Goal: Complete application form: Complete application form

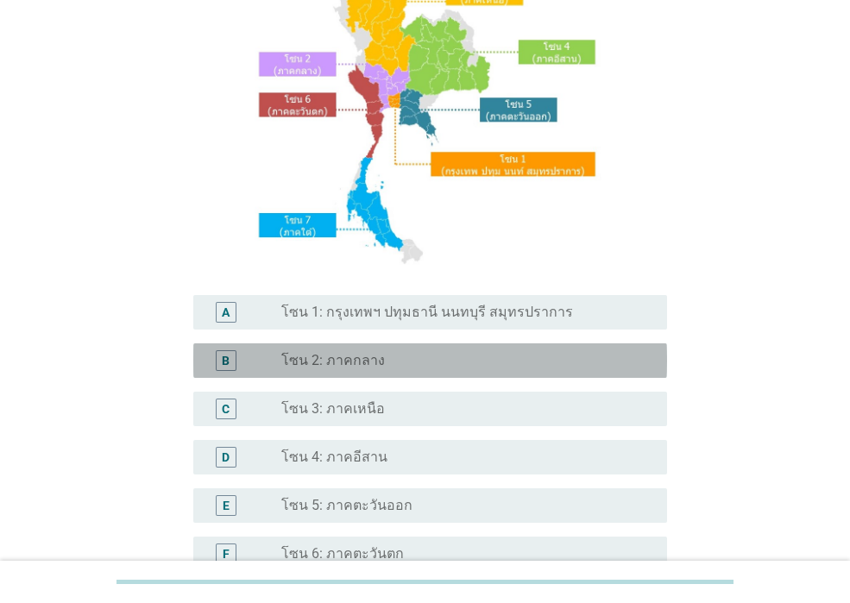
click at [392, 350] on div "radio_button_unchecked โซน 2: ภาคกลาง" at bounding box center [467, 360] width 372 height 21
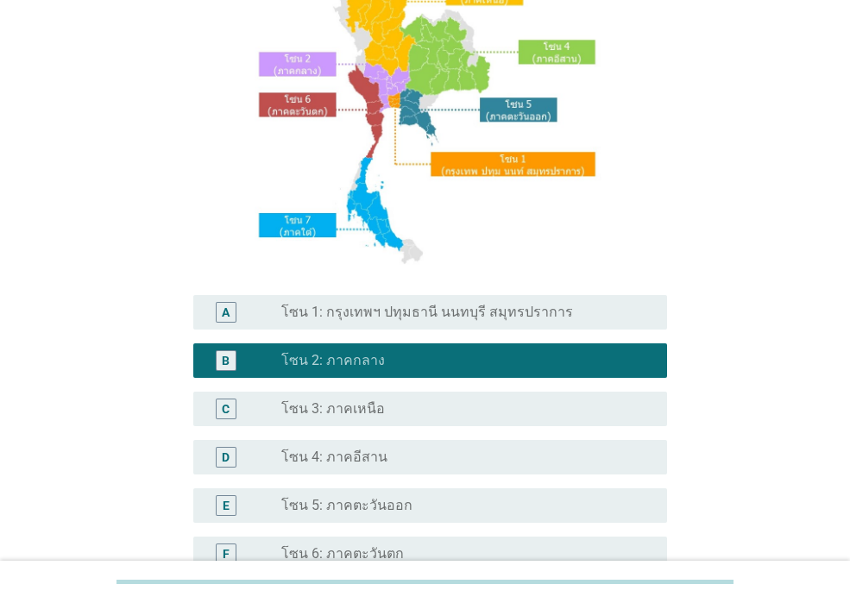
scroll to position [411, 0]
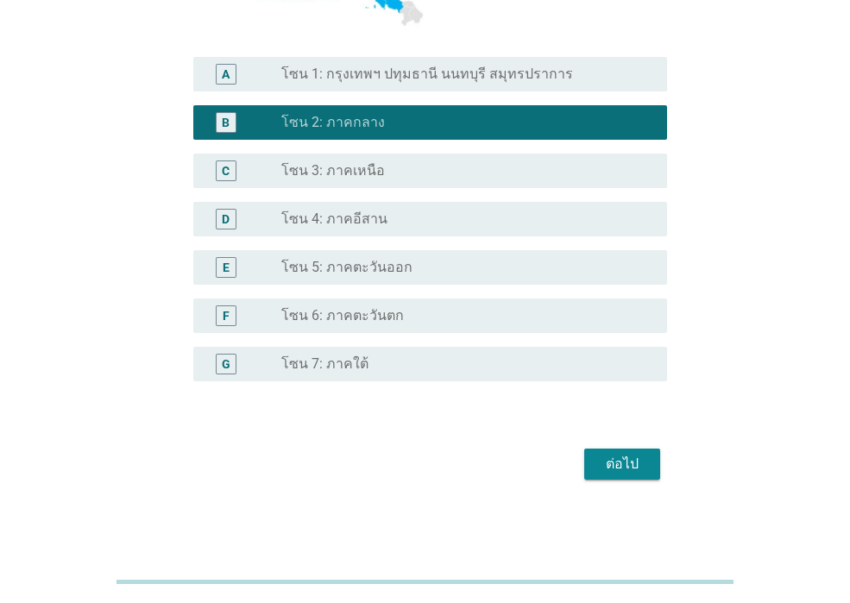
click at [607, 480] on div "ต่อไป" at bounding box center [425, 464] width 484 height 41
click at [607, 465] on div "ต่อไป" at bounding box center [622, 464] width 48 height 21
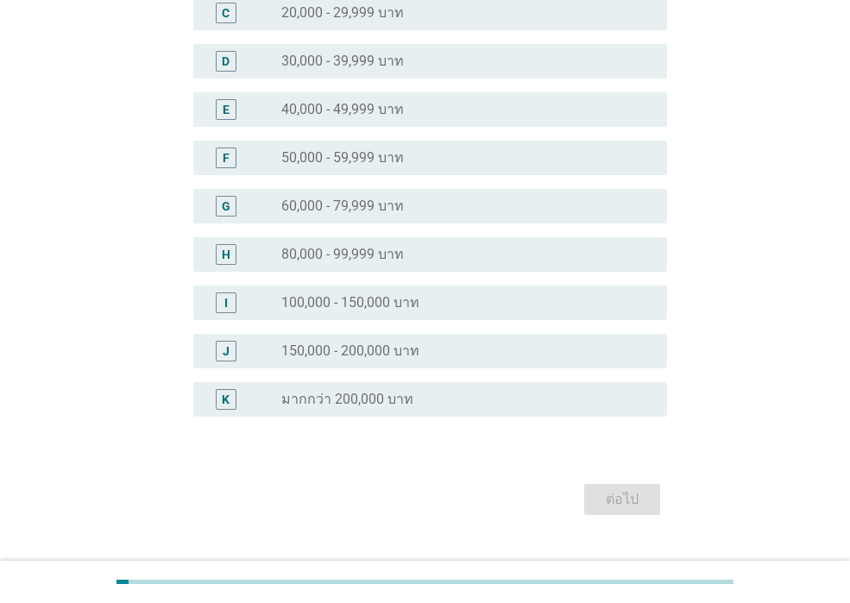
scroll to position [320, 0]
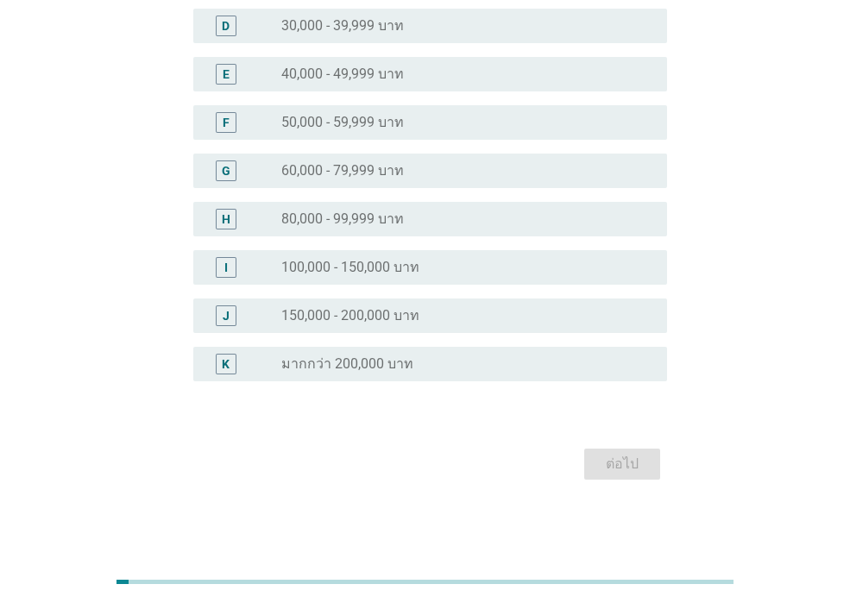
click at [347, 357] on label "มากกว่า 200,000 บาท" at bounding box center [347, 364] width 132 height 17
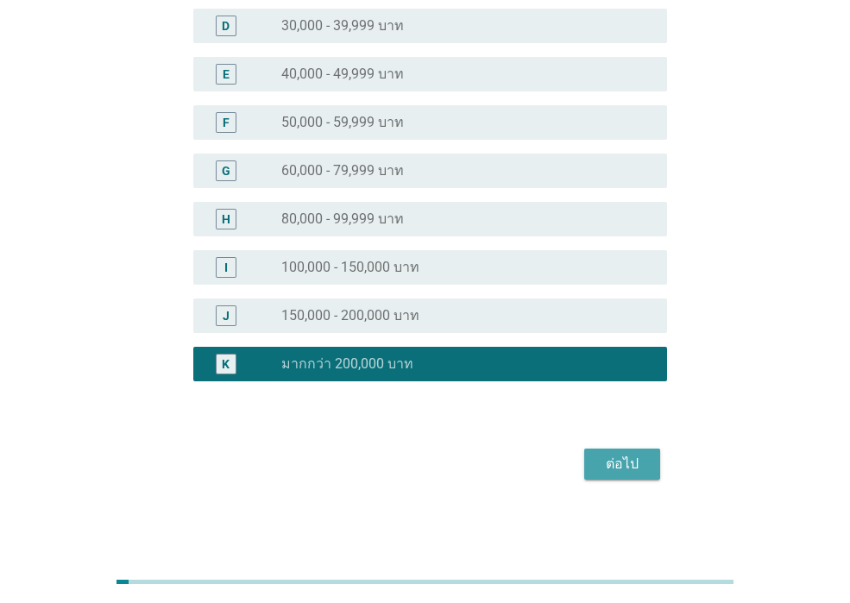
click at [615, 457] on div "ต่อไป" at bounding box center [622, 464] width 48 height 21
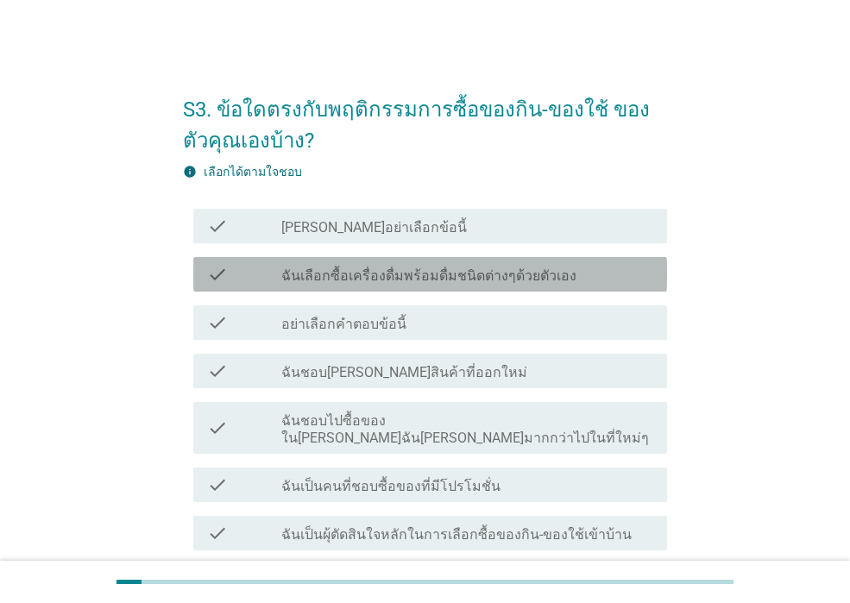
click at [330, 278] on label "ฉันเลือกซื้อเครื่องดื่มพร้อมดื่มชนิดต่างๆด้วยตัวเอง" at bounding box center [428, 276] width 295 height 17
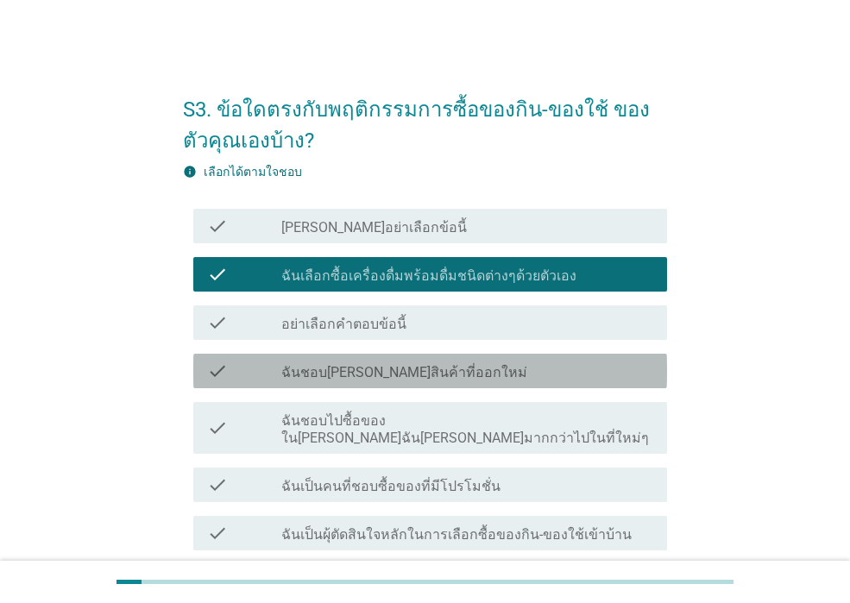
click at [341, 375] on label "ฉันชอบ[PERSON_NAME]สินค้าที่ออกใหม่" at bounding box center [404, 372] width 246 height 17
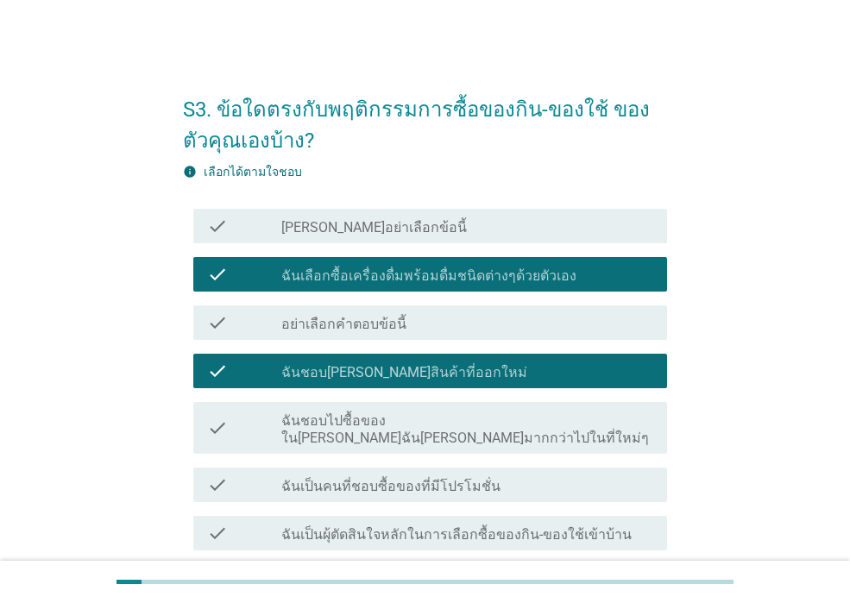
click at [336, 478] on label "ฉันเป็นคนที่ชอบซื้อของที่มีโปรโมชั่น" at bounding box center [390, 486] width 219 height 17
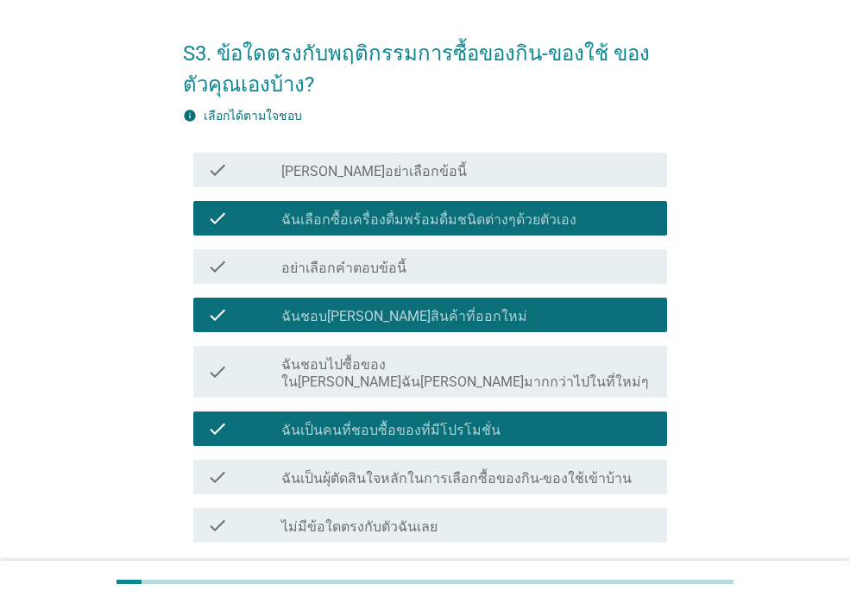
scroll to position [86, 0]
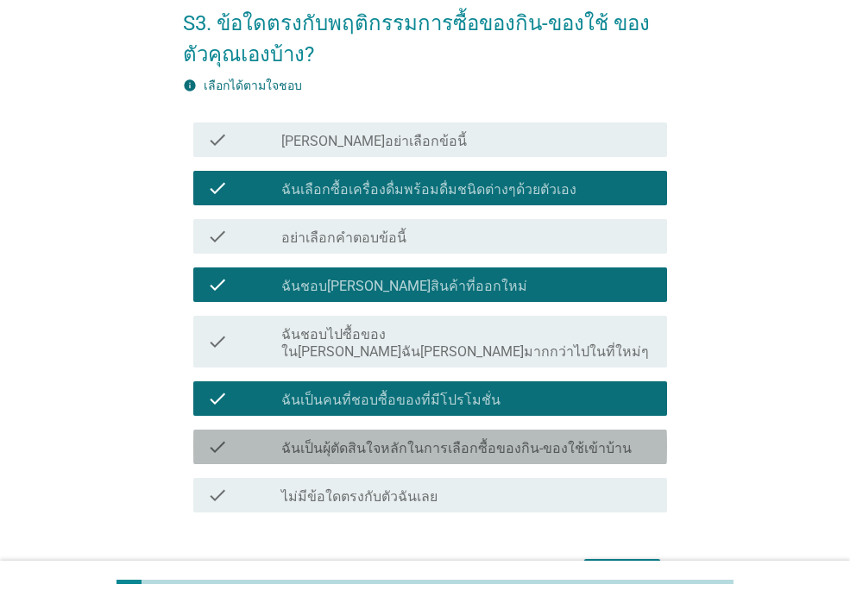
click at [337, 441] on div "check check_box_outline_blank ฉันเป็นผุ้ตัดสินใจหลักในการเลือกซื้อของกิน-ของใช้…" at bounding box center [430, 447] width 474 height 35
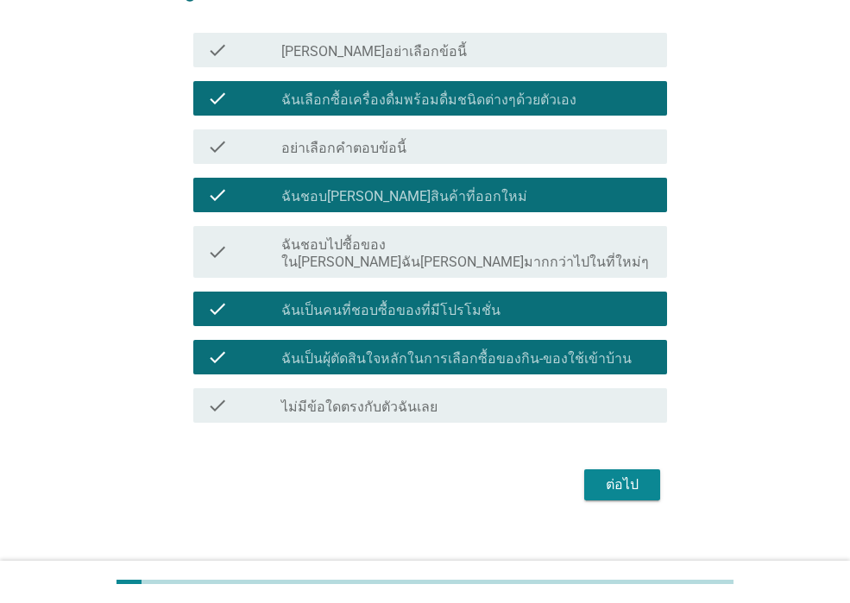
scroll to position [180, 0]
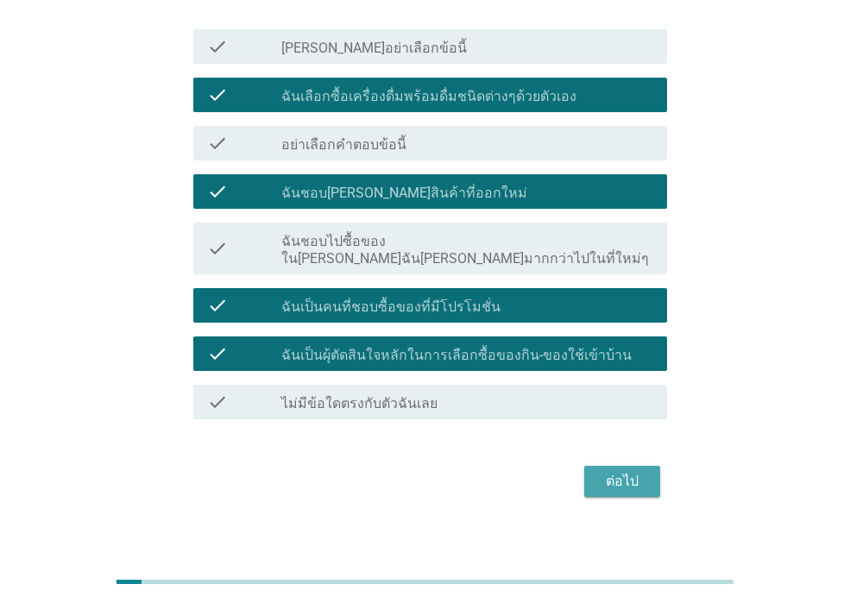
click at [602, 472] on div "ต่อไป" at bounding box center [622, 481] width 48 height 21
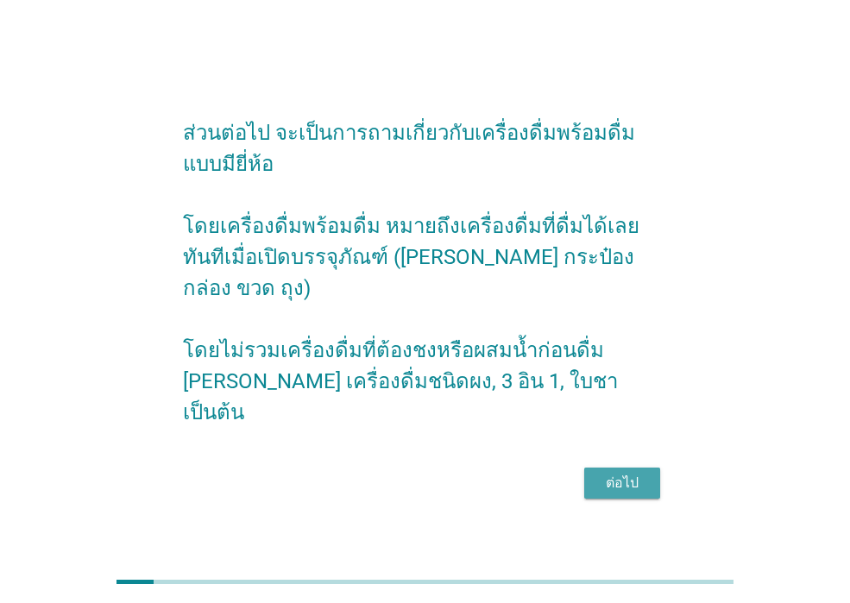
click at [625, 473] on div "ต่อไป" at bounding box center [622, 483] width 48 height 21
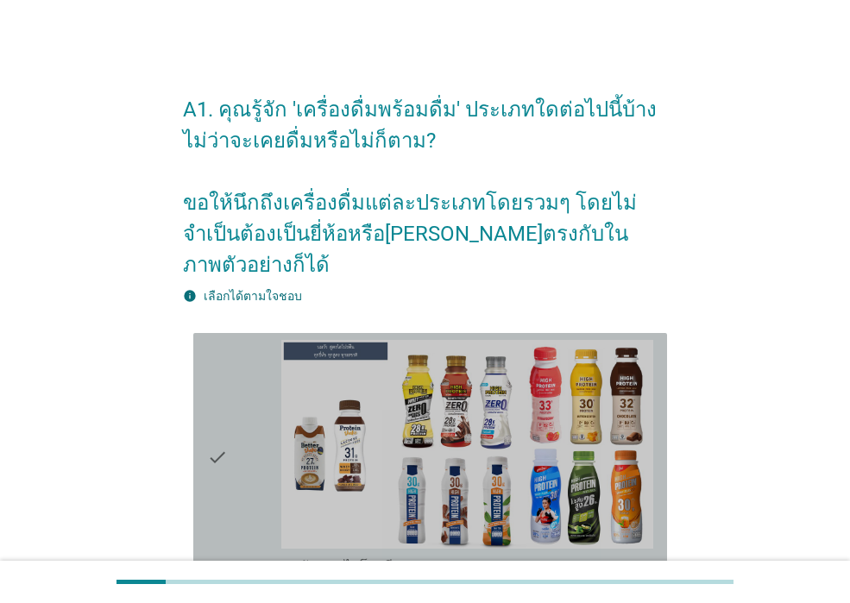
click at [216, 350] on icon "check" at bounding box center [217, 458] width 21 height 236
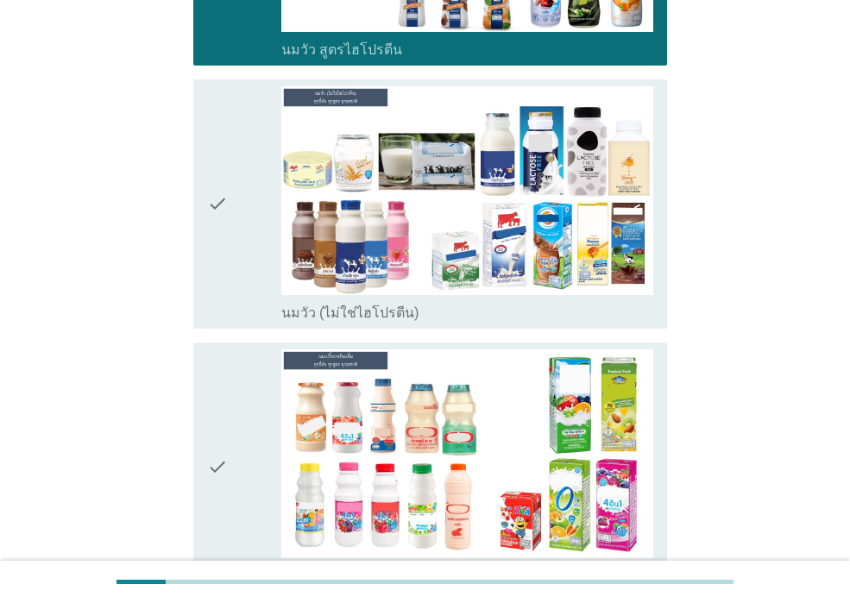
scroll to position [518, 0]
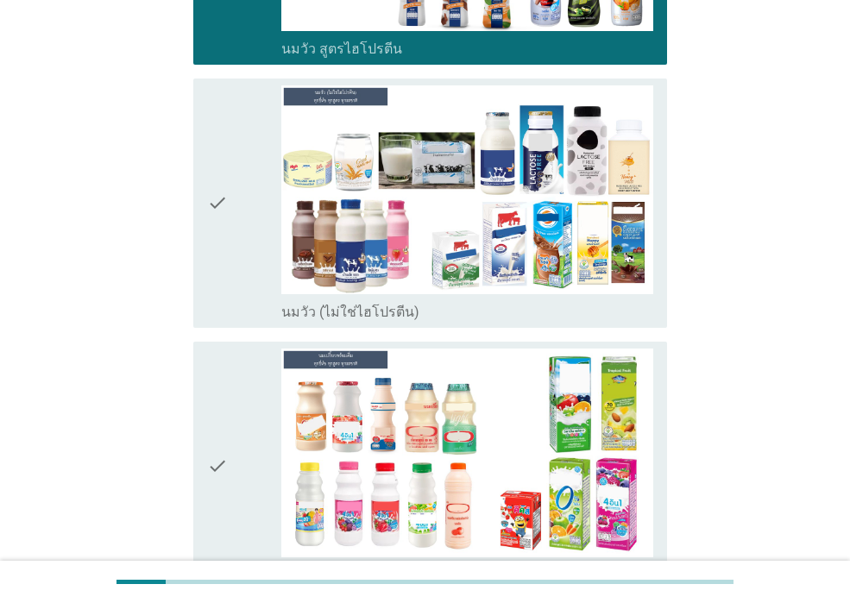
click at [236, 225] on div "check" at bounding box center [244, 203] width 74 height 236
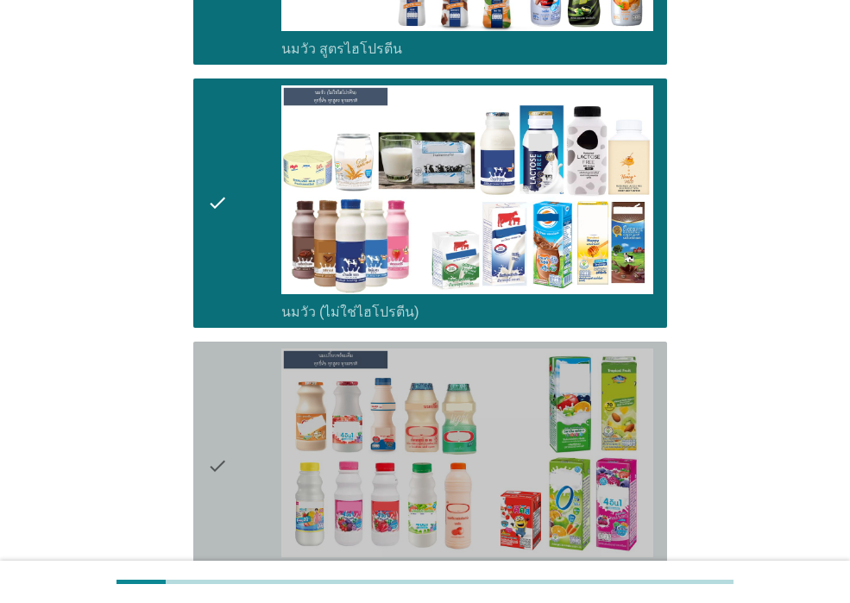
click at [248, 388] on div "check" at bounding box center [244, 467] width 74 height 236
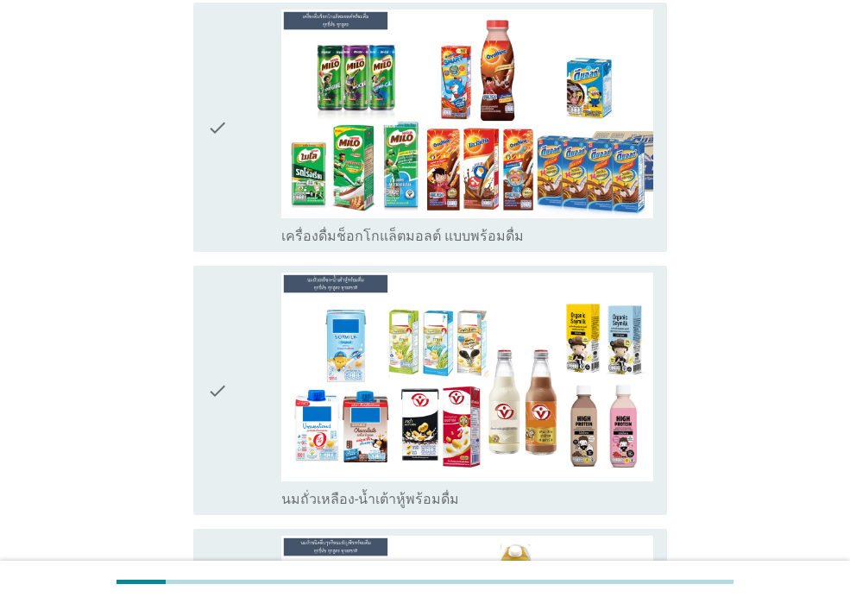
scroll to position [1122, 0]
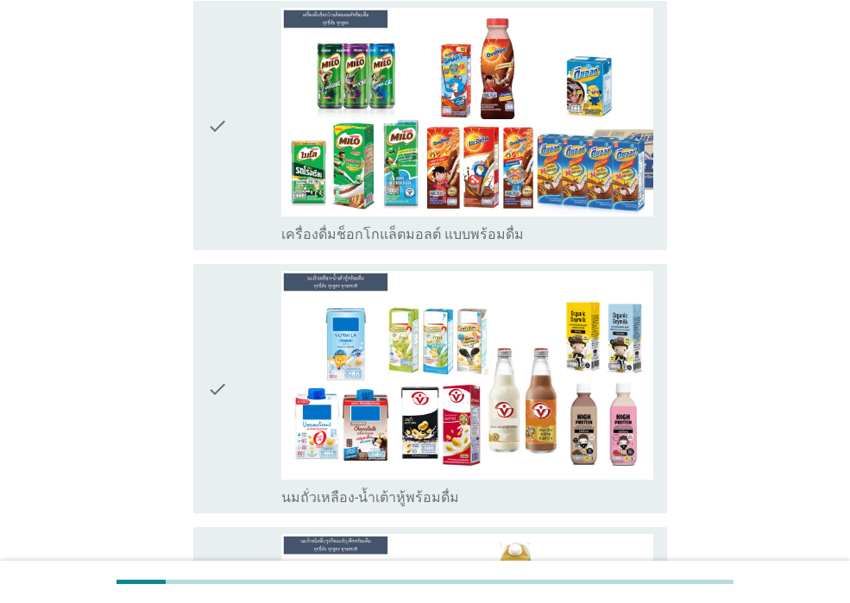
click at [241, 180] on div "check" at bounding box center [244, 126] width 74 height 236
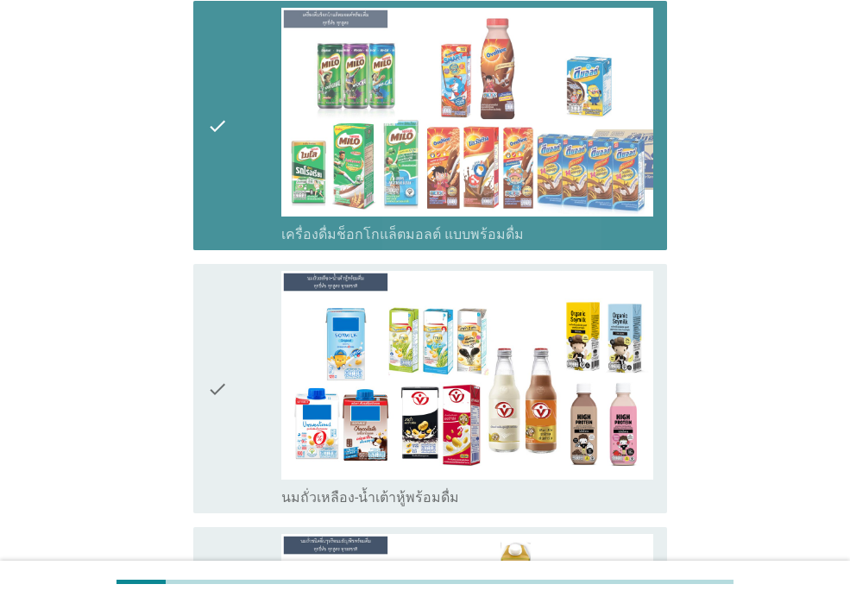
click at [224, 315] on icon "check" at bounding box center [217, 389] width 21 height 236
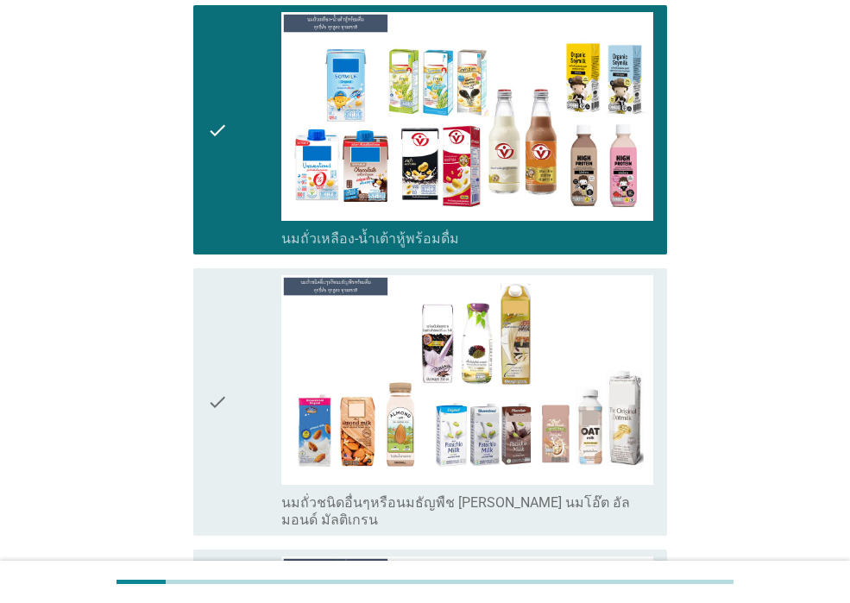
click at [228, 288] on icon "check" at bounding box center [217, 401] width 21 height 253
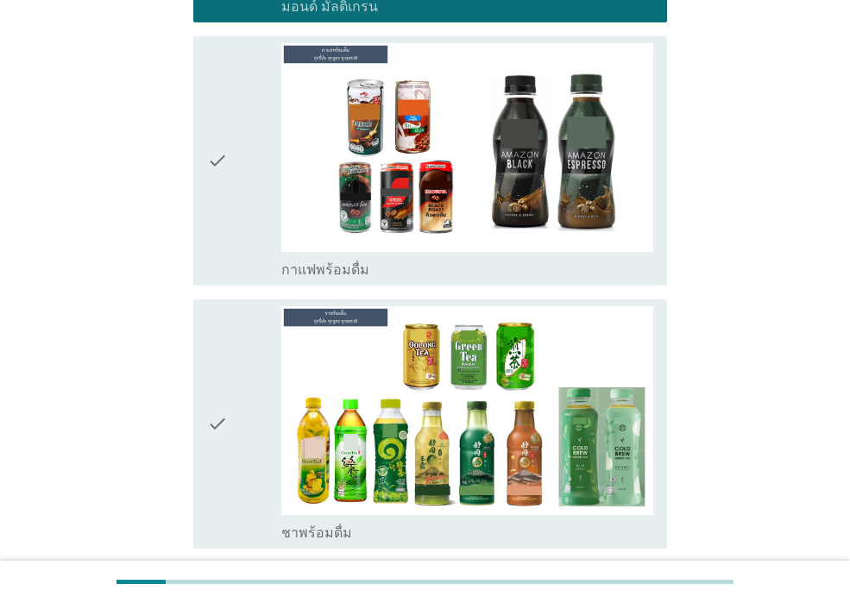
scroll to position [1899, 0]
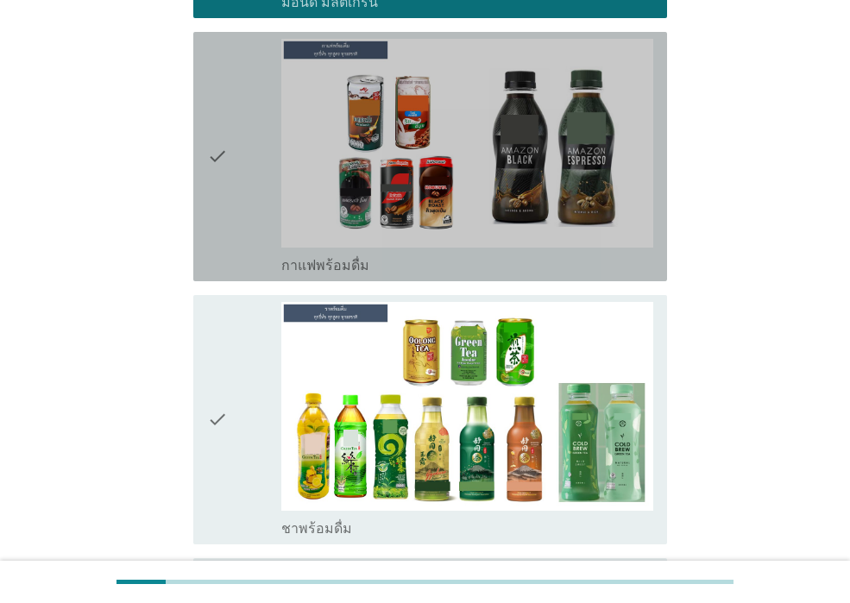
click at [230, 193] on div "check" at bounding box center [244, 157] width 74 height 236
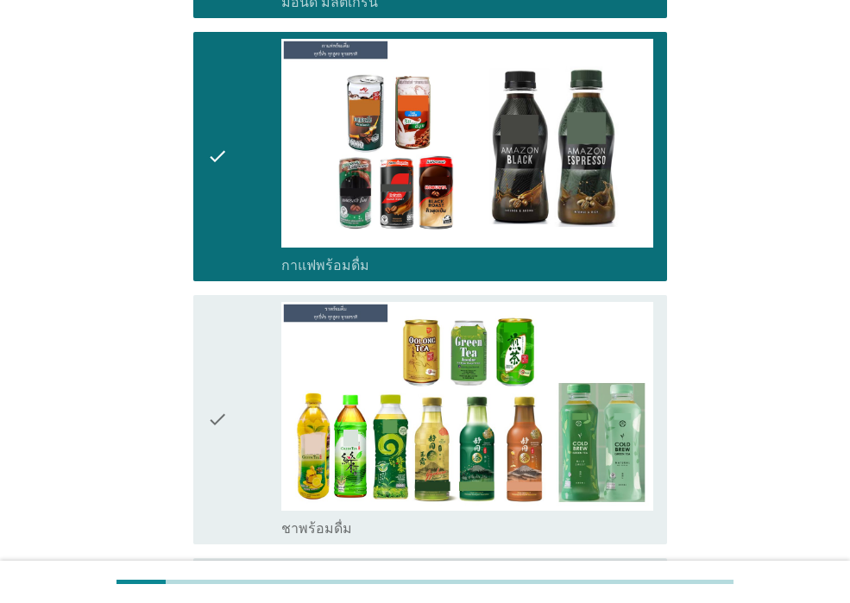
click at [231, 332] on div "check" at bounding box center [244, 420] width 74 height 236
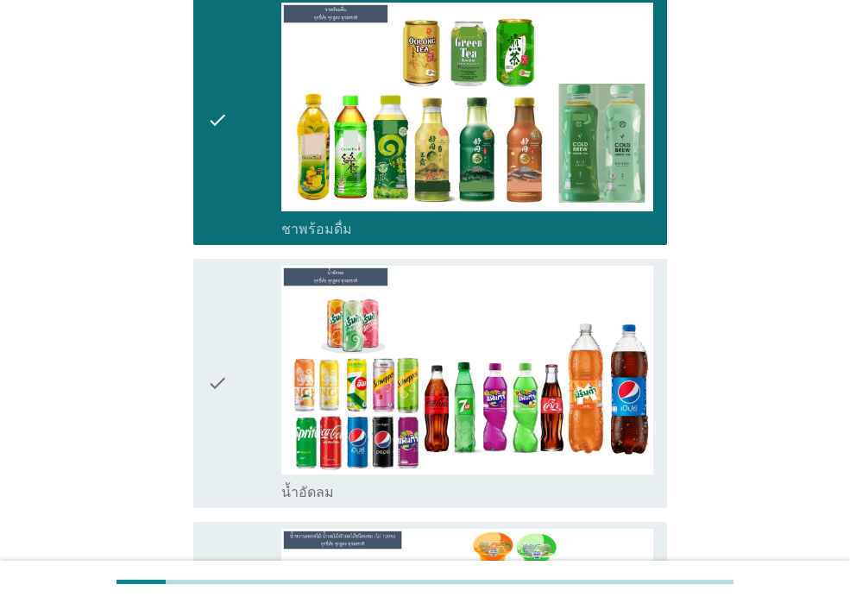
scroll to position [2417, 0]
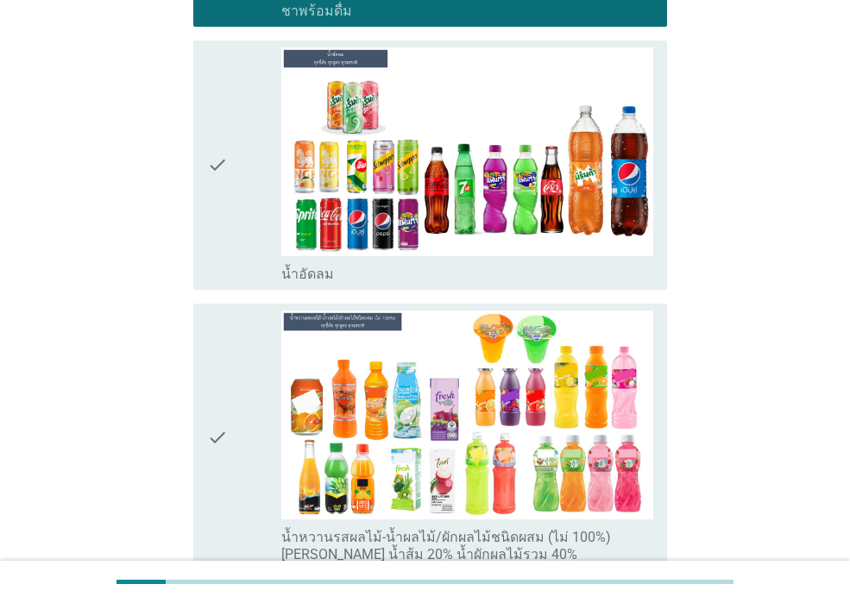
click at [232, 167] on div "check" at bounding box center [244, 165] width 74 height 236
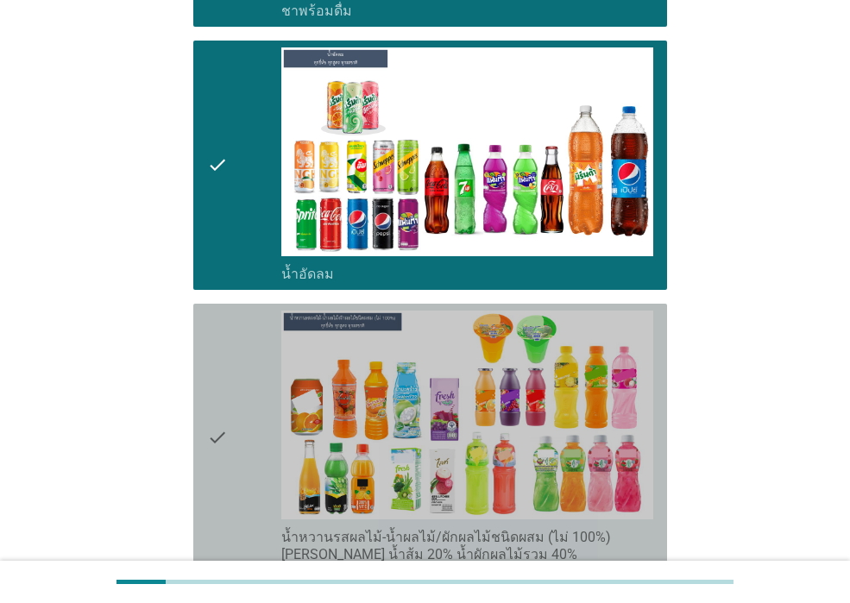
click at [223, 361] on icon "check" at bounding box center [217, 437] width 21 height 253
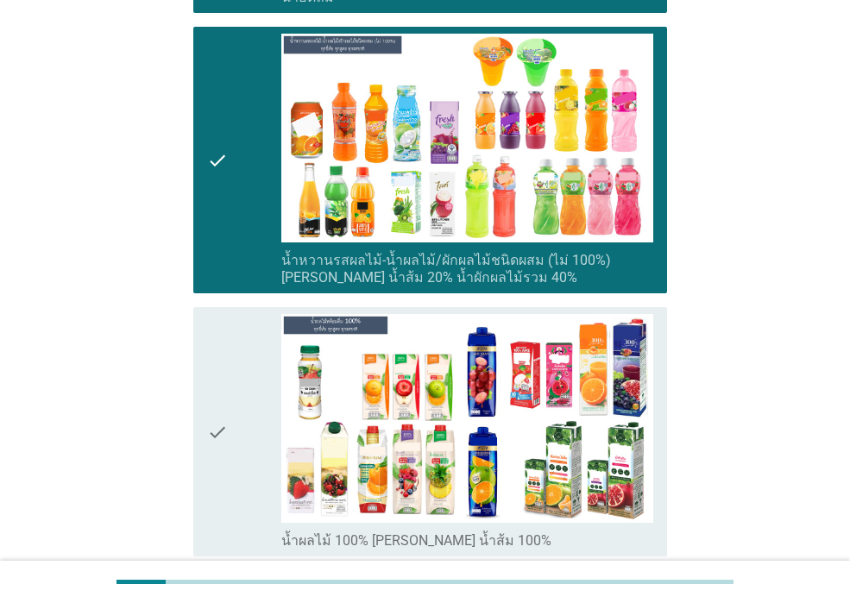
scroll to position [2934, 0]
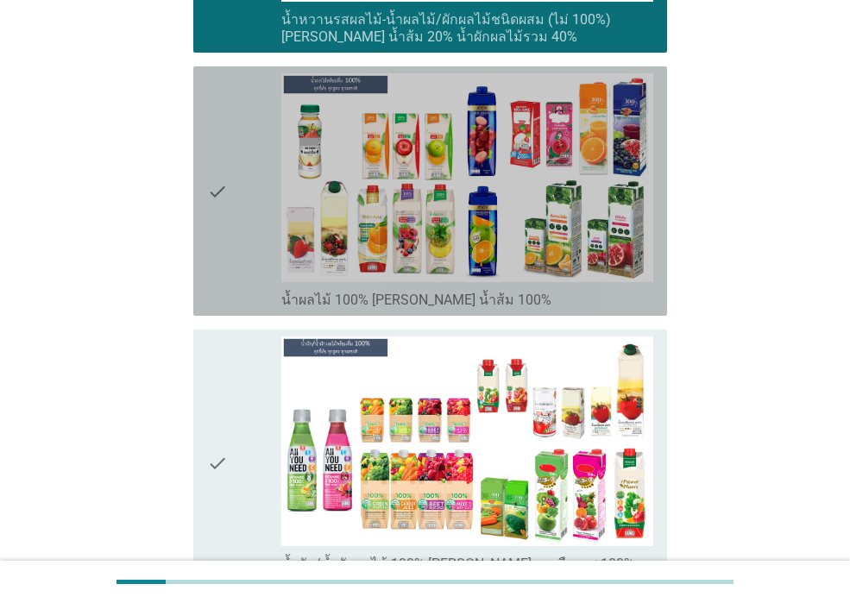
click at [231, 217] on div "check" at bounding box center [244, 191] width 74 height 236
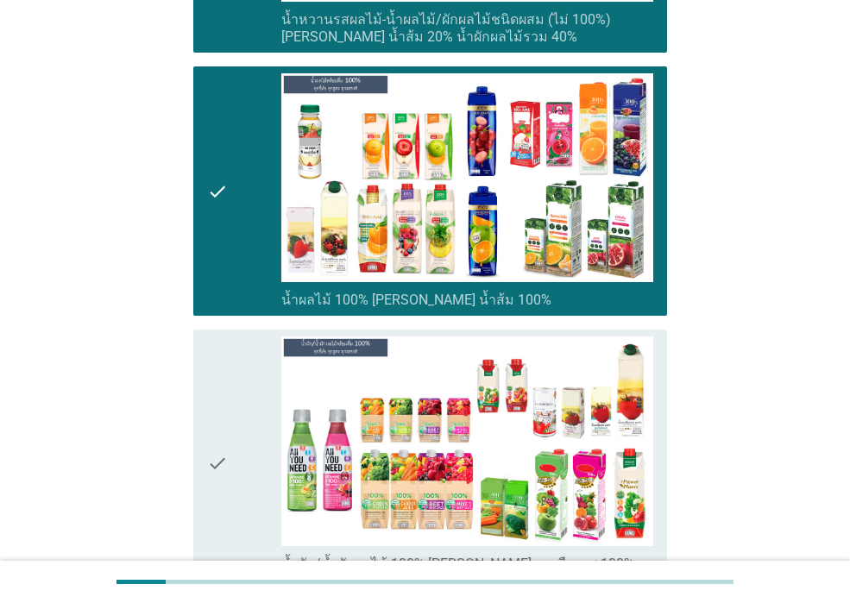
click at [235, 359] on div "check" at bounding box center [244, 463] width 74 height 253
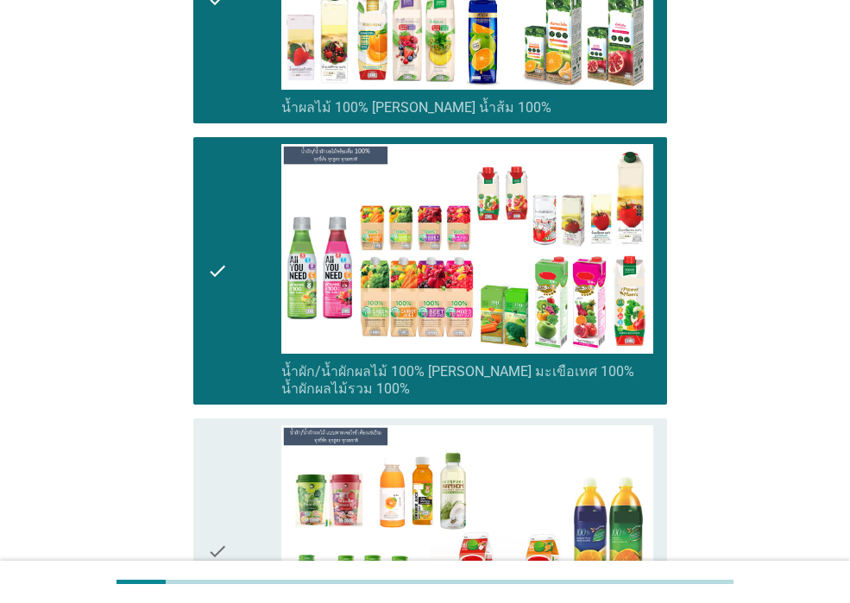
scroll to position [3366, 0]
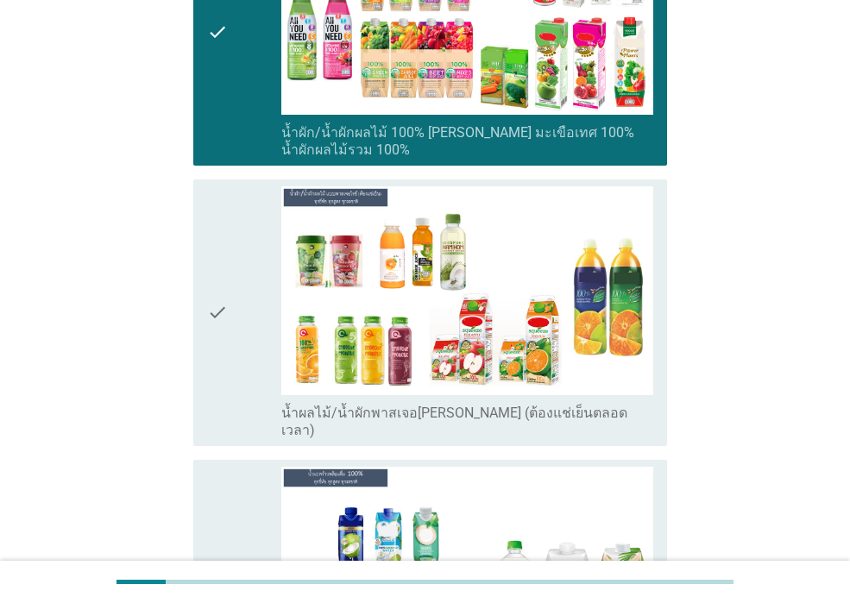
click at [247, 297] on div "check" at bounding box center [244, 312] width 74 height 253
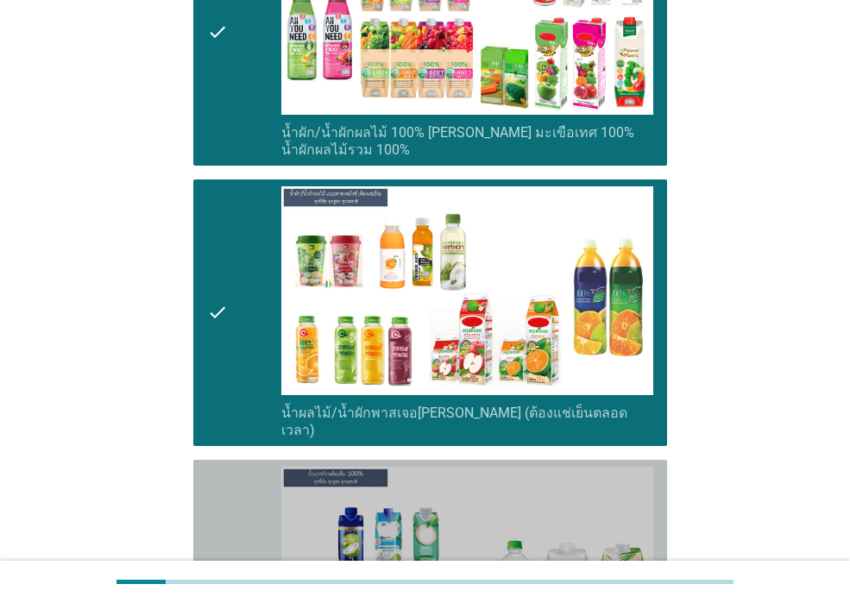
click at [247, 485] on div "check" at bounding box center [244, 585] width 74 height 236
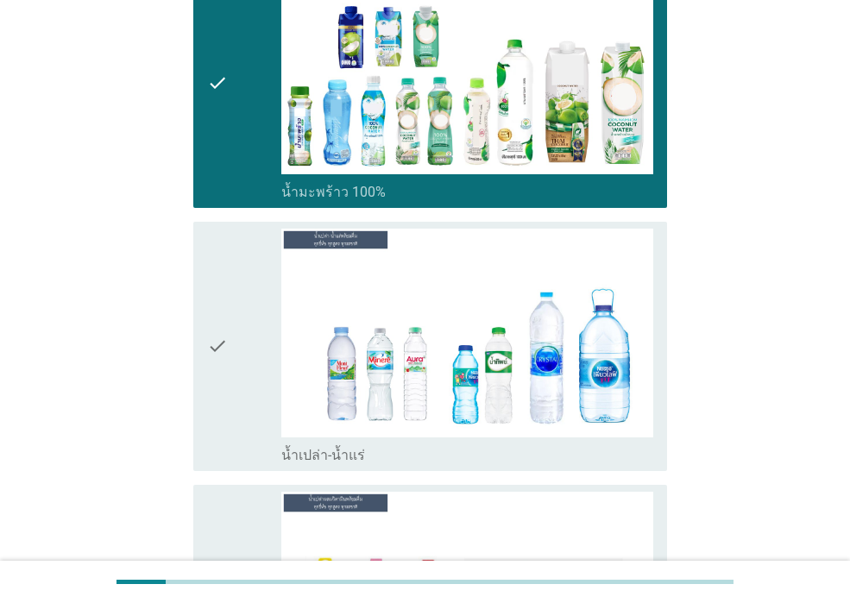
scroll to position [3884, 0]
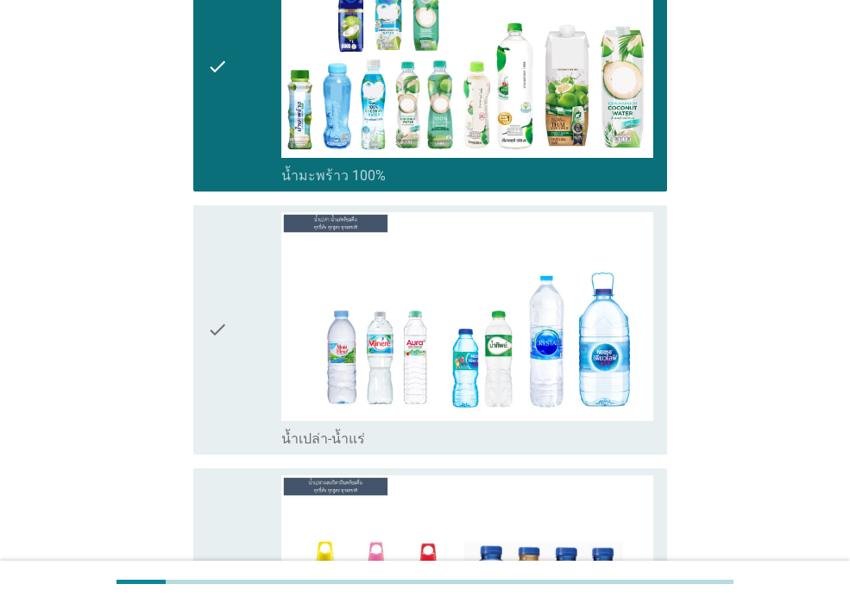
click at [257, 327] on div "check" at bounding box center [244, 330] width 74 height 236
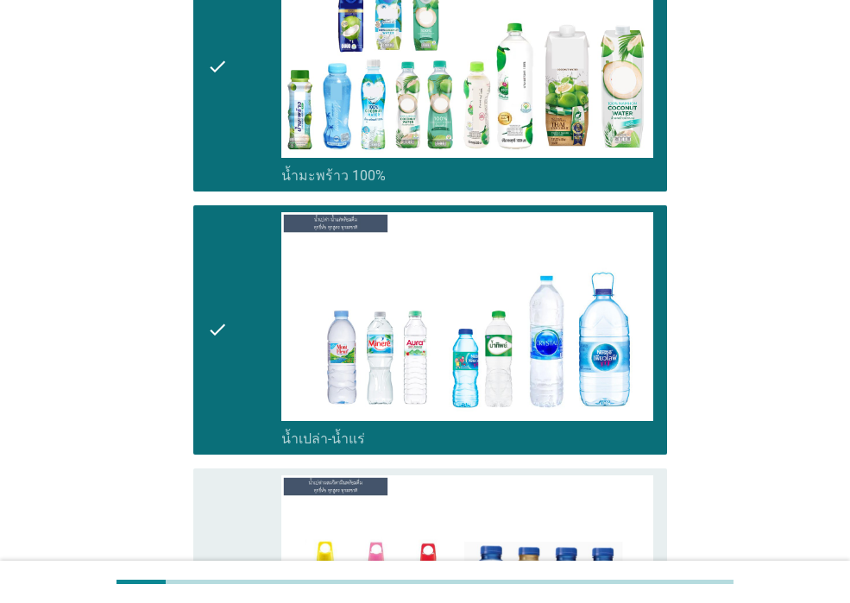
click at [244, 482] on div "check" at bounding box center [244, 594] width 74 height 236
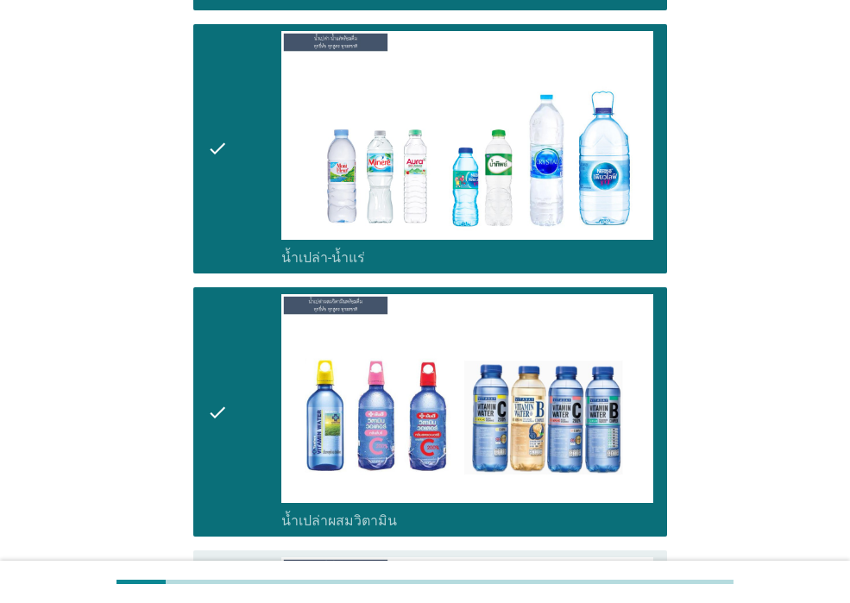
scroll to position [4402, 0]
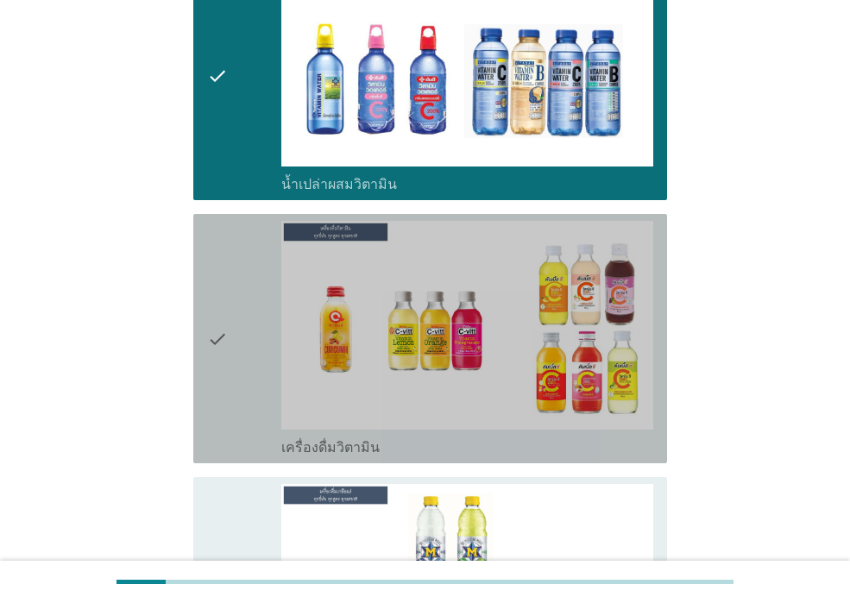
click at [251, 312] on div "check" at bounding box center [244, 339] width 74 height 236
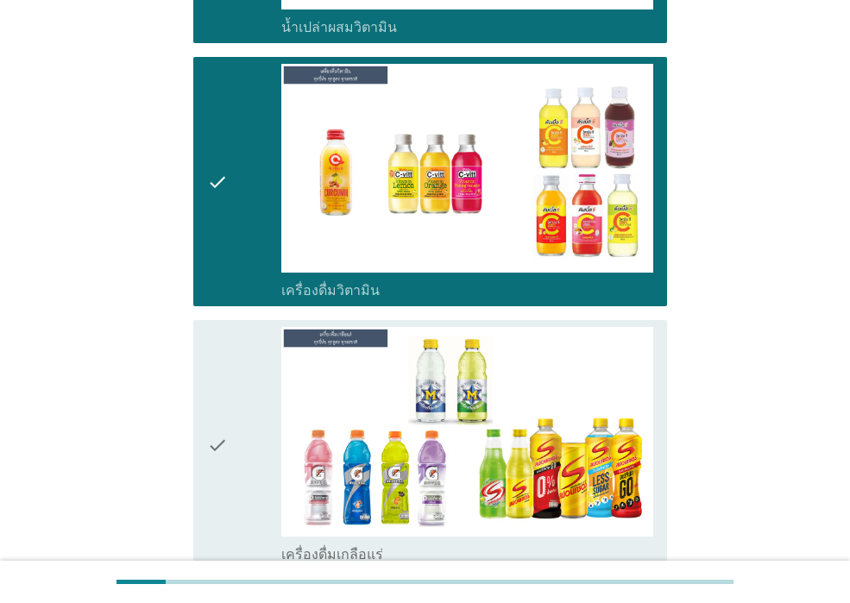
scroll to position [4833, 0]
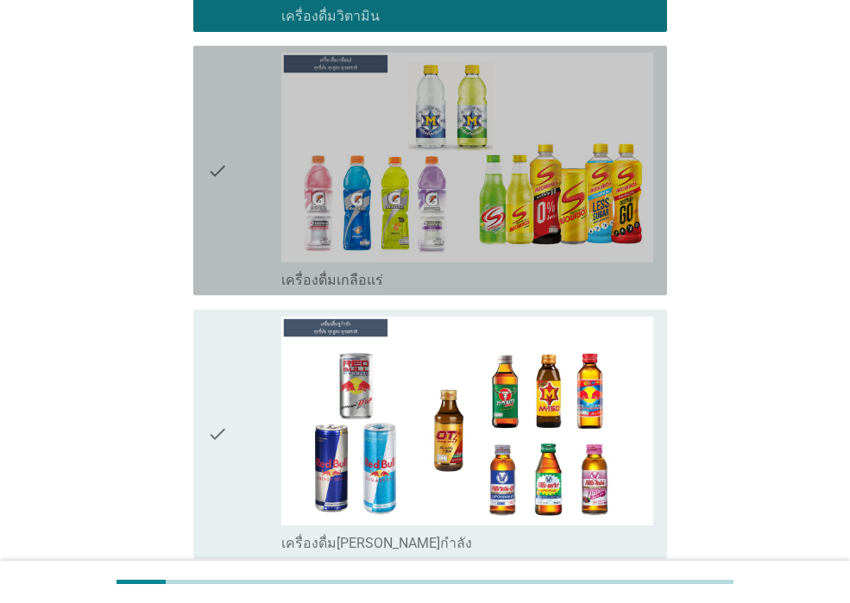
click at [259, 151] on div "check" at bounding box center [244, 171] width 74 height 236
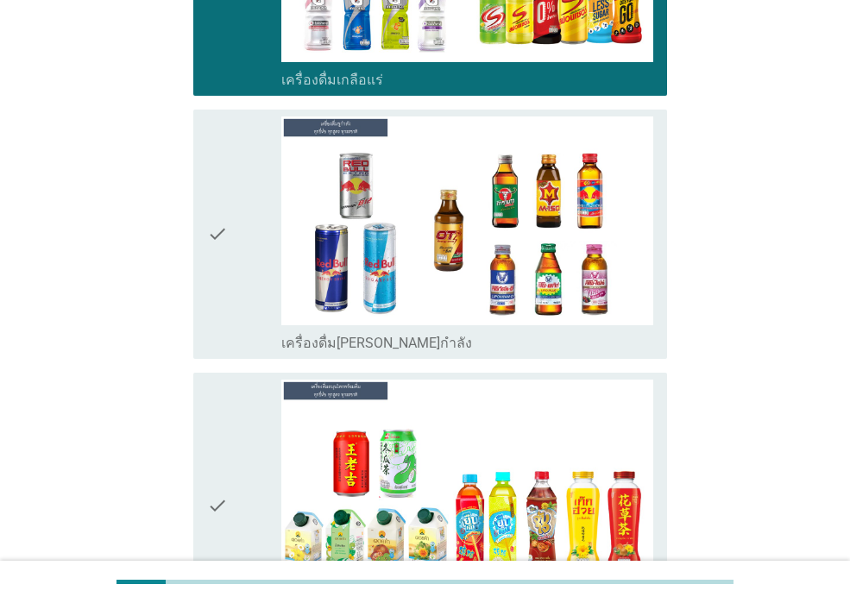
scroll to position [5265, 0]
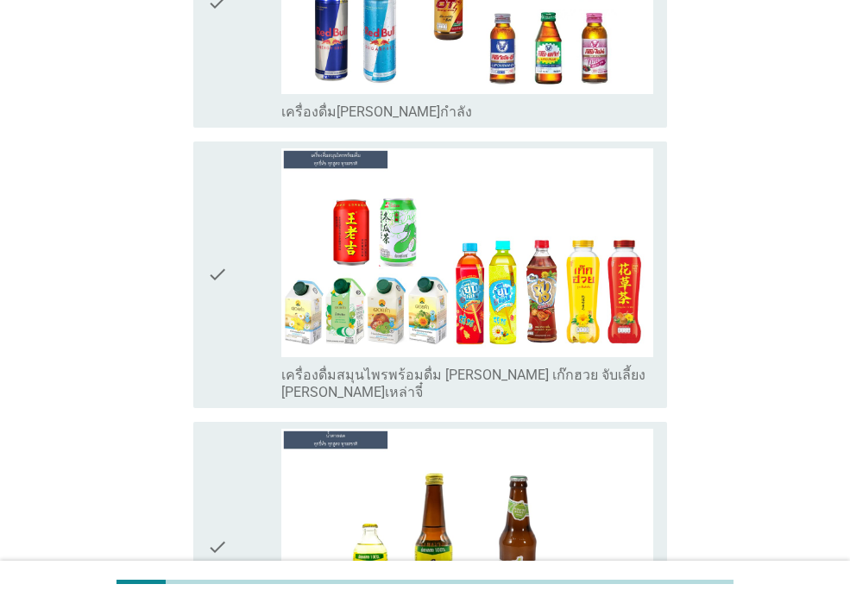
click at [262, 249] on div "check" at bounding box center [244, 274] width 74 height 253
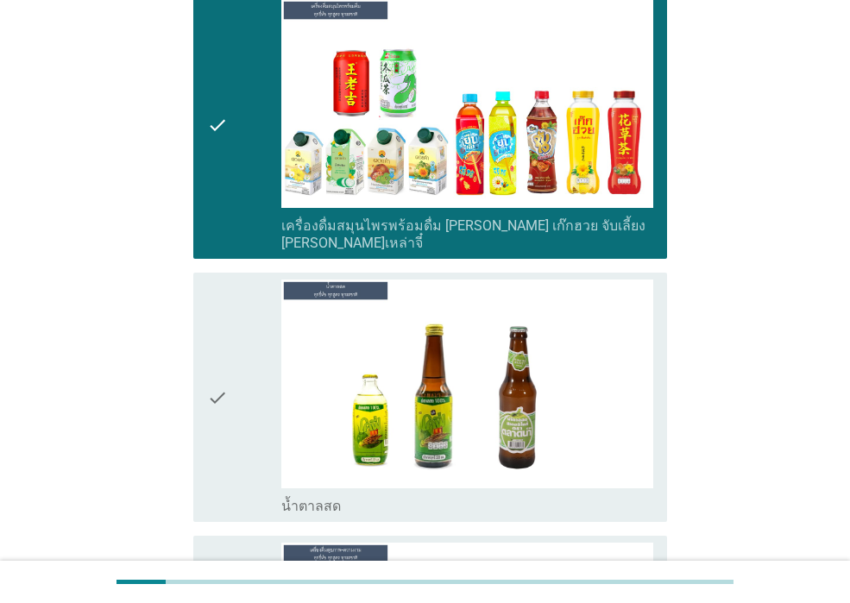
scroll to position [5610, 0]
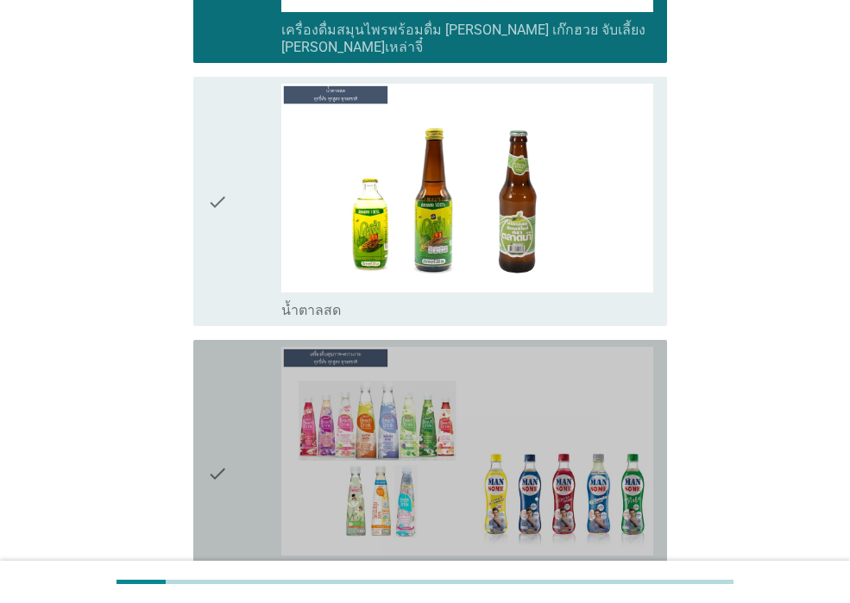
click at [234, 379] on div "check" at bounding box center [244, 473] width 74 height 253
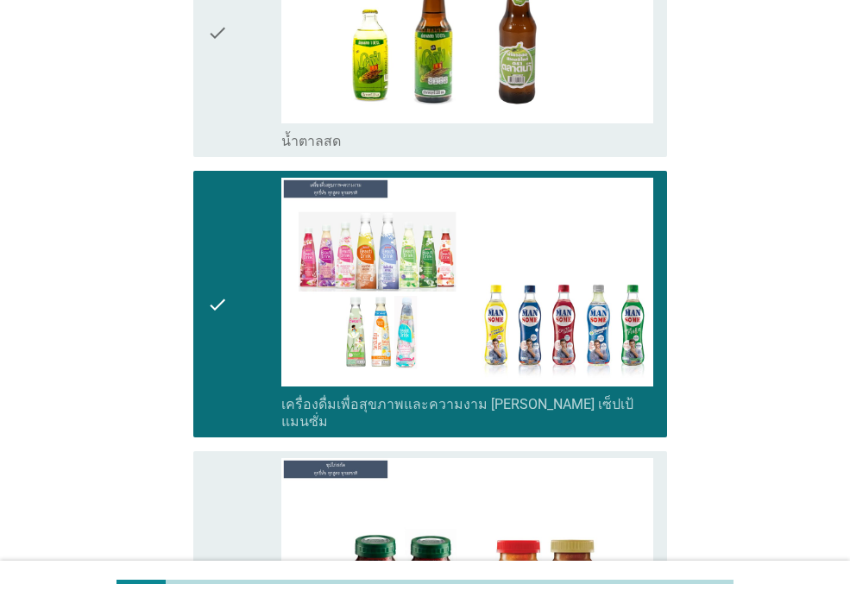
scroll to position [6042, 0]
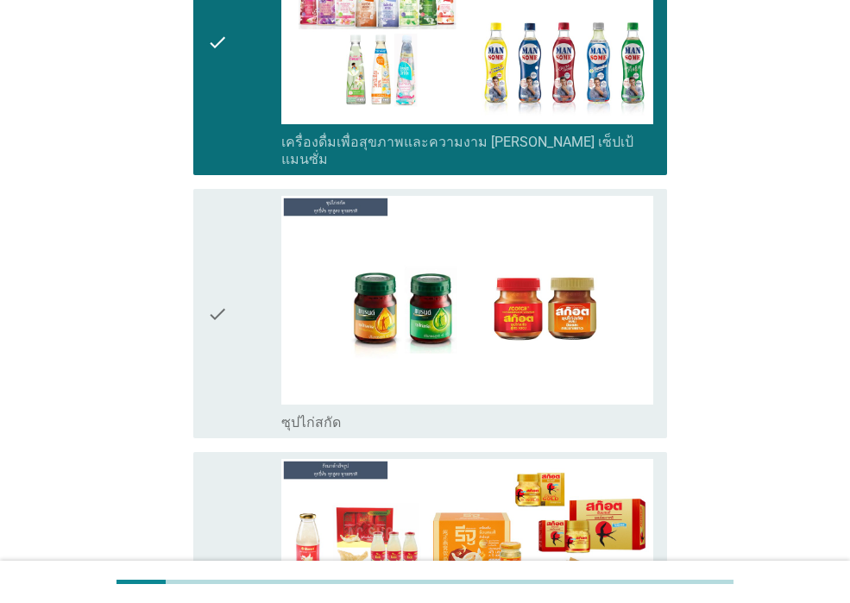
click at [247, 227] on div "check" at bounding box center [244, 314] width 74 height 236
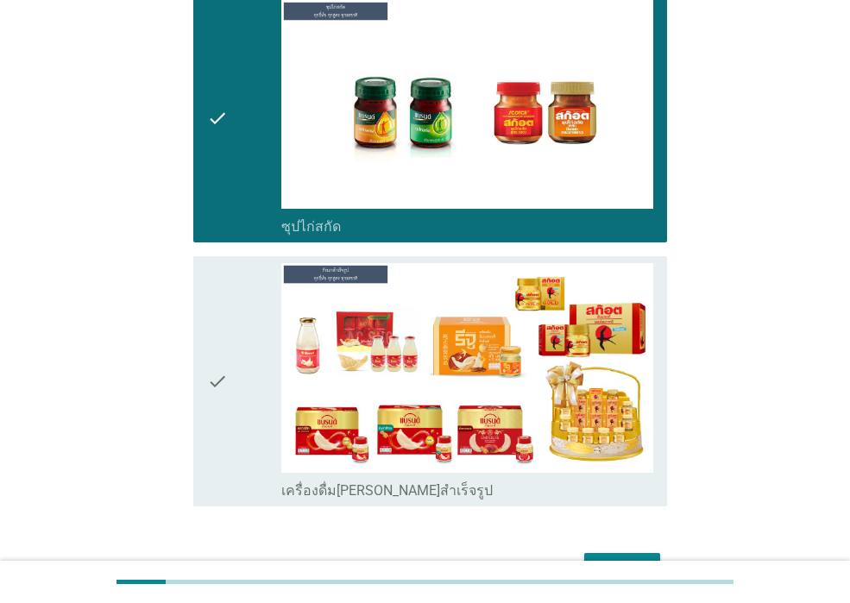
scroll to position [6242, 0]
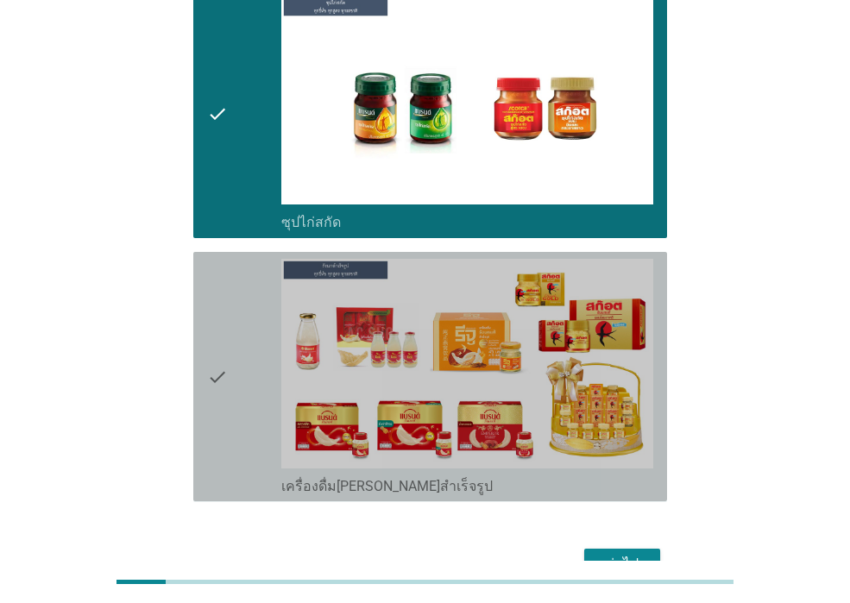
click at [237, 306] on div "check" at bounding box center [244, 377] width 74 height 236
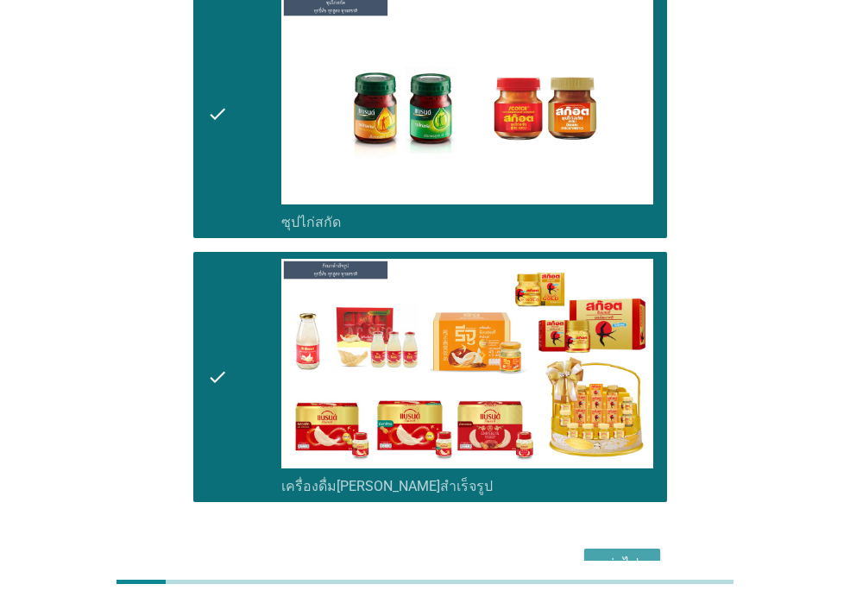
click at [622, 554] on div "ต่อไป" at bounding box center [622, 564] width 48 height 21
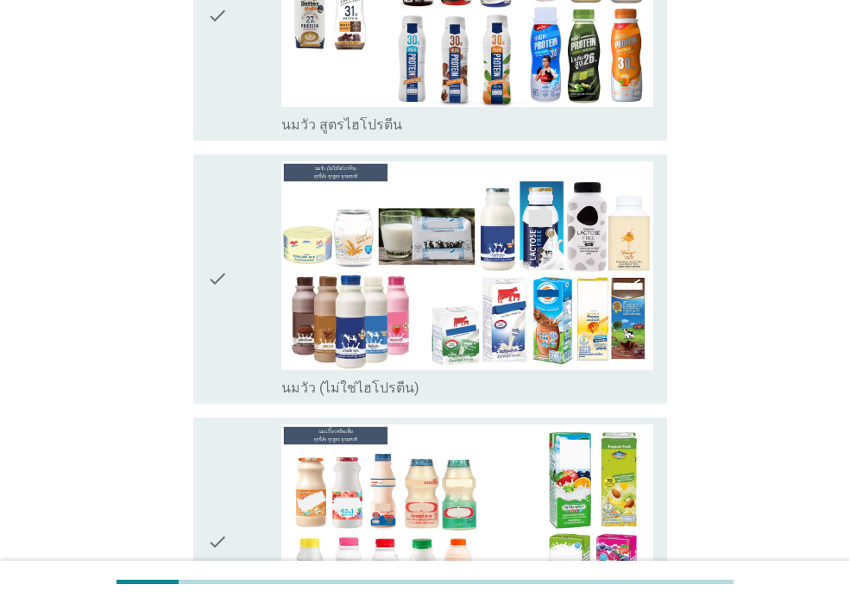
scroll to position [345, 0]
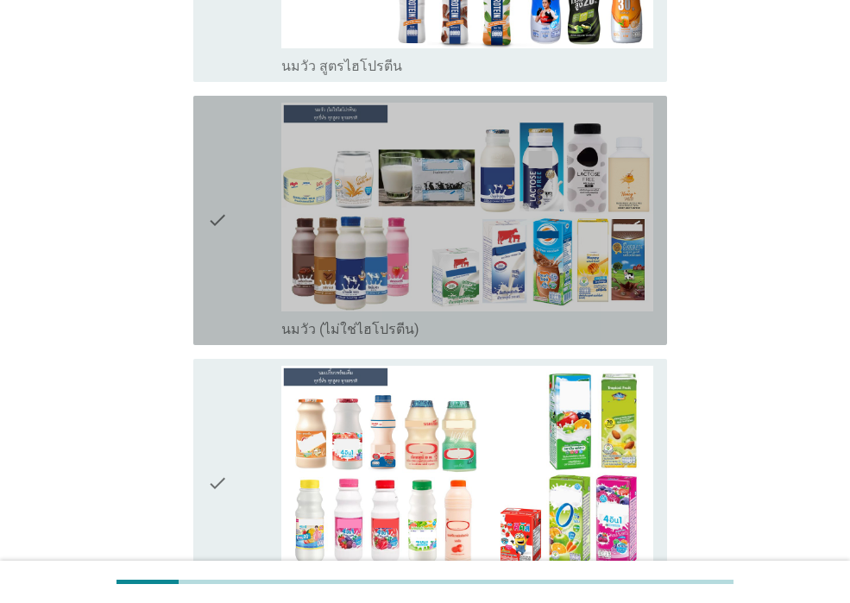
click at [255, 285] on div "check" at bounding box center [244, 221] width 74 height 236
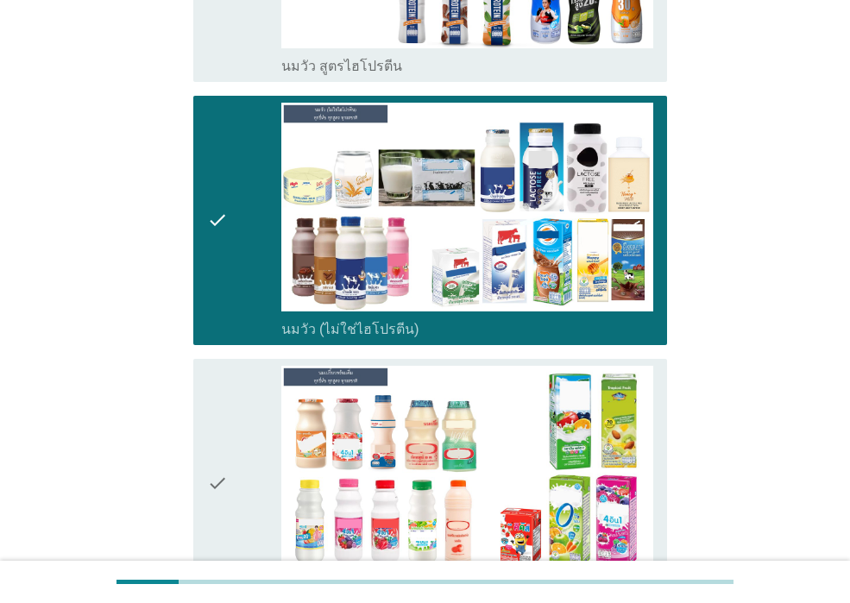
click at [229, 436] on div "check" at bounding box center [244, 484] width 74 height 236
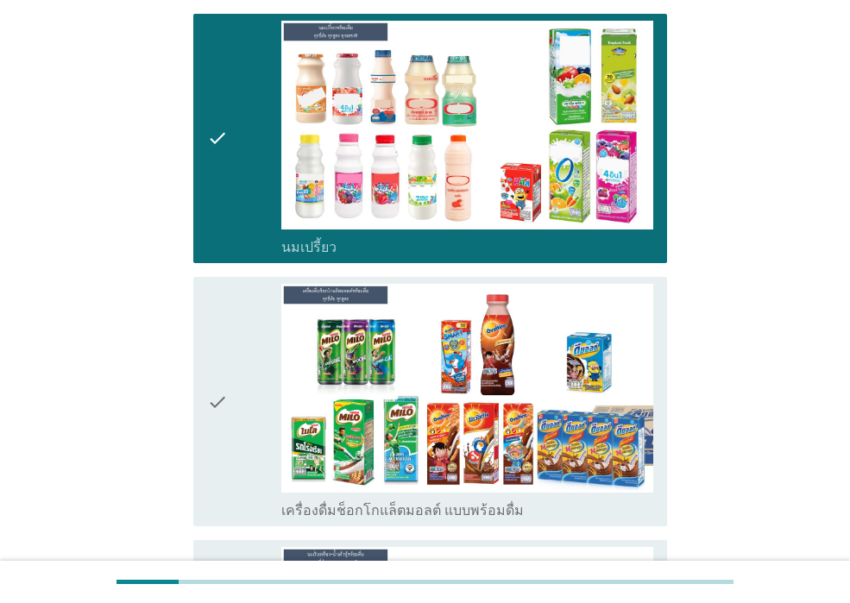
click at [231, 408] on div "check" at bounding box center [244, 402] width 74 height 236
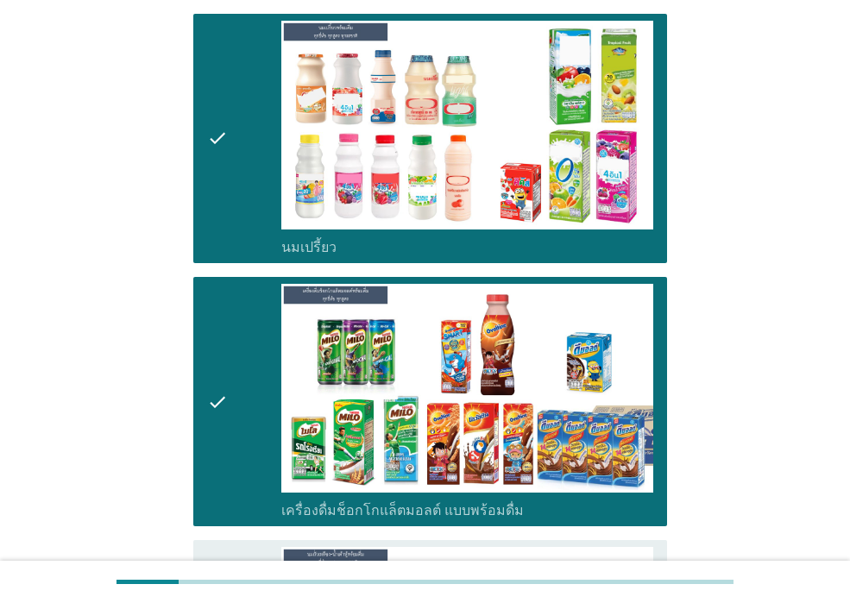
scroll to position [1122, 0]
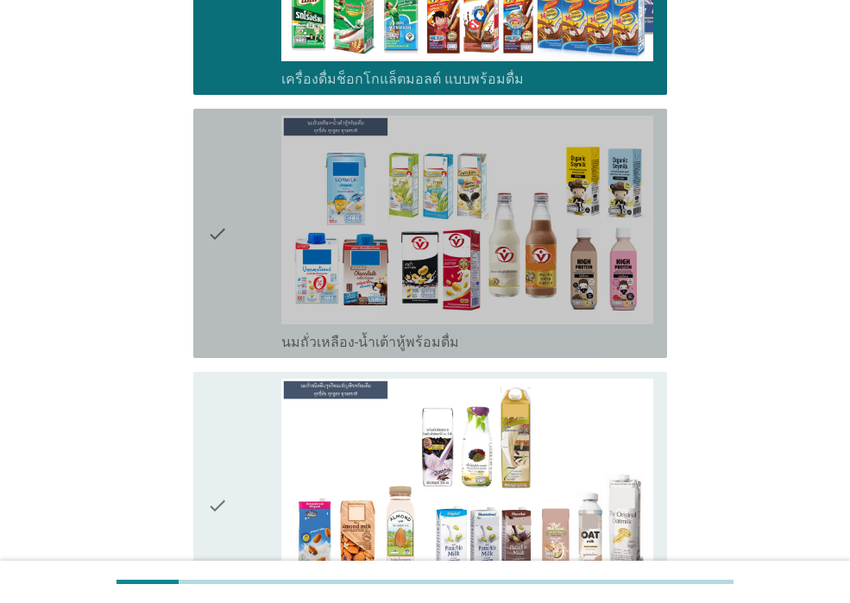
click at [239, 308] on div "check" at bounding box center [244, 234] width 74 height 236
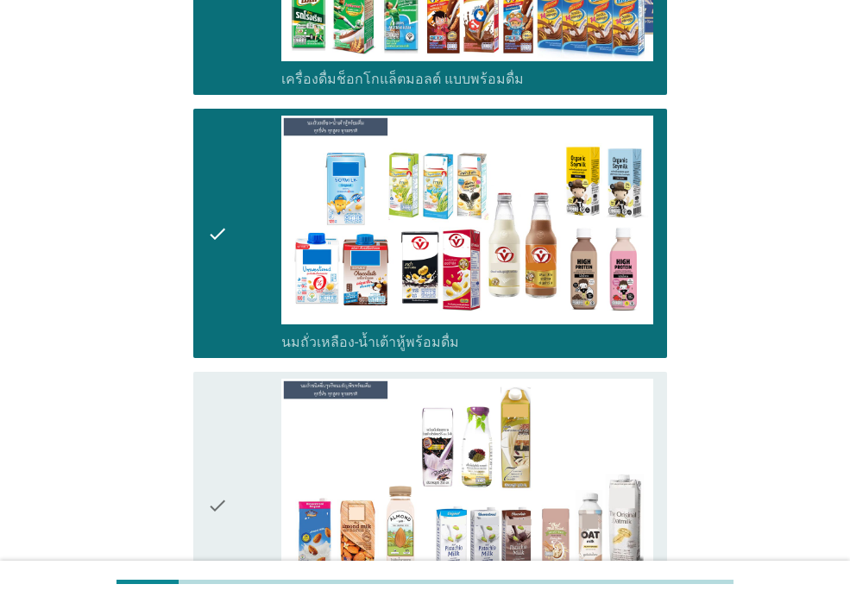
click at [238, 451] on div "check" at bounding box center [244, 505] width 74 height 253
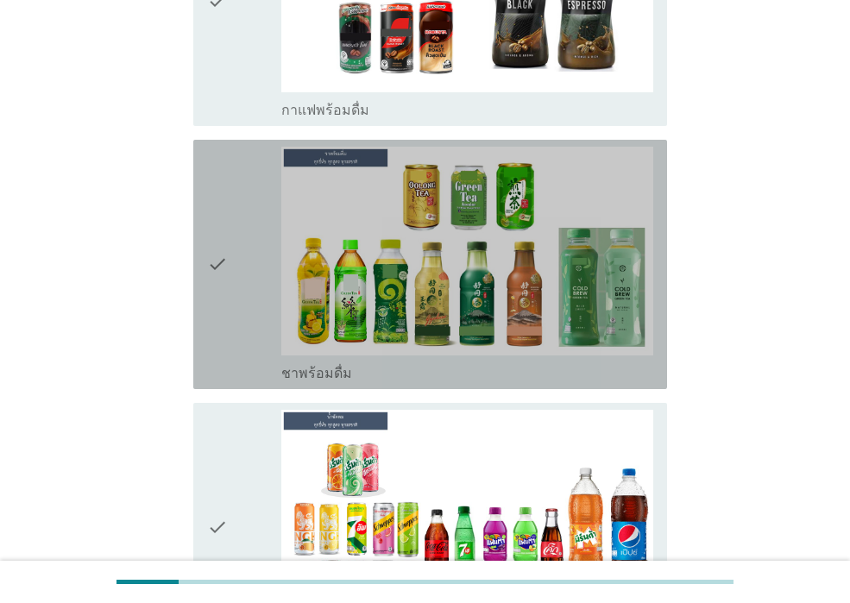
click at [255, 317] on div "check" at bounding box center [244, 265] width 74 height 236
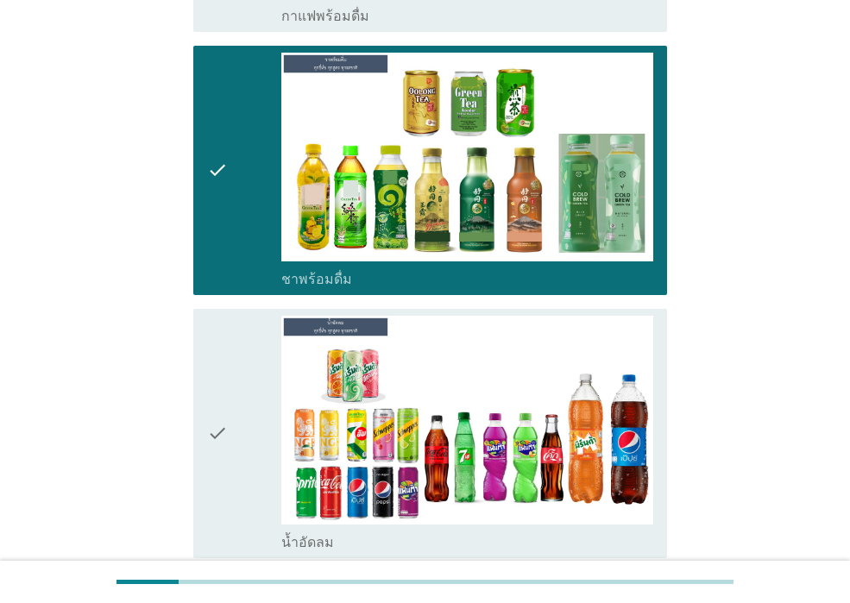
scroll to position [2244, 0]
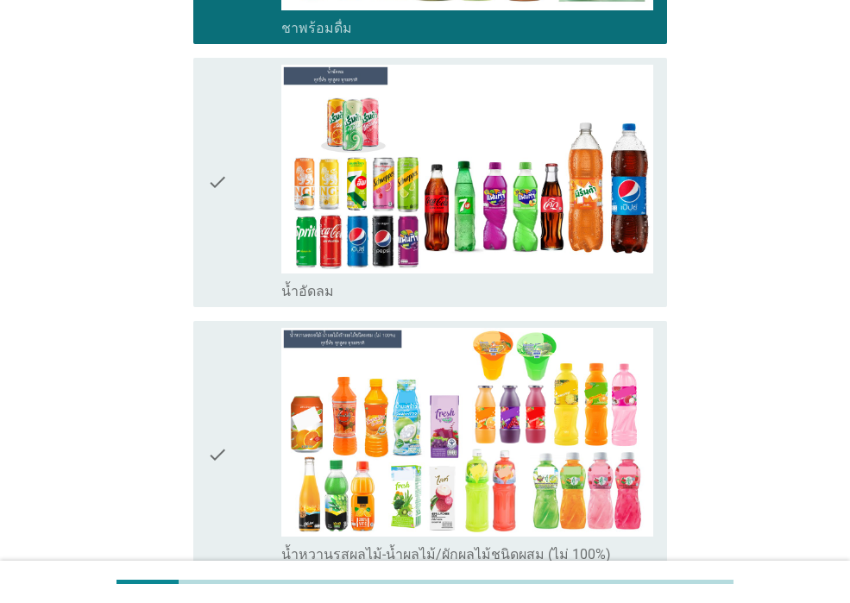
click at [245, 236] on div "check" at bounding box center [244, 183] width 74 height 236
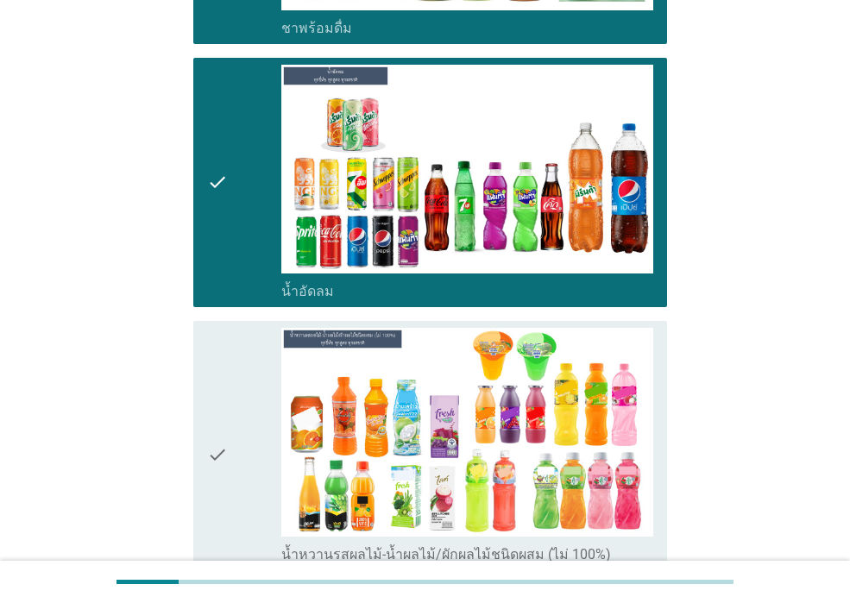
click at [212, 415] on icon "check" at bounding box center [217, 454] width 21 height 253
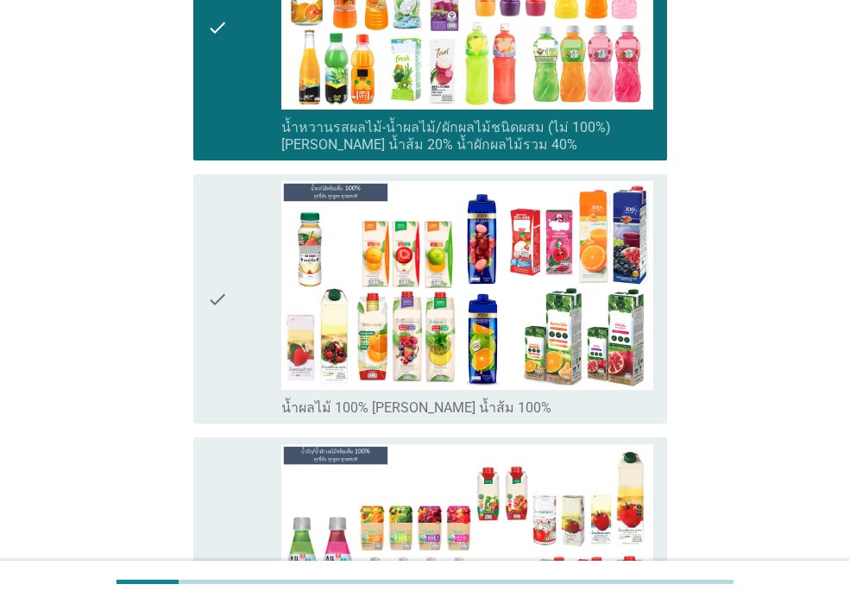
scroll to position [2676, 0]
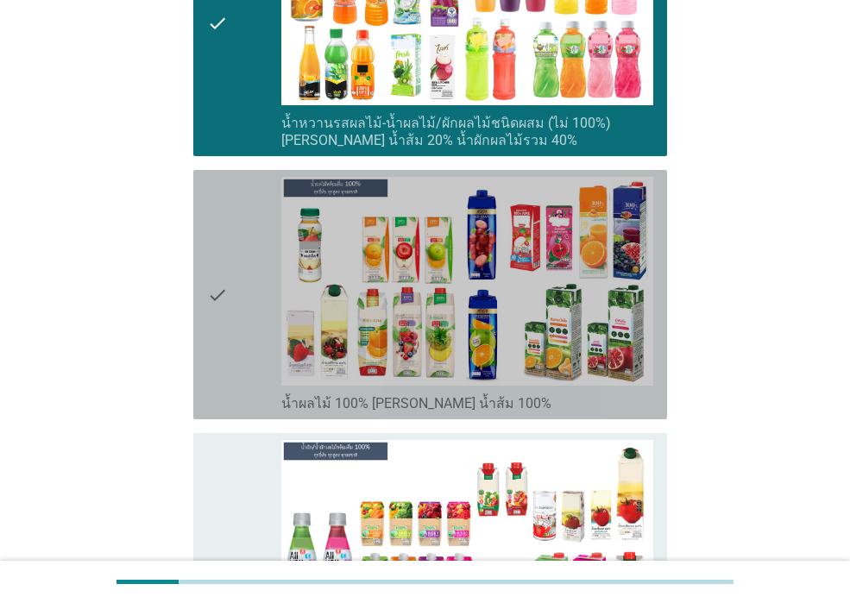
click at [226, 351] on icon "check" at bounding box center [217, 295] width 21 height 236
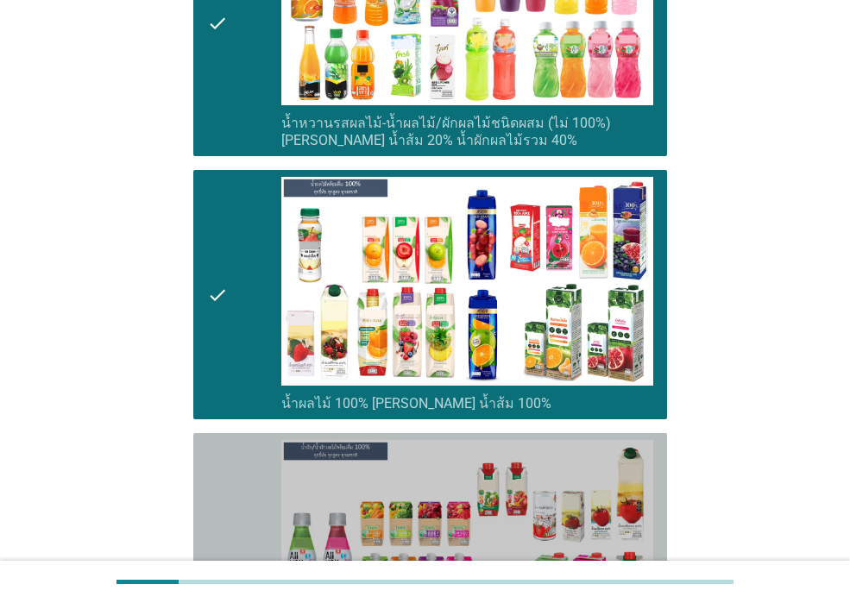
click at [211, 449] on icon "check" at bounding box center [217, 566] width 21 height 253
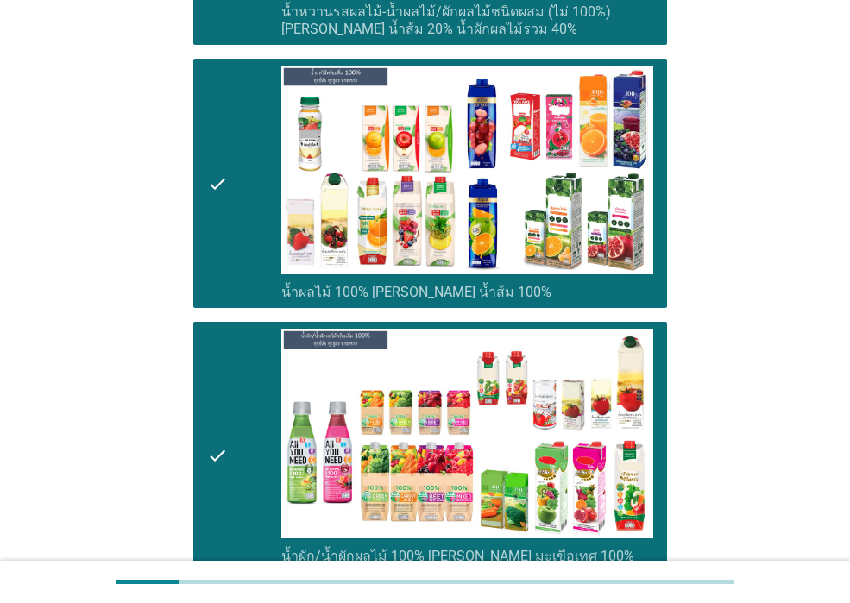
scroll to position [3021, 0]
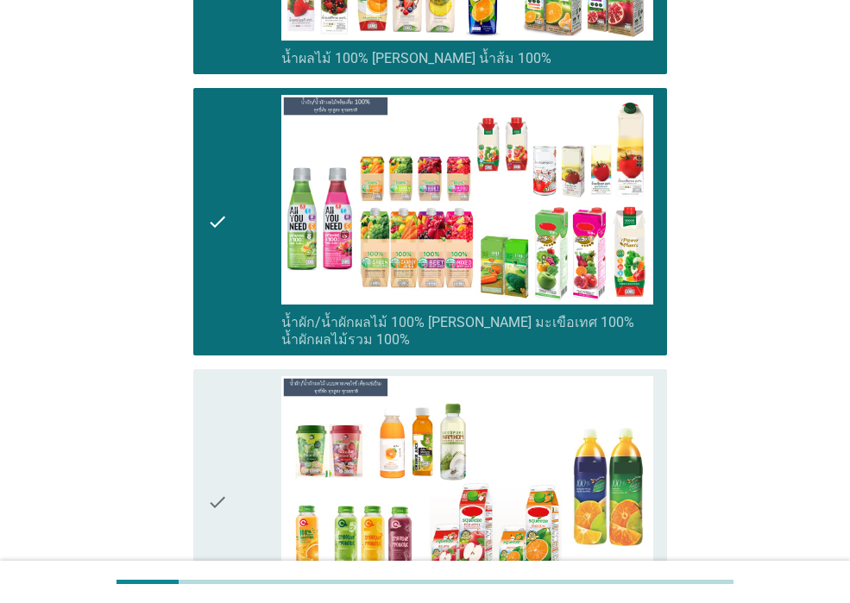
click at [226, 452] on icon "check" at bounding box center [217, 502] width 21 height 253
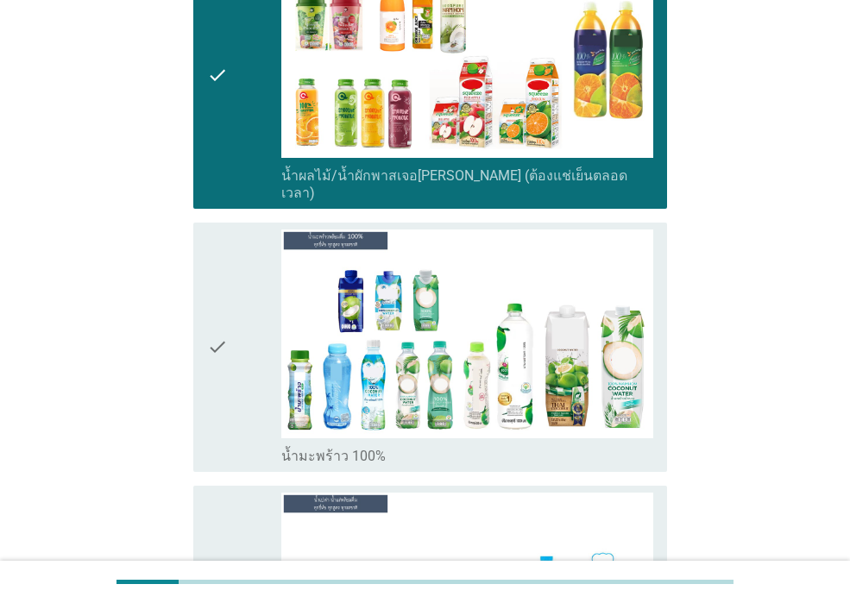
scroll to position [3452, 0]
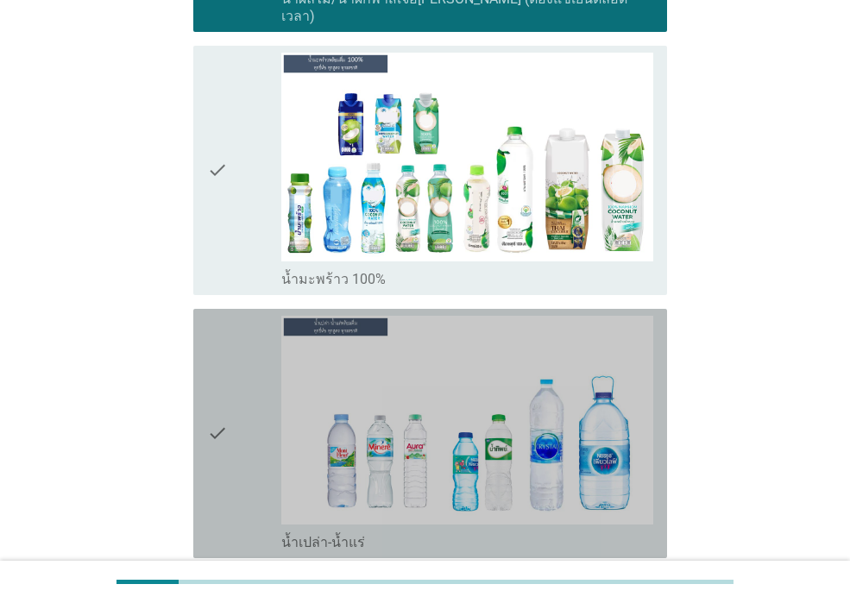
click at [236, 394] on div "check" at bounding box center [244, 434] width 74 height 236
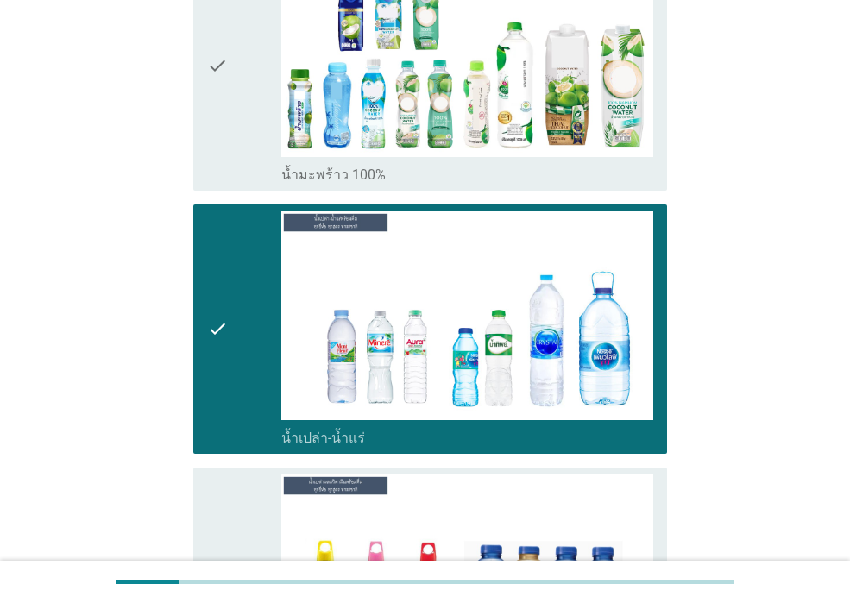
scroll to position [4056, 0]
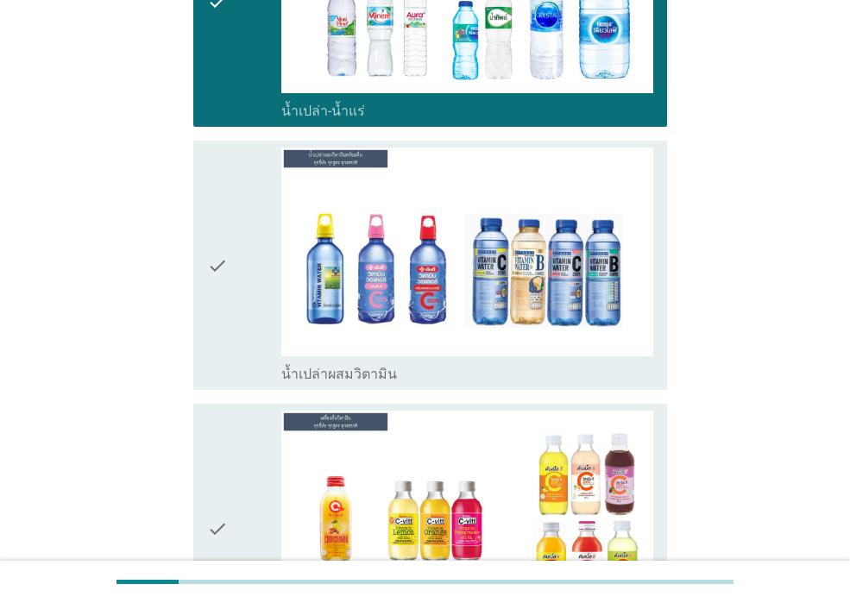
click at [241, 313] on div "check" at bounding box center [244, 266] width 74 height 236
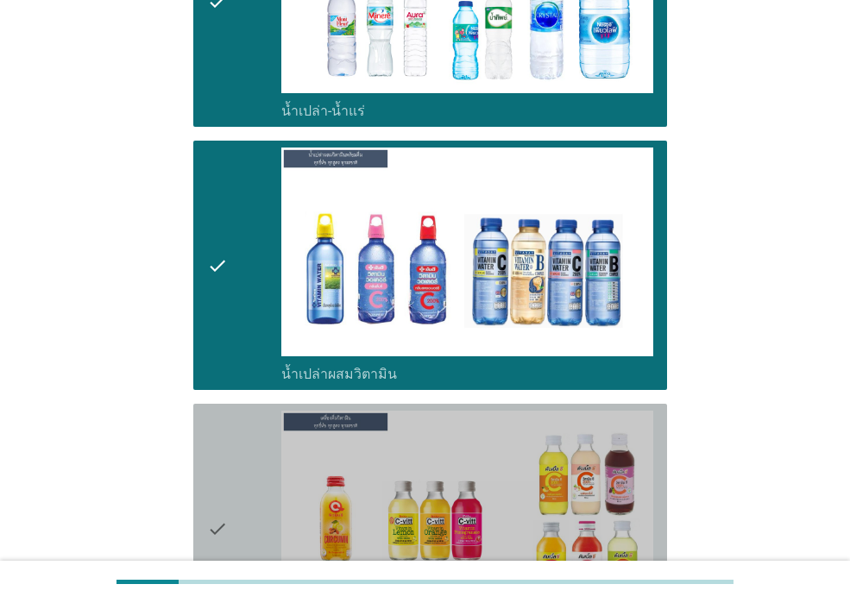
click at [234, 411] on div "check" at bounding box center [244, 529] width 74 height 236
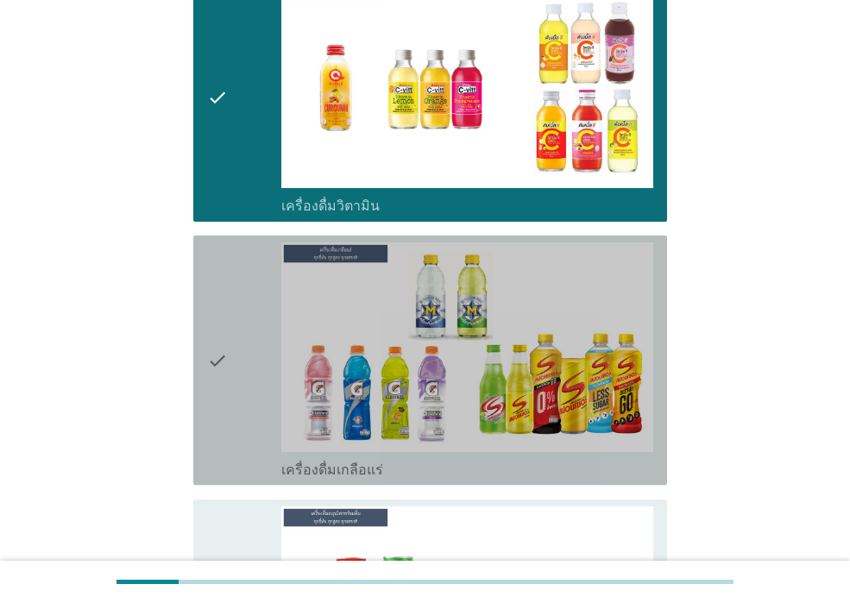
click at [232, 353] on div "check" at bounding box center [244, 361] width 74 height 236
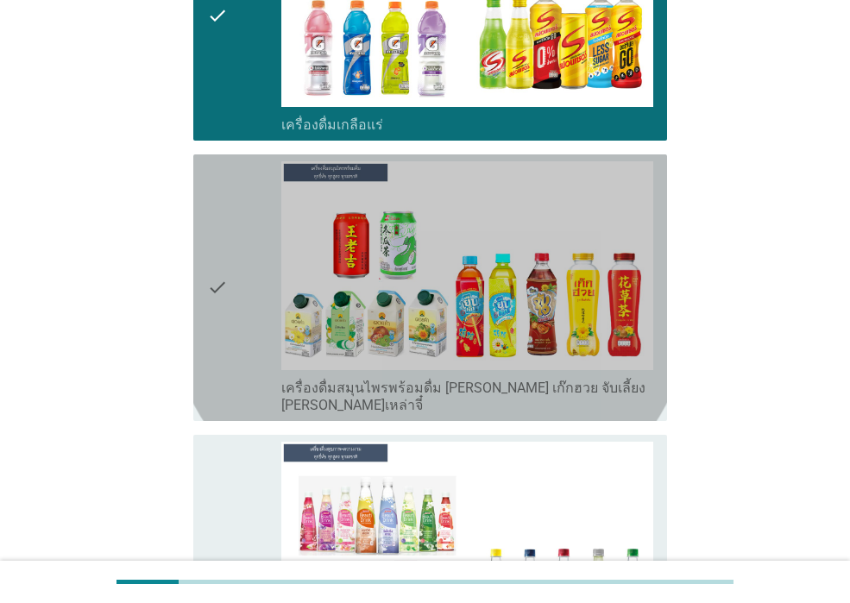
click at [253, 324] on div "check" at bounding box center [244, 287] width 74 height 253
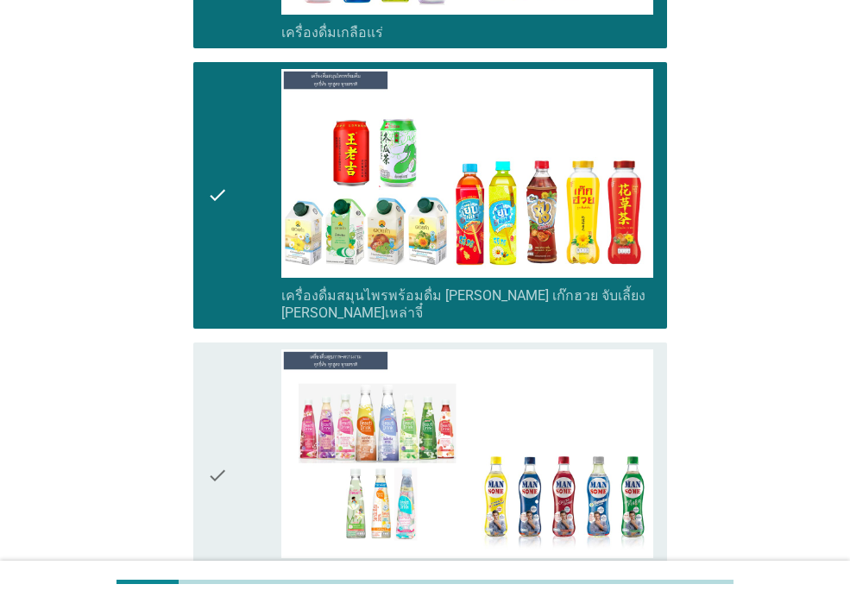
scroll to position [5178, 0]
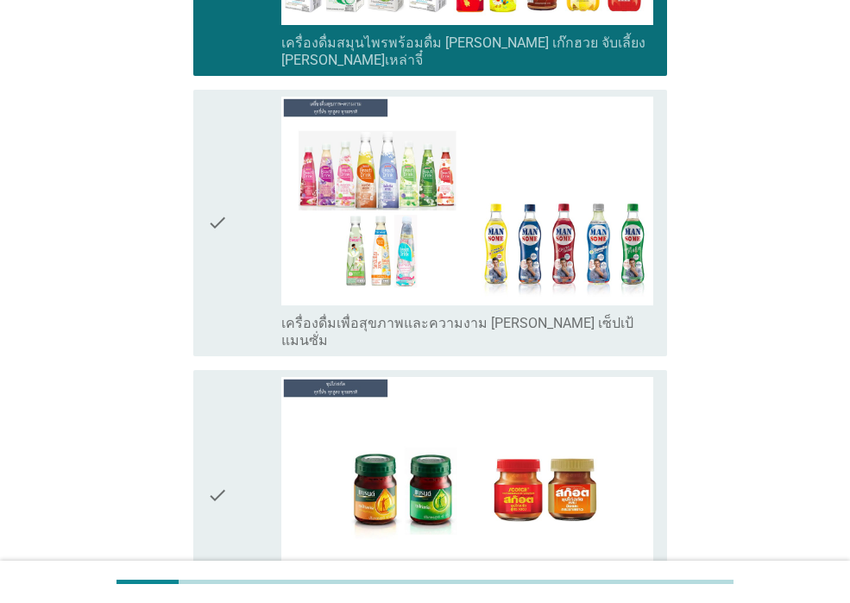
click at [245, 248] on div "check" at bounding box center [244, 223] width 74 height 253
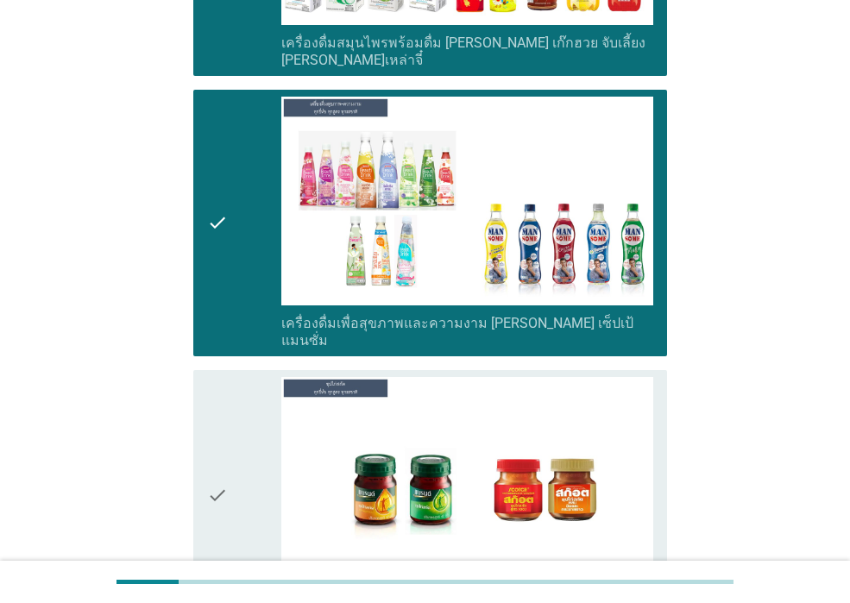
click at [237, 386] on div "check" at bounding box center [244, 495] width 74 height 236
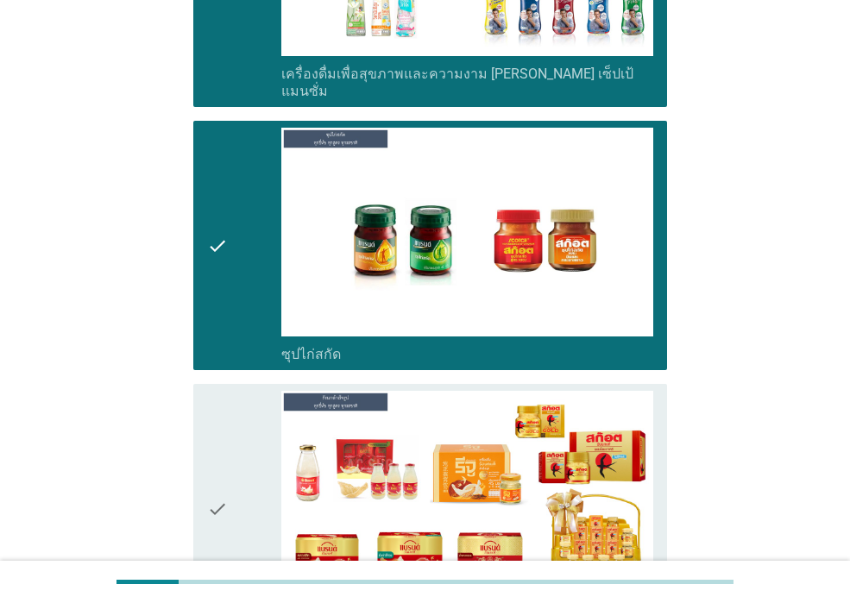
scroll to position [5591, 0]
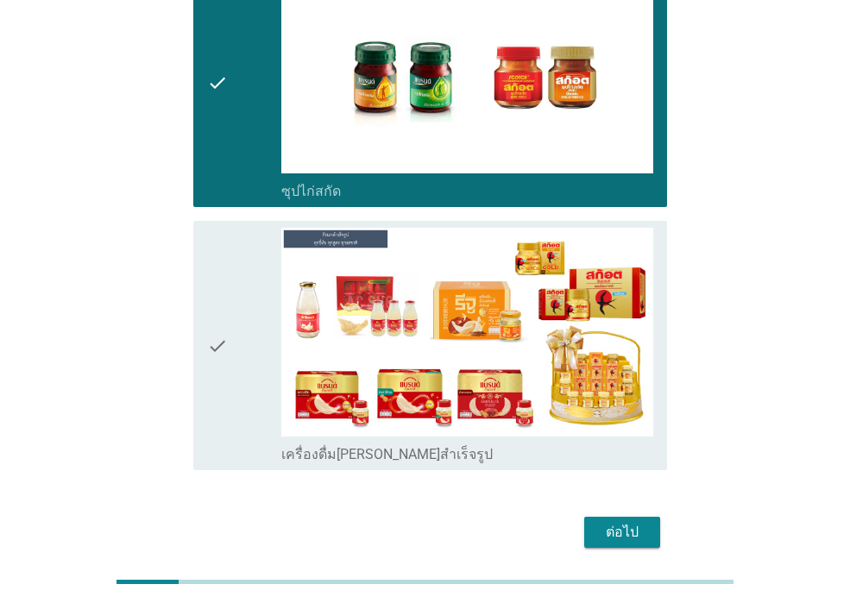
click at [237, 312] on div "check" at bounding box center [244, 346] width 74 height 236
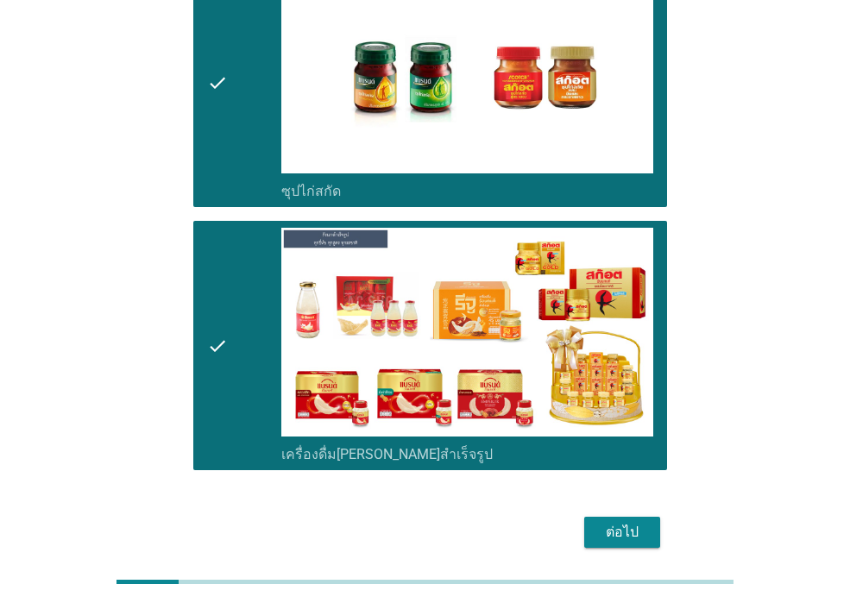
click at [642, 522] on div "ต่อไป" at bounding box center [622, 532] width 48 height 21
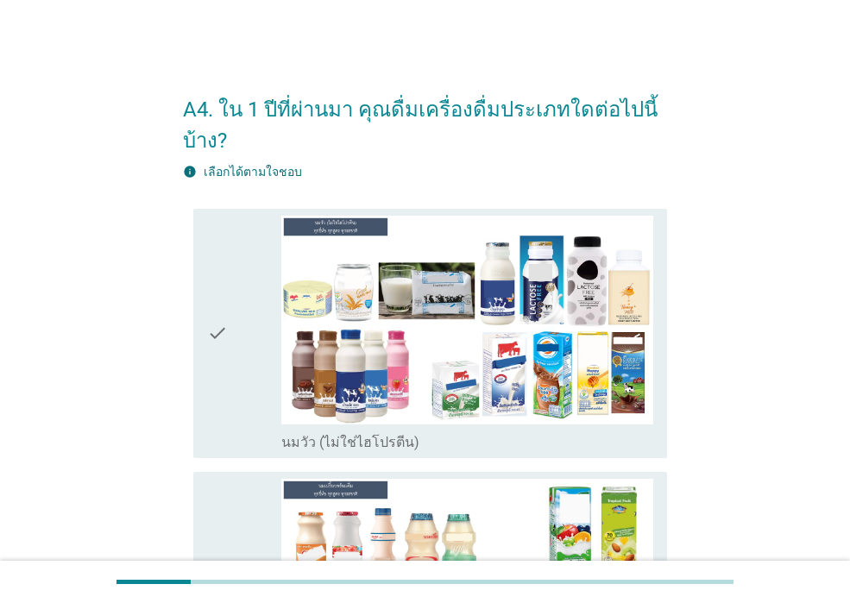
click at [241, 413] on div "check" at bounding box center [244, 334] width 74 height 236
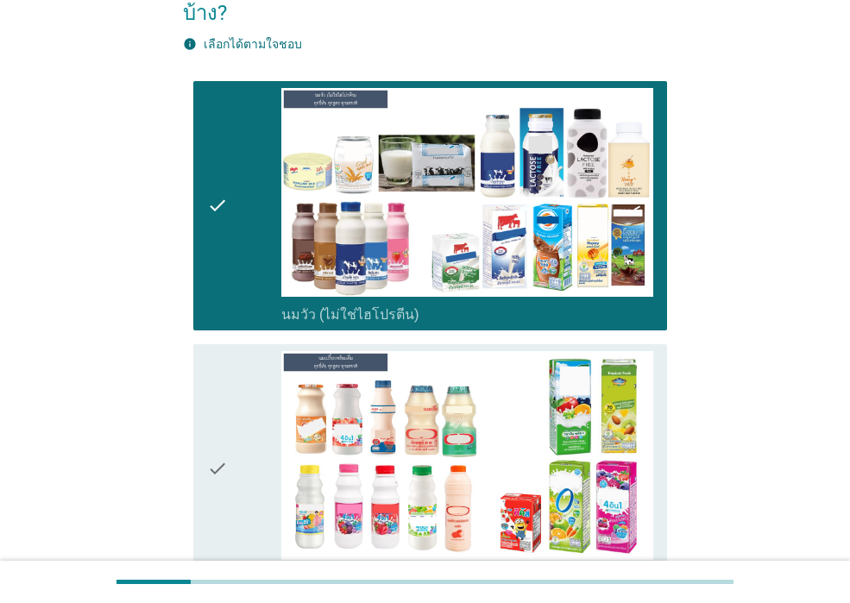
scroll to position [345, 0]
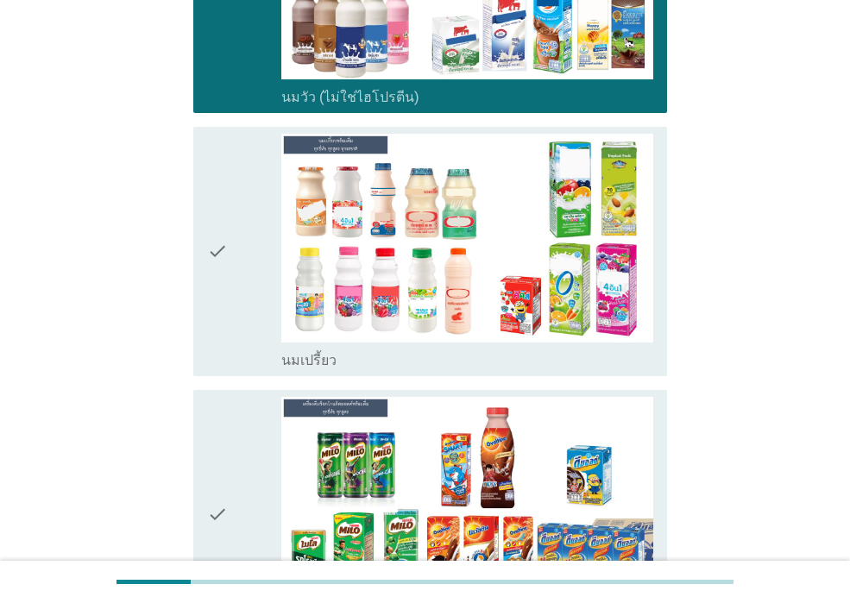
click at [246, 281] on div "check" at bounding box center [244, 252] width 74 height 236
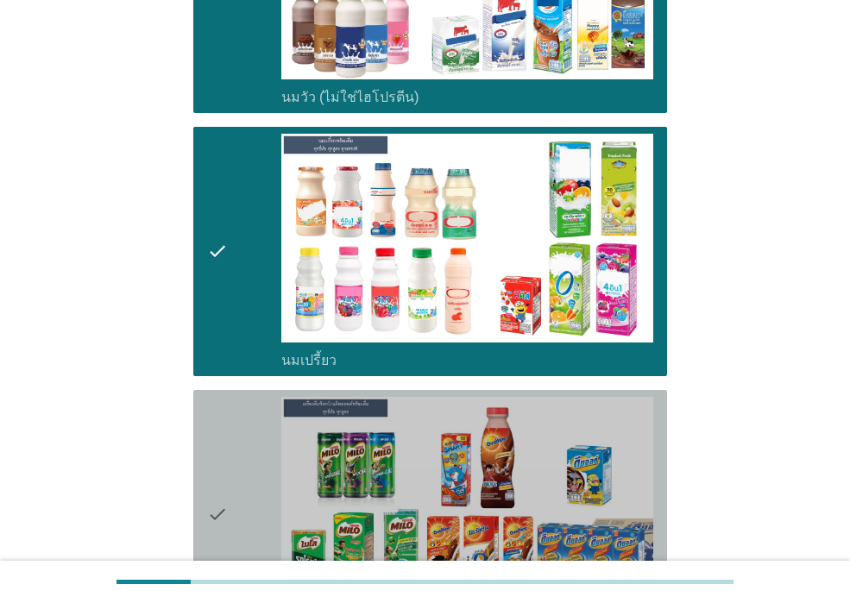
click at [240, 419] on div "check" at bounding box center [244, 515] width 74 height 236
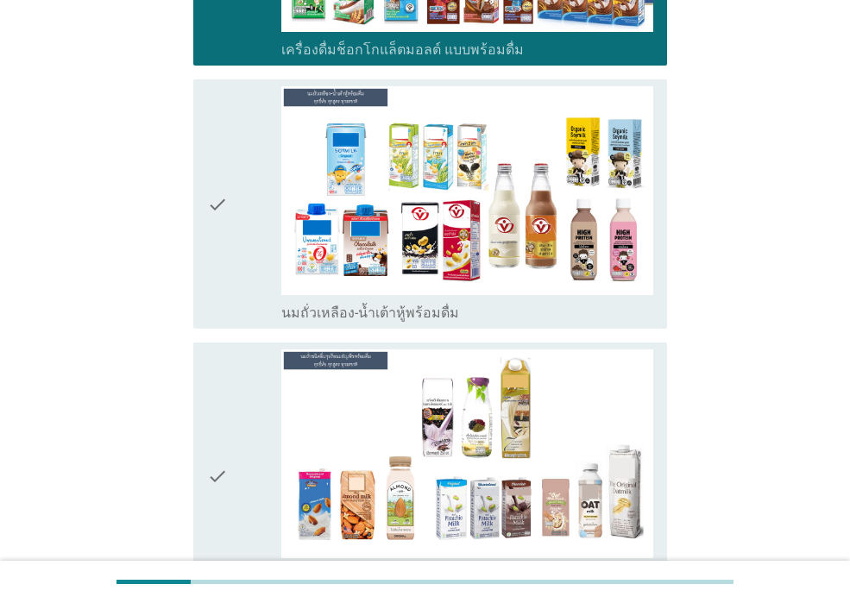
scroll to position [949, 0]
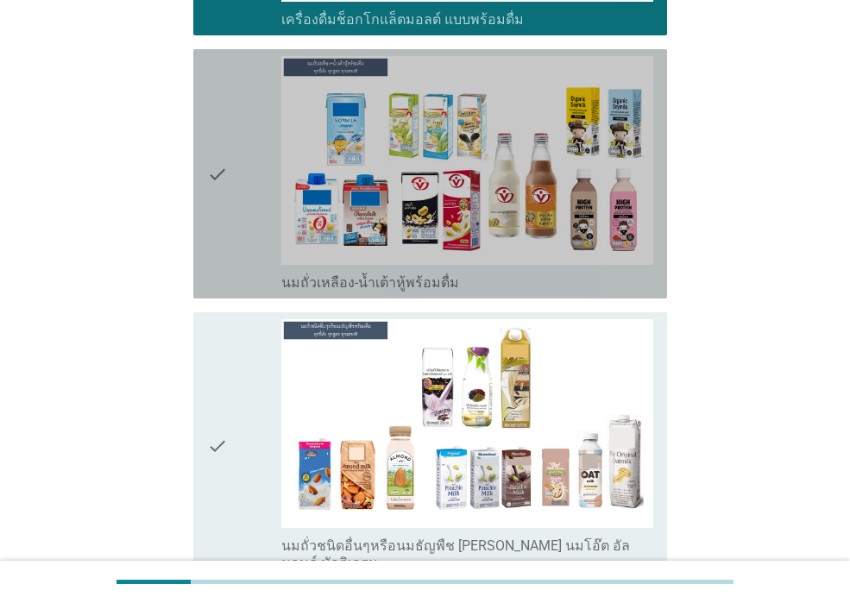
click at [251, 264] on div "check" at bounding box center [244, 174] width 74 height 236
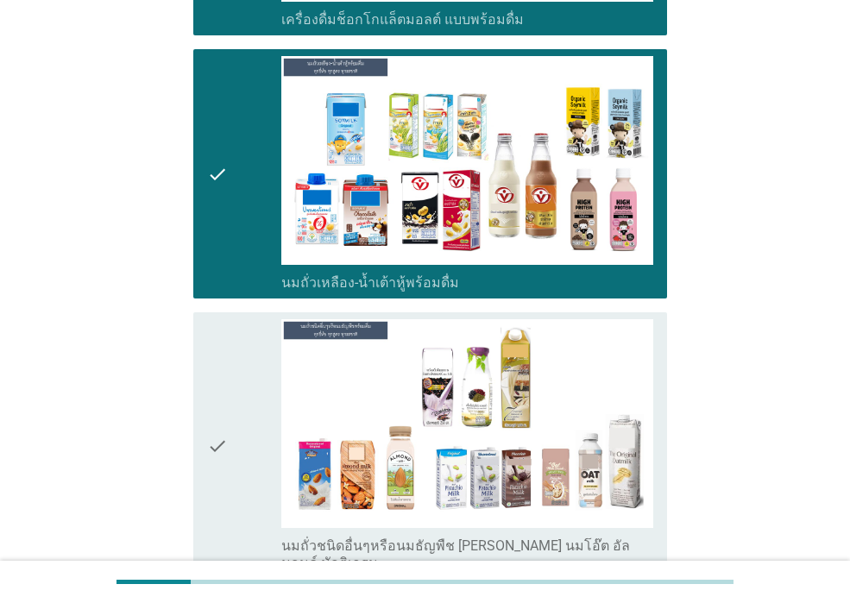
click at [234, 409] on div "check" at bounding box center [244, 445] width 74 height 253
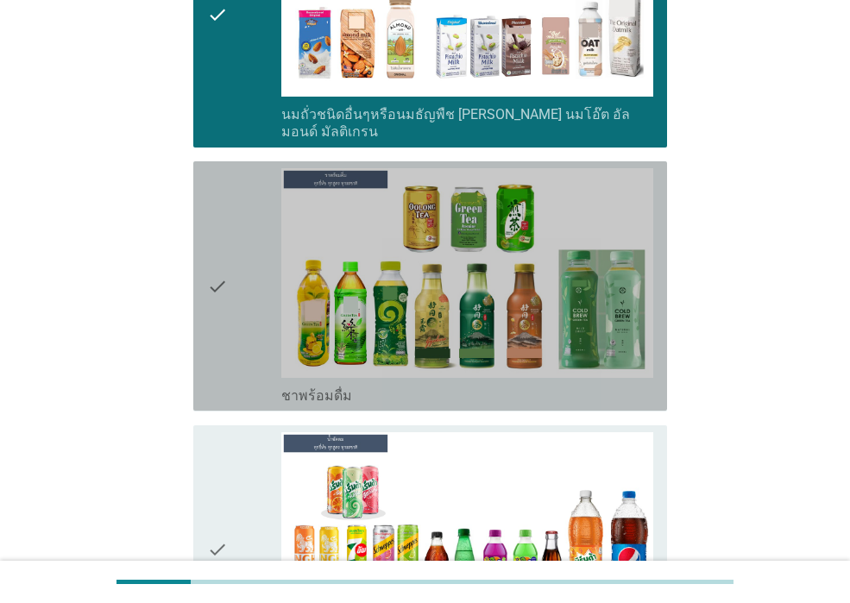
click at [238, 340] on div "check" at bounding box center [244, 286] width 74 height 236
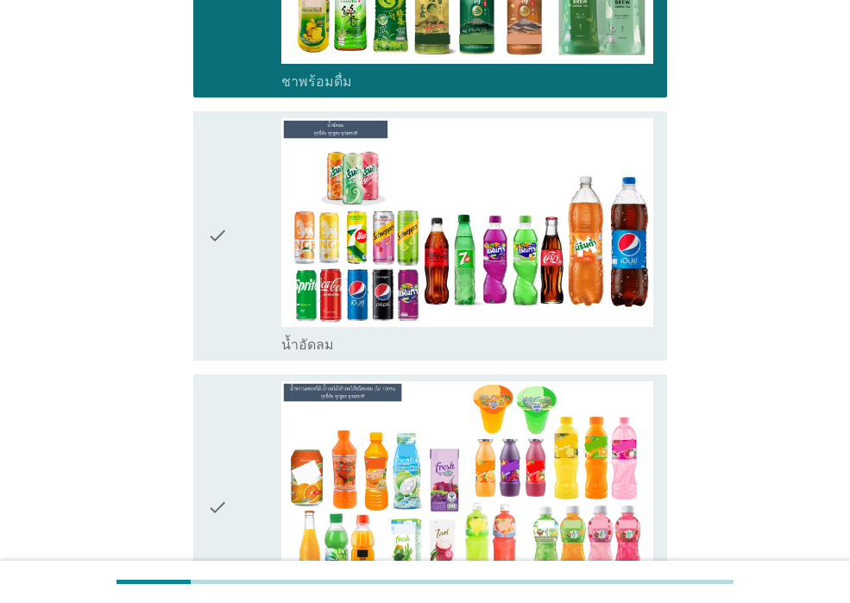
scroll to position [1726, 0]
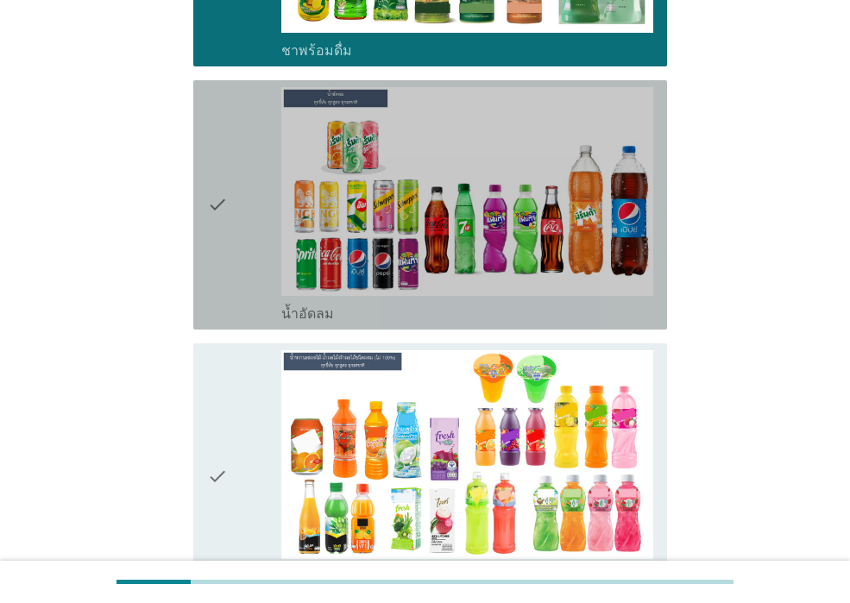
click at [243, 243] on div "check" at bounding box center [244, 205] width 74 height 236
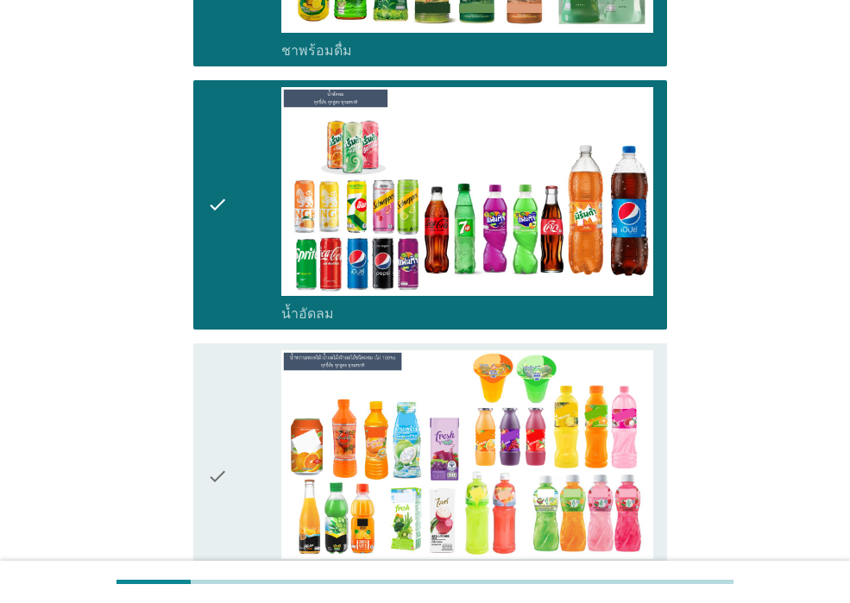
click at [217, 406] on icon "check" at bounding box center [217, 476] width 21 height 253
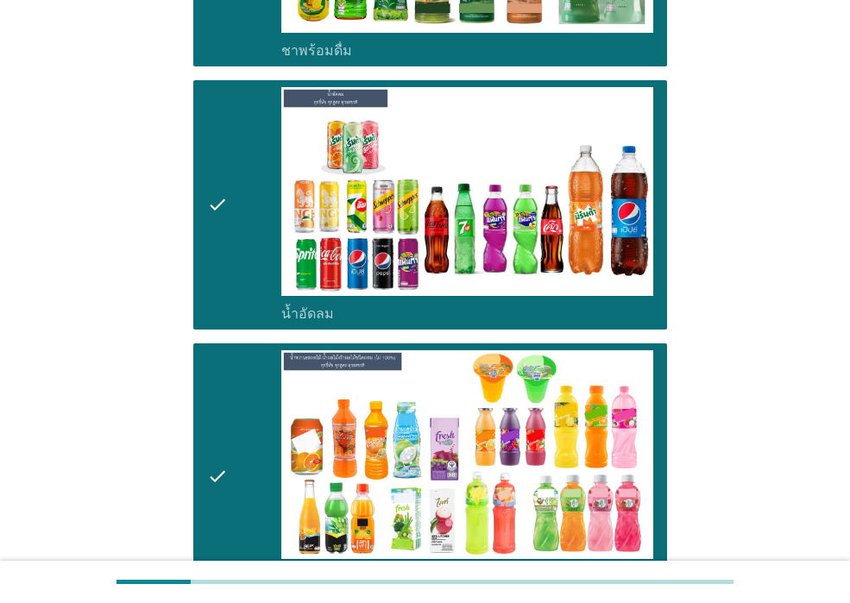
scroll to position [2158, 0]
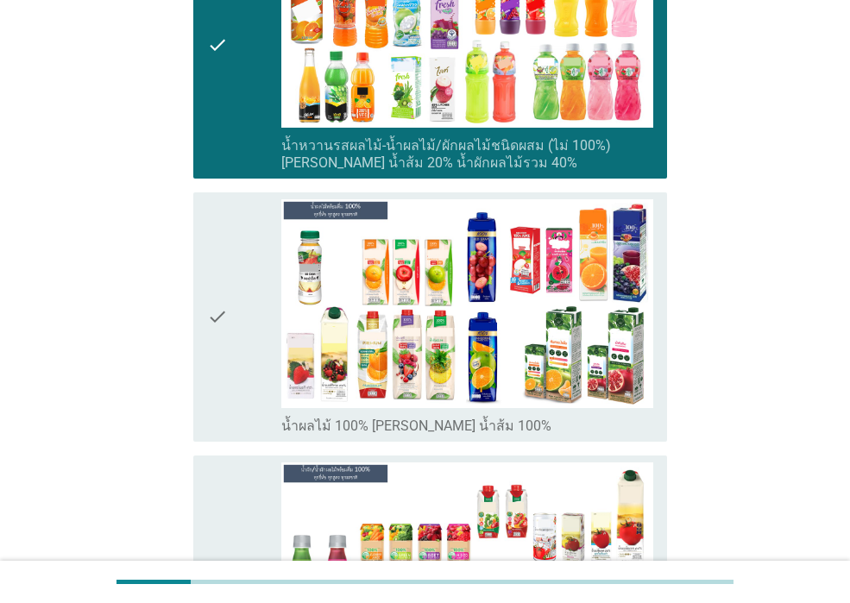
click at [240, 127] on div "check" at bounding box center [244, 45] width 74 height 253
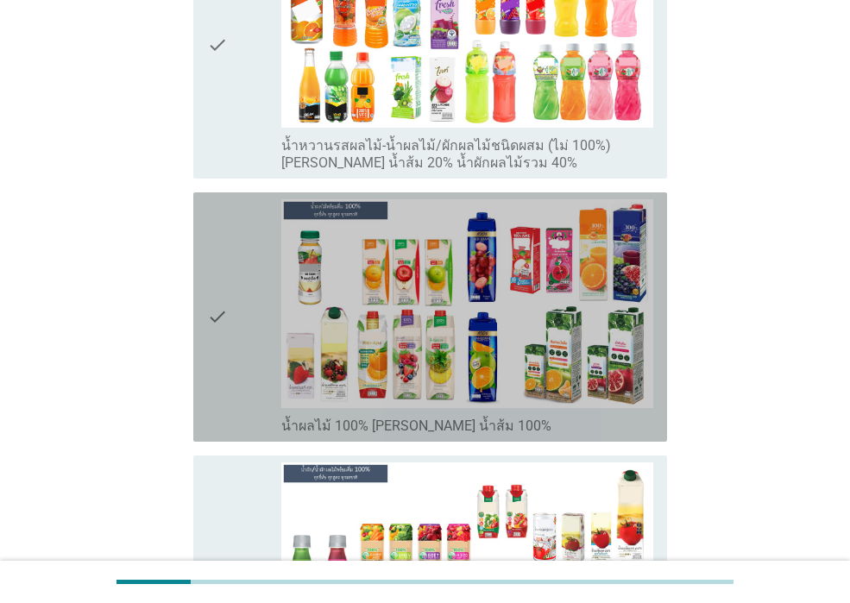
click at [224, 286] on icon "check" at bounding box center [217, 317] width 21 height 236
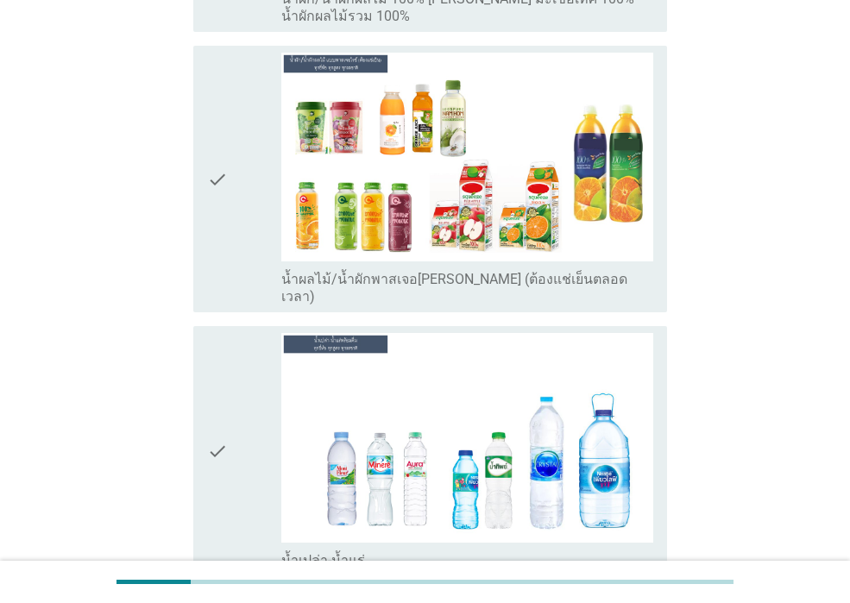
scroll to position [3021, 0]
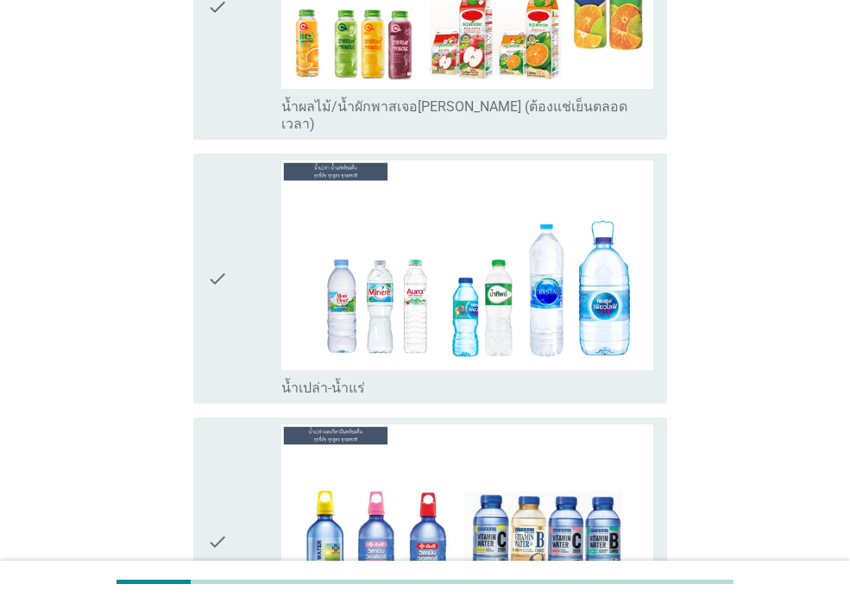
click at [243, 311] on div "check" at bounding box center [244, 279] width 74 height 236
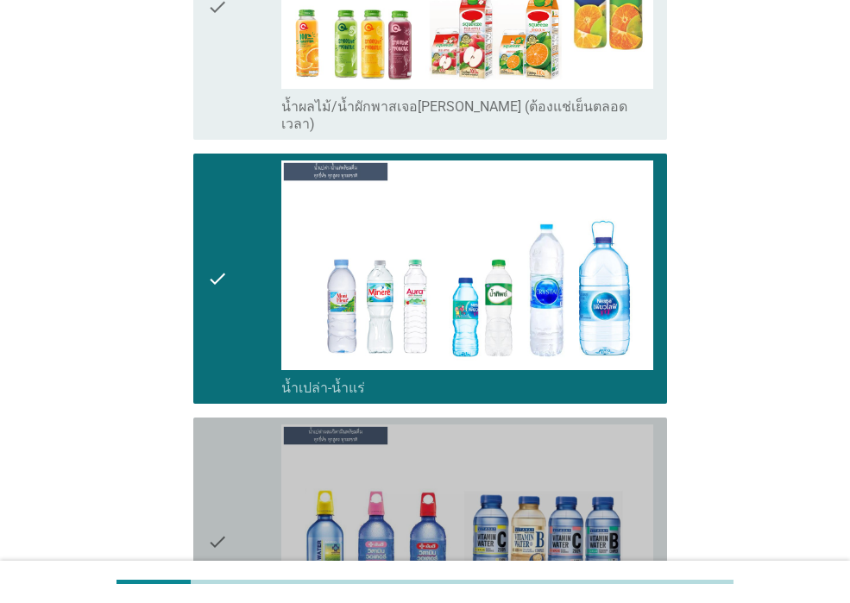
click at [230, 439] on div "check" at bounding box center [244, 543] width 74 height 236
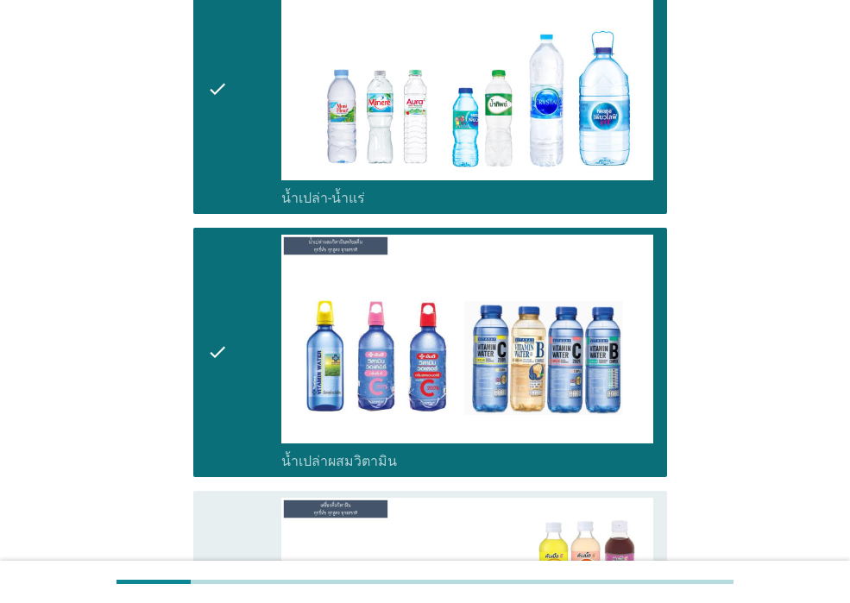
scroll to position [3539, 0]
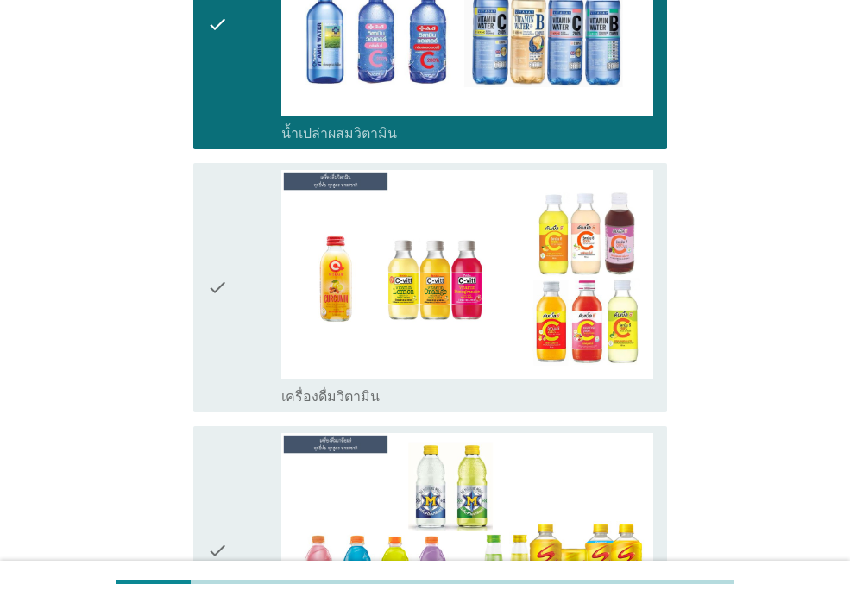
click at [248, 308] on div "check" at bounding box center [244, 288] width 74 height 236
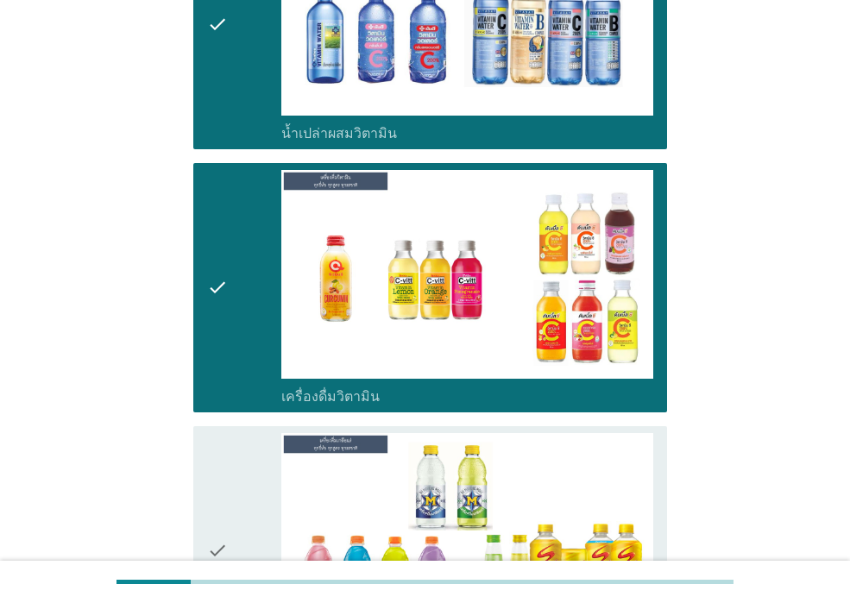
click at [230, 433] on div "check" at bounding box center [244, 551] width 74 height 236
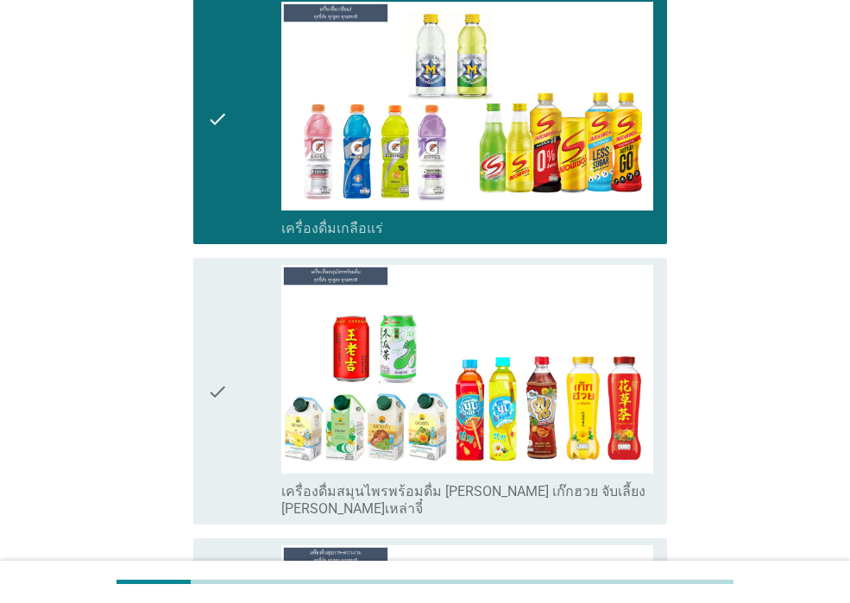
click at [230, 372] on div "check" at bounding box center [244, 391] width 74 height 253
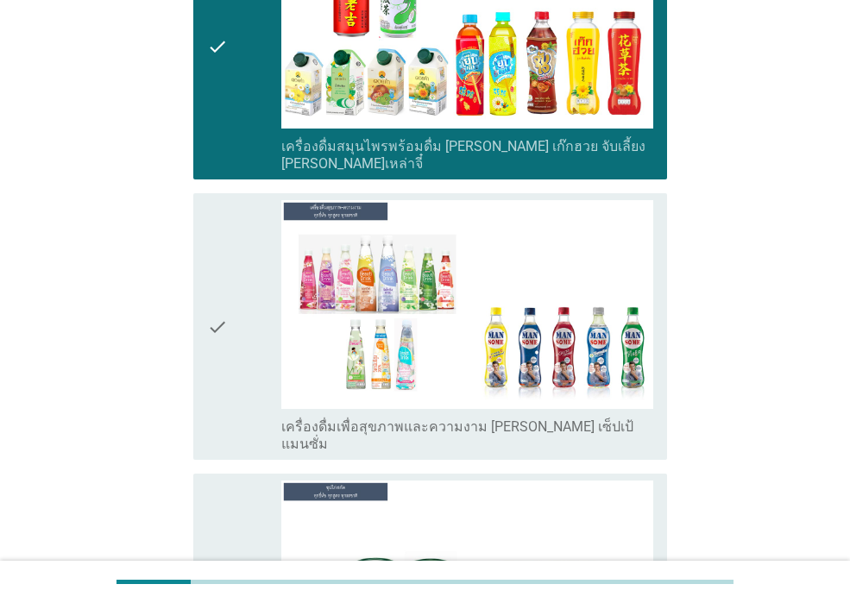
click at [238, 290] on div "check" at bounding box center [244, 326] width 74 height 253
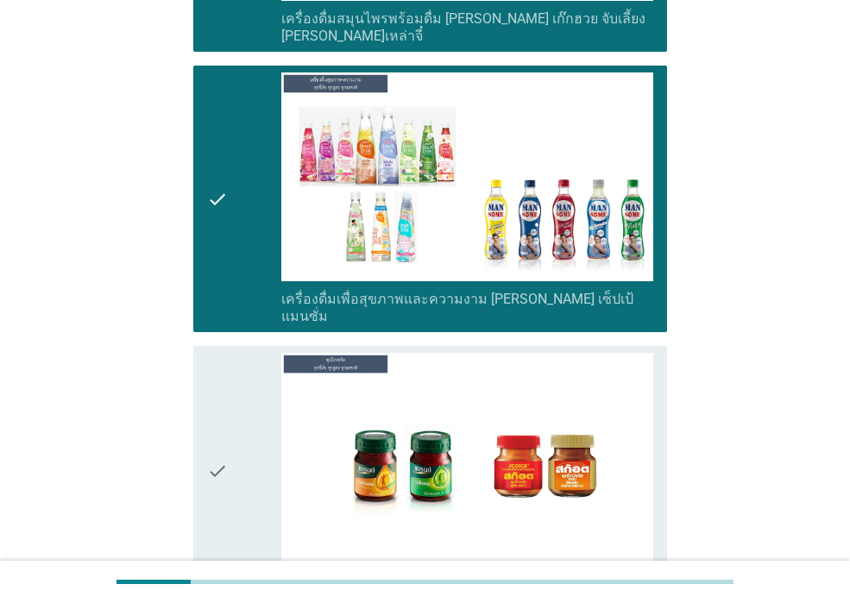
scroll to position [4574, 0]
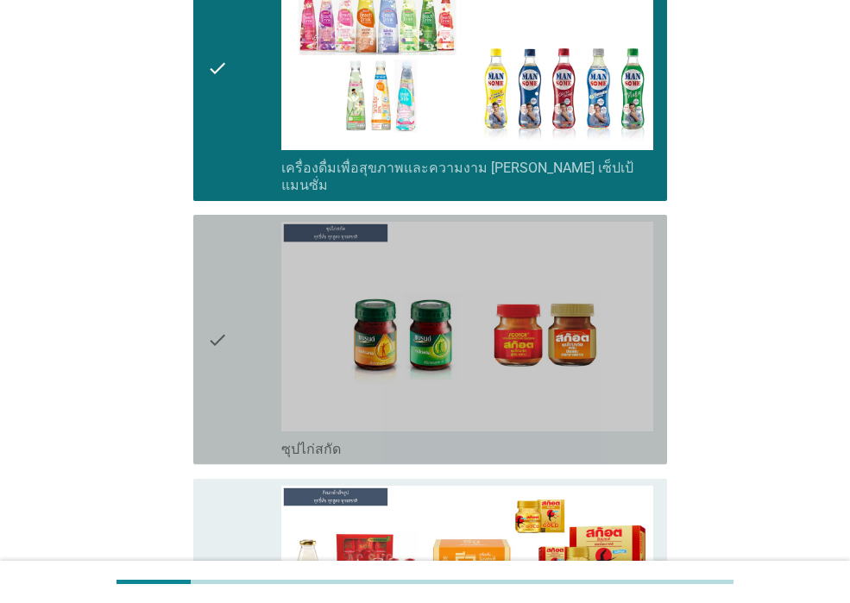
drag, startPoint x: 238, startPoint y: 280, endPoint x: 228, endPoint y: 370, distance: 91.2
click at [237, 279] on div "check" at bounding box center [244, 340] width 74 height 236
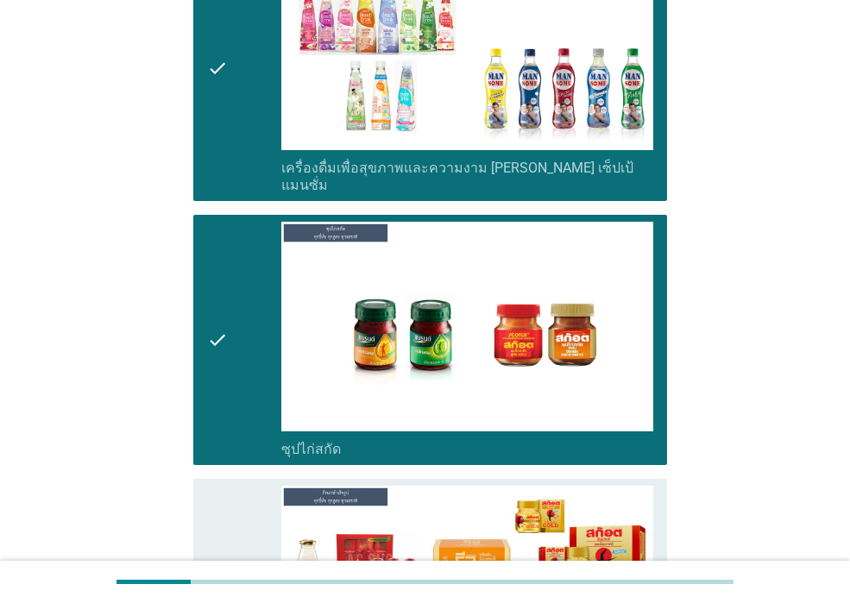
click at [230, 486] on div "check" at bounding box center [244, 604] width 74 height 236
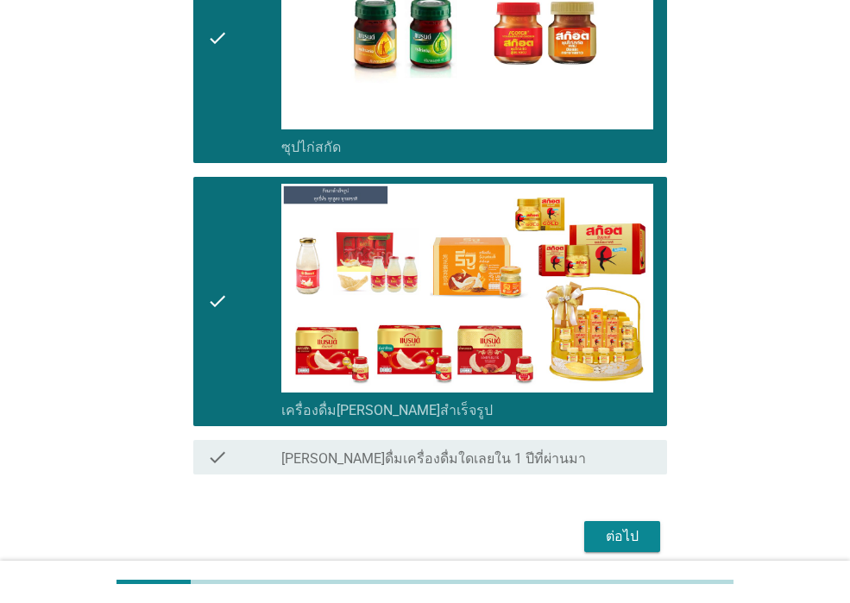
scroll to position [4880, 0]
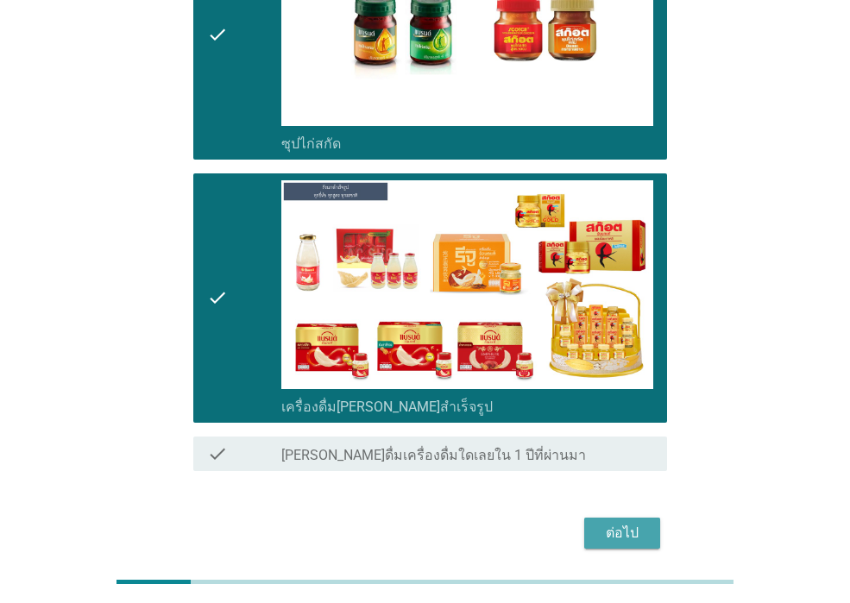
click at [627, 523] on div "ต่อไป" at bounding box center [622, 533] width 48 height 21
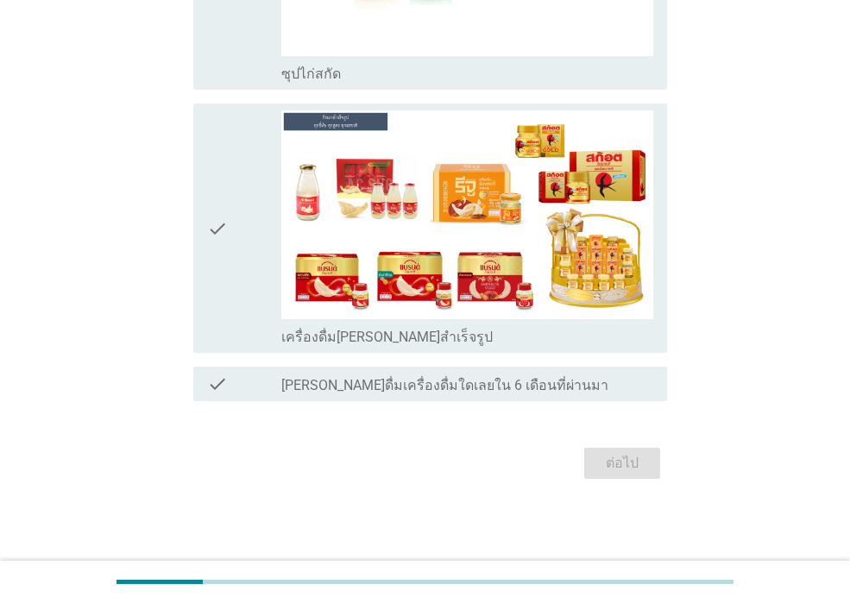
scroll to position [0, 0]
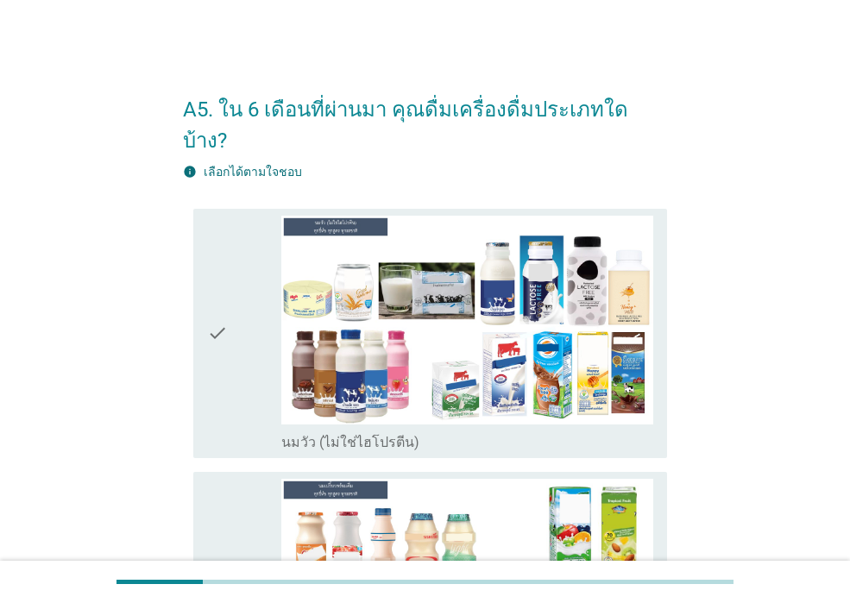
click at [216, 387] on icon "check" at bounding box center [217, 334] width 21 height 236
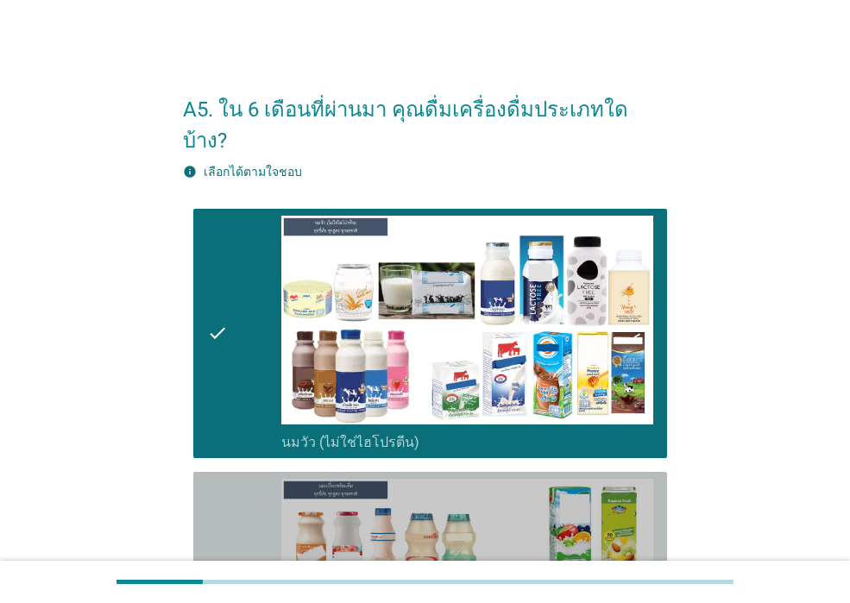
click at [246, 502] on div "check" at bounding box center [244, 597] width 74 height 236
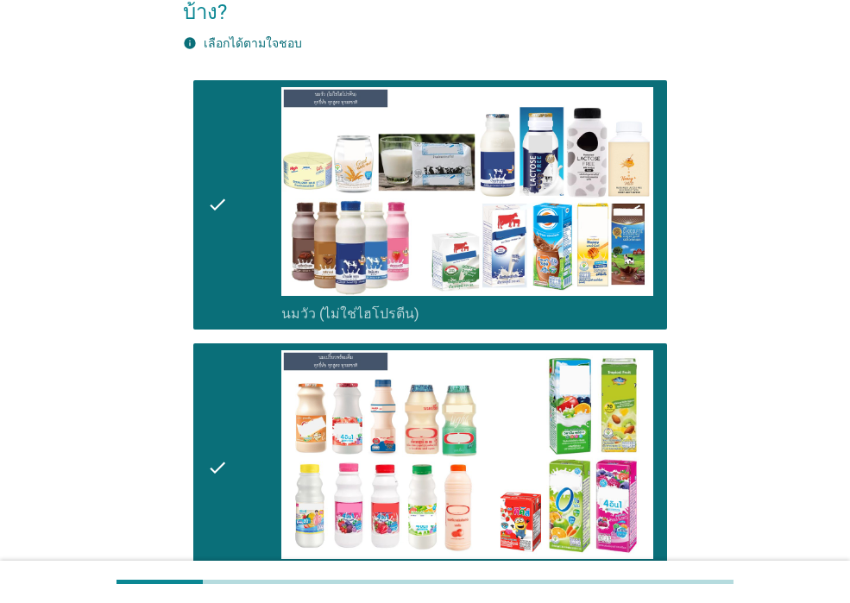
scroll to position [345, 0]
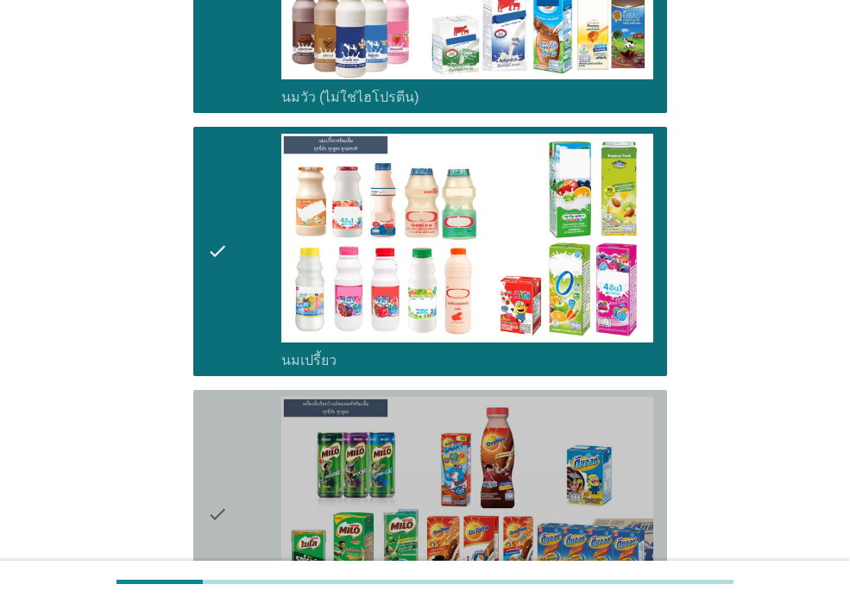
click at [259, 406] on div "check" at bounding box center [244, 515] width 74 height 236
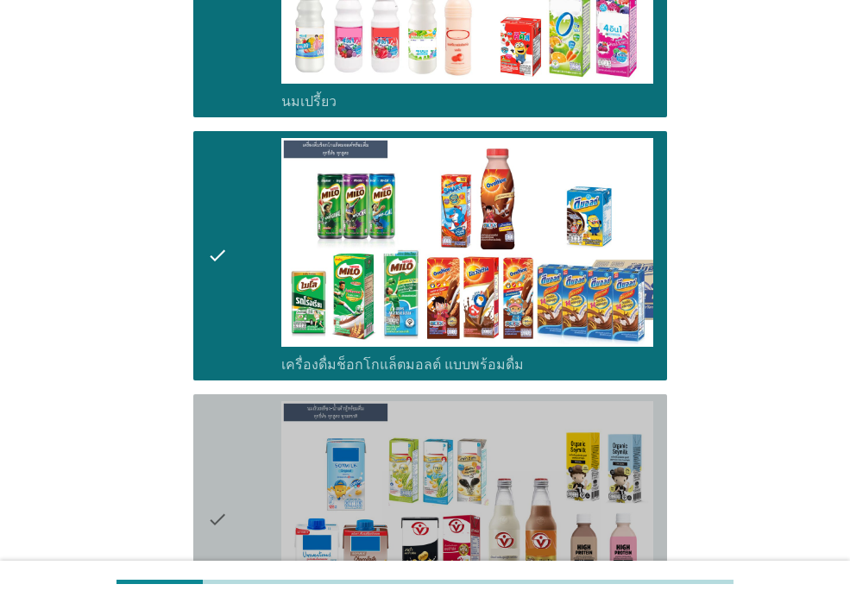
click at [271, 411] on div "check" at bounding box center [244, 519] width 74 height 236
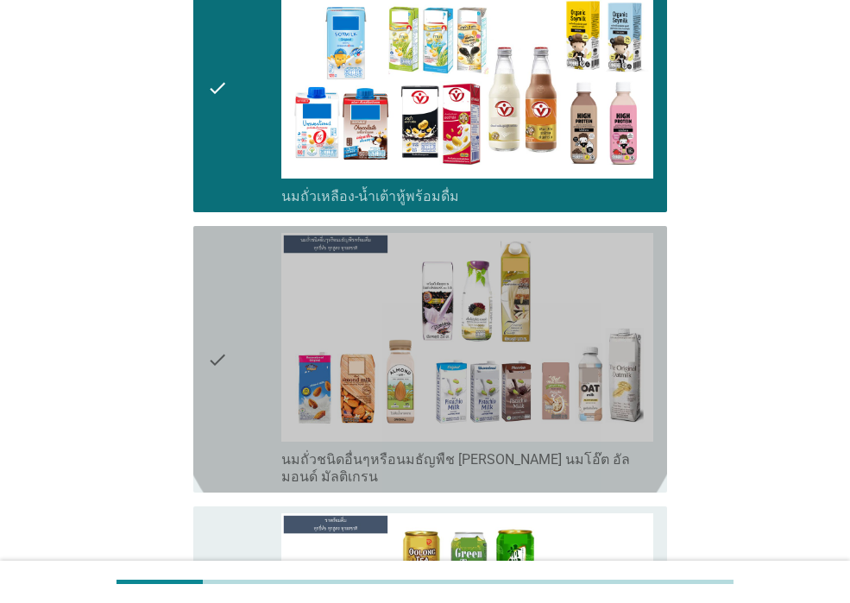
click at [255, 350] on div "check" at bounding box center [244, 359] width 74 height 253
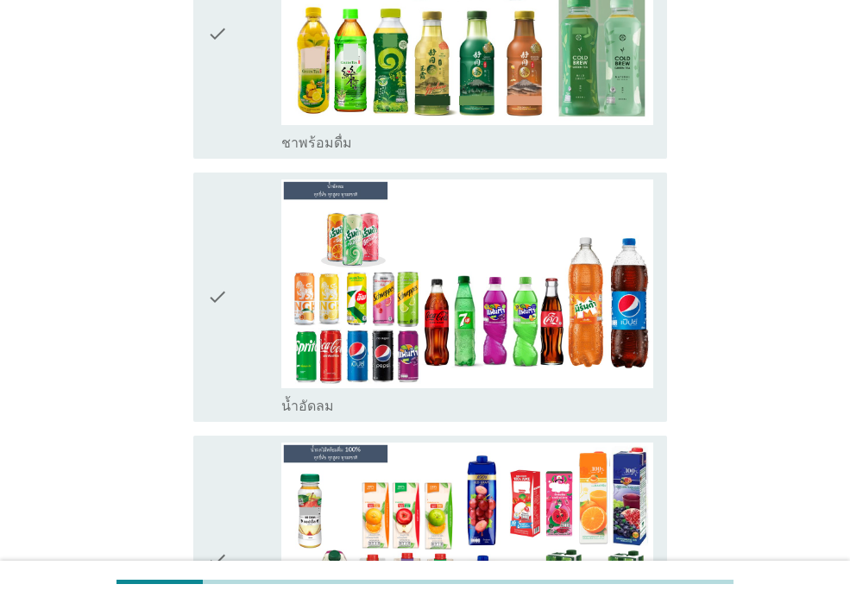
scroll to position [1640, 0]
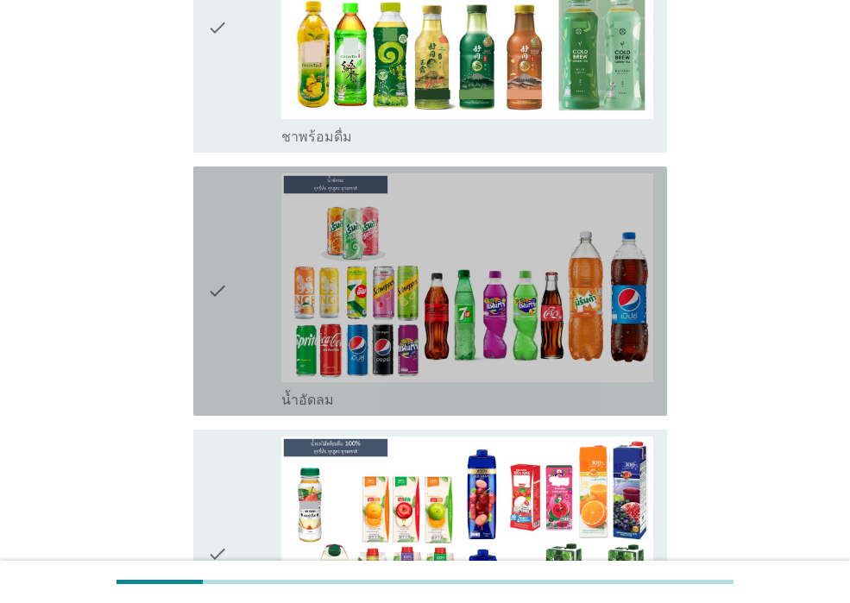
click at [230, 322] on div "check" at bounding box center [244, 291] width 74 height 236
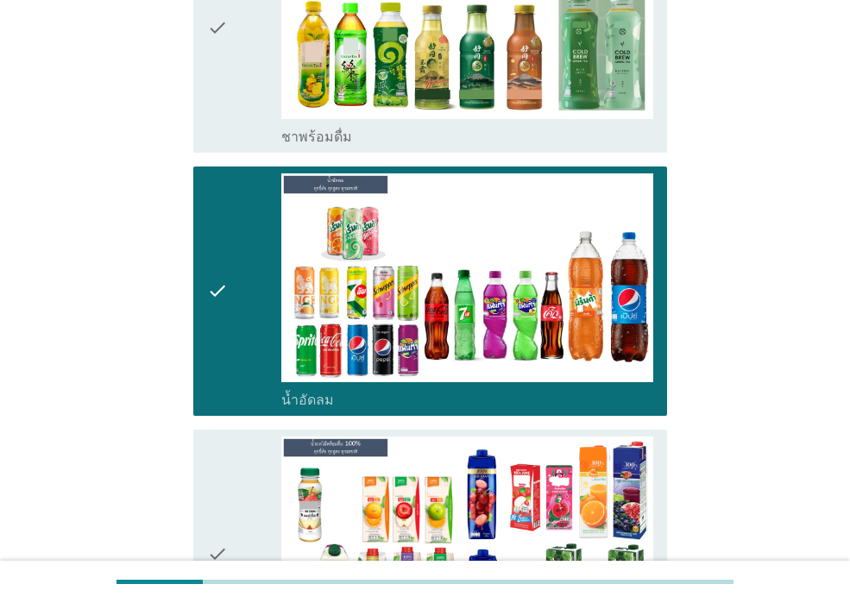
click at [230, 439] on div "check" at bounding box center [244, 555] width 74 height 236
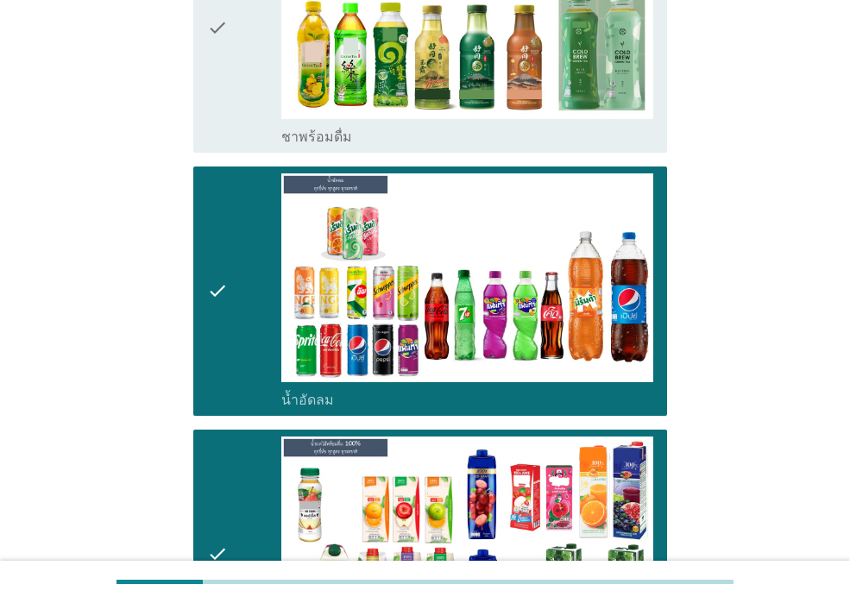
scroll to position [2071, 0]
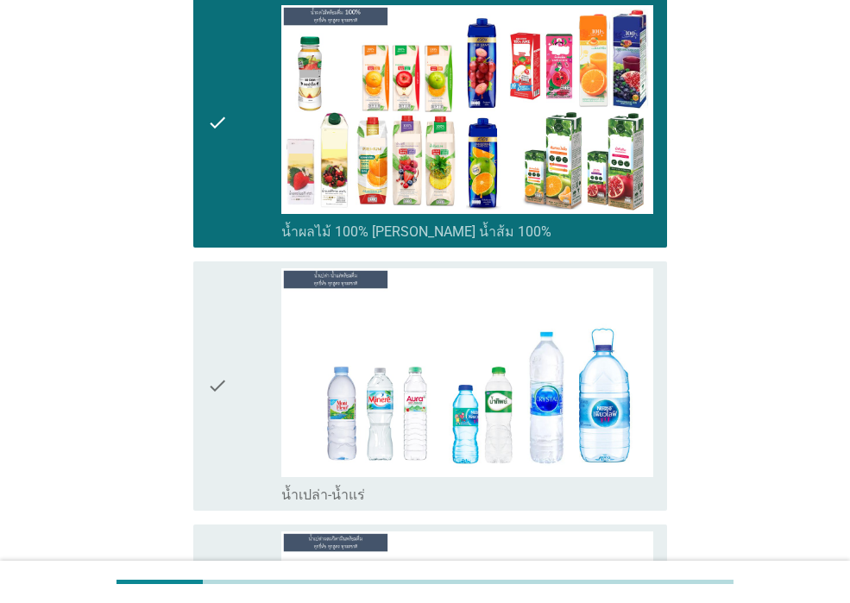
click at [233, 333] on div "check" at bounding box center [244, 386] width 74 height 236
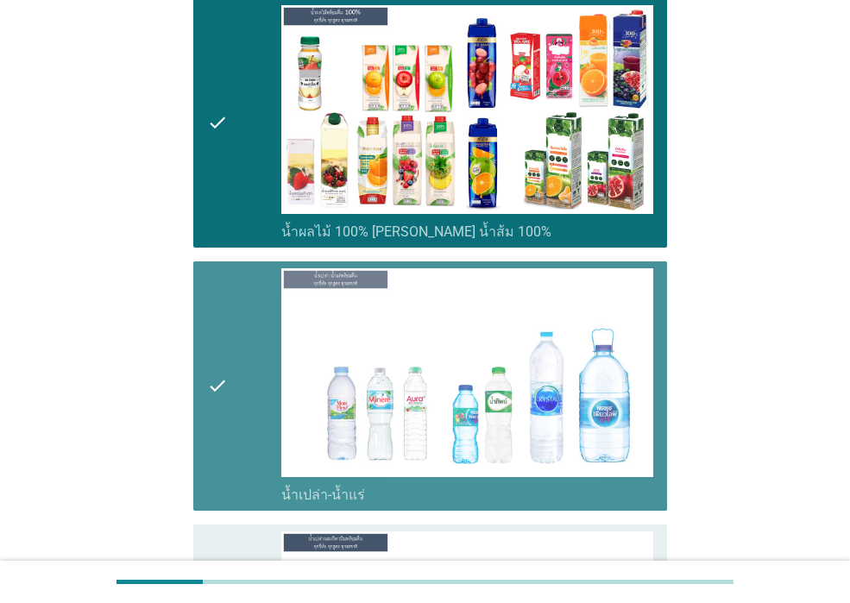
click at [221, 462] on div "check check_box น้ำเปล่า-น้ำแร่" at bounding box center [430, 386] width 474 height 249
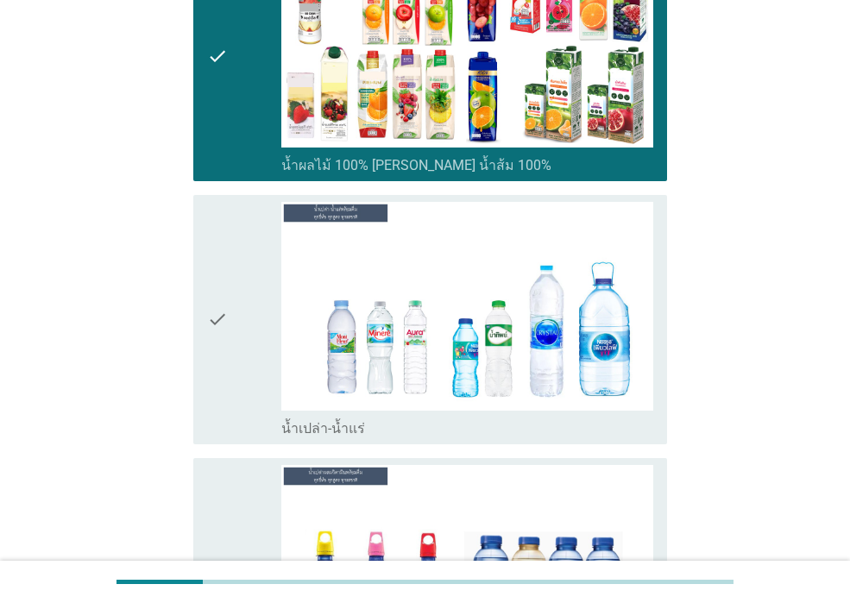
scroll to position [2158, 0]
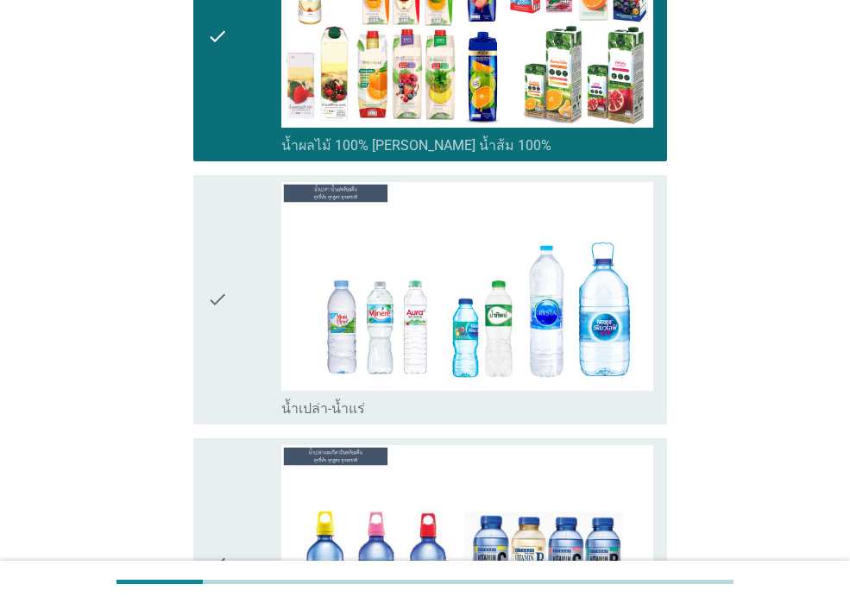
click at [239, 316] on div "check" at bounding box center [244, 300] width 74 height 236
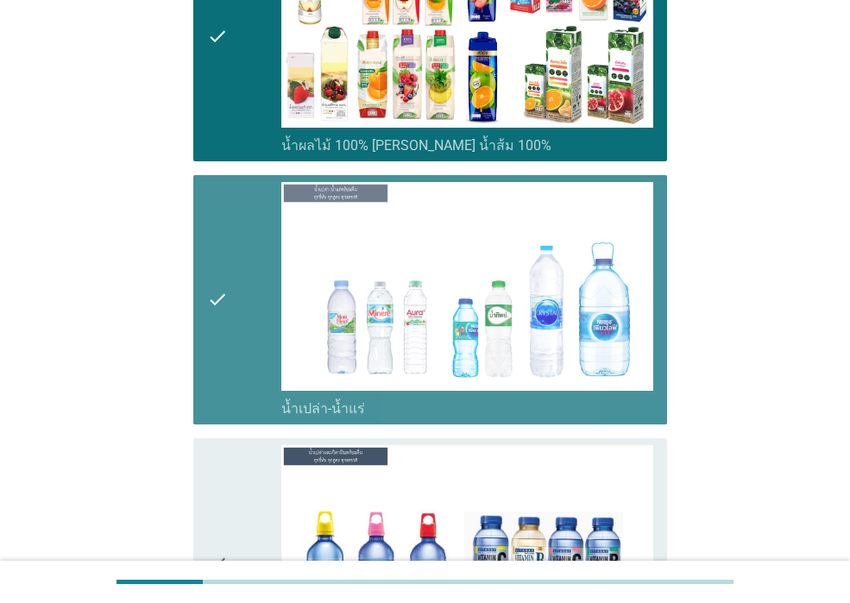
click at [239, 445] on div "check" at bounding box center [244, 563] width 74 height 236
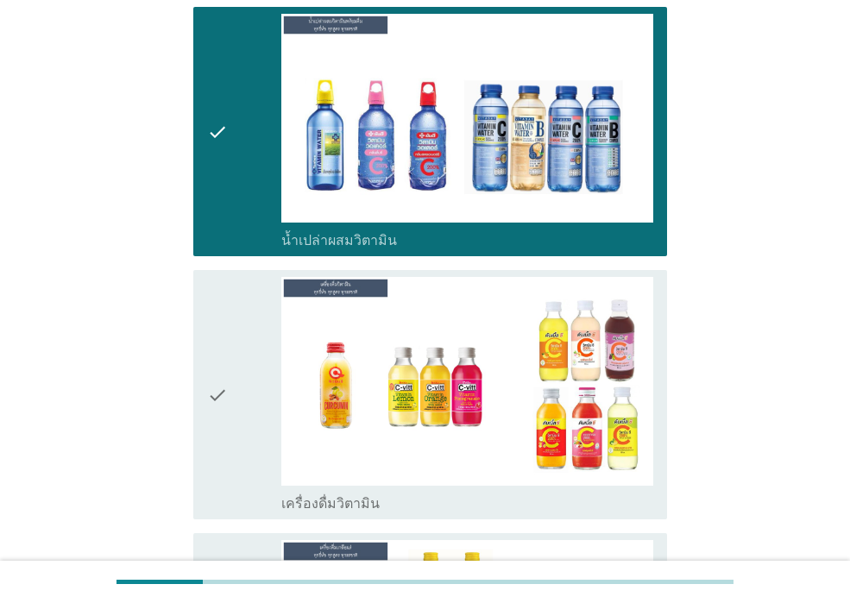
click at [246, 362] on div "check" at bounding box center [244, 395] width 74 height 236
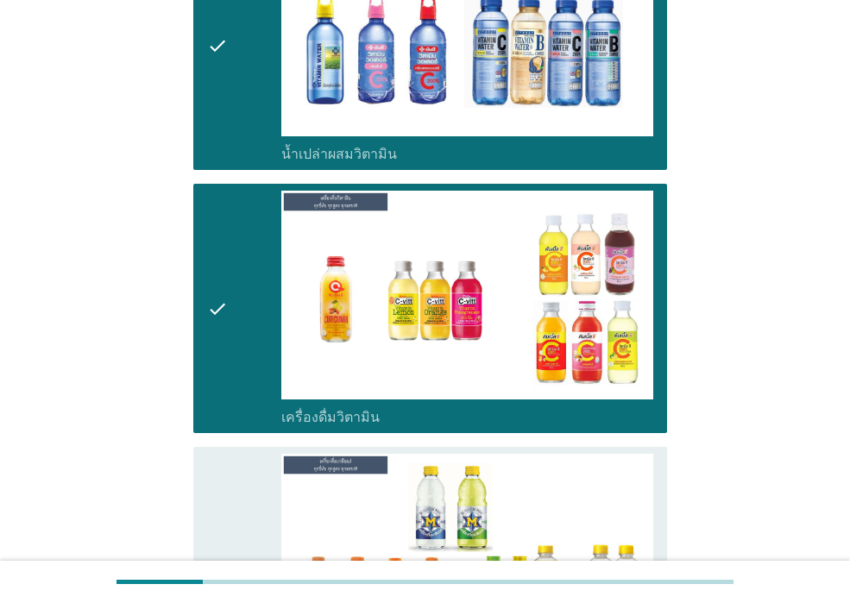
scroll to position [2934, 0]
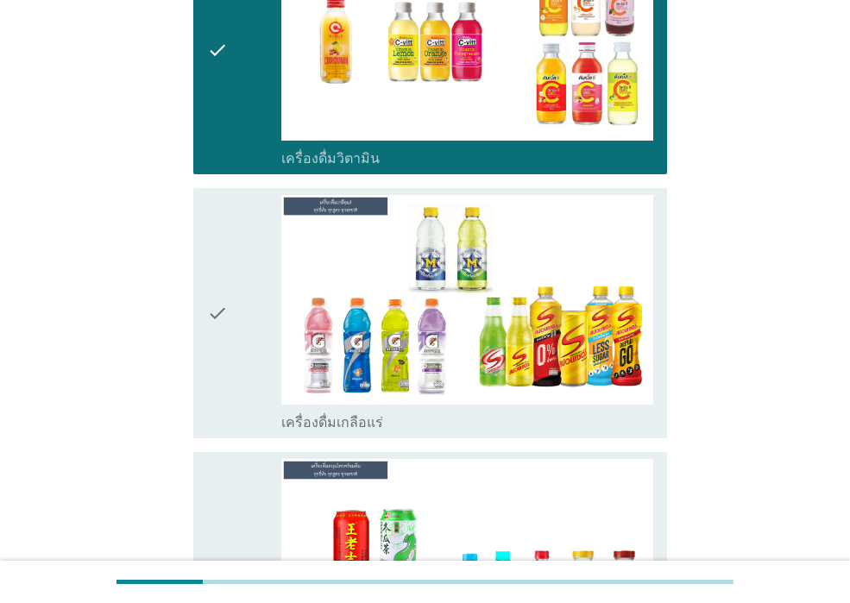
click at [250, 319] on div "check" at bounding box center [244, 313] width 74 height 236
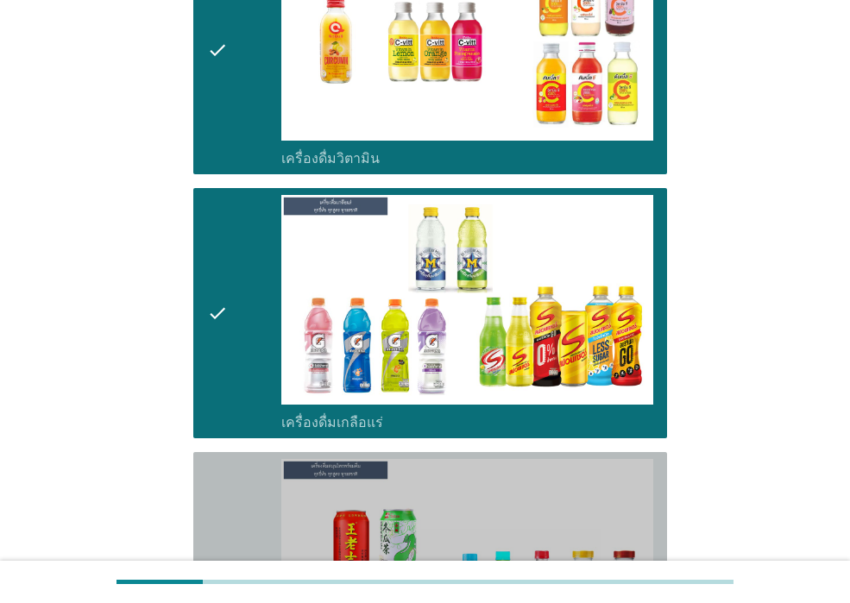
click at [243, 459] on div "check" at bounding box center [244, 585] width 74 height 253
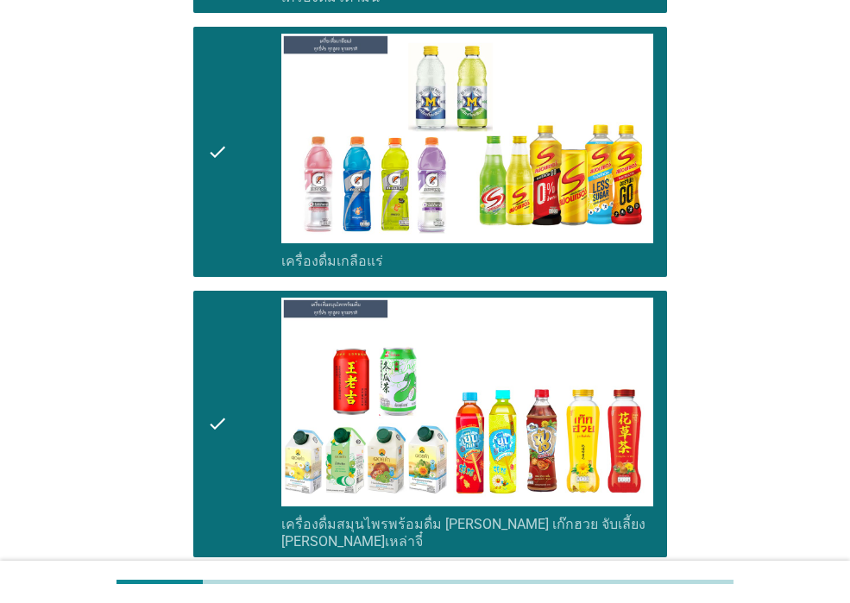
scroll to position [3366, 0]
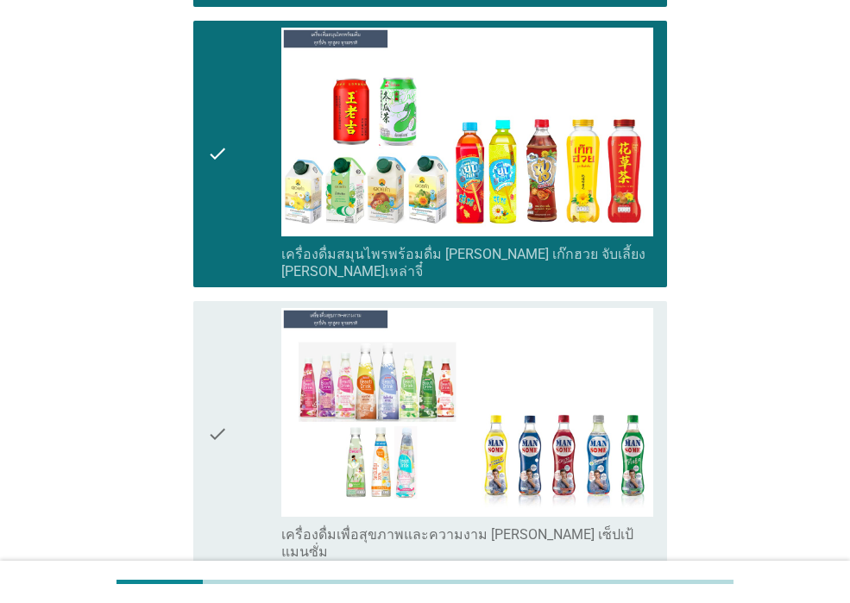
click at [242, 416] on div "check" at bounding box center [244, 434] width 74 height 253
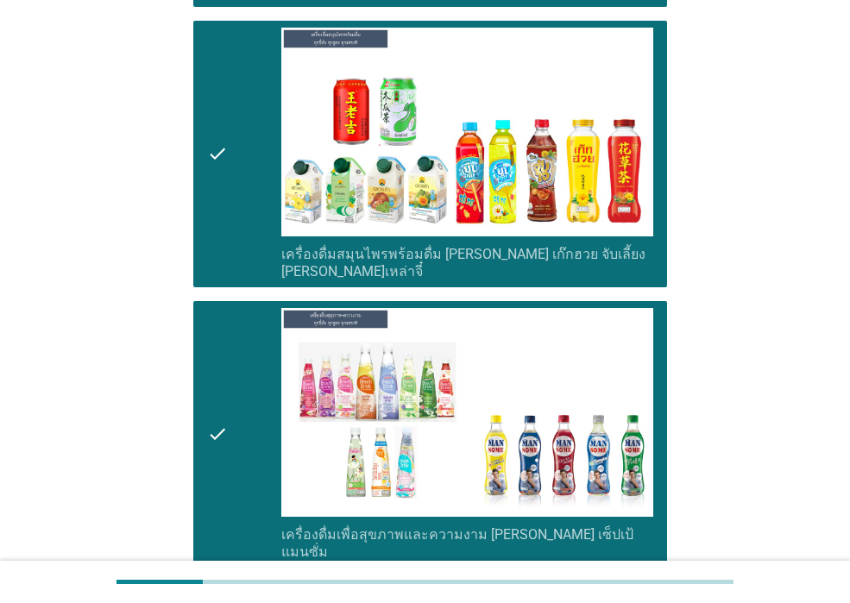
click at [242, 416] on div "check" at bounding box center [244, 434] width 74 height 253
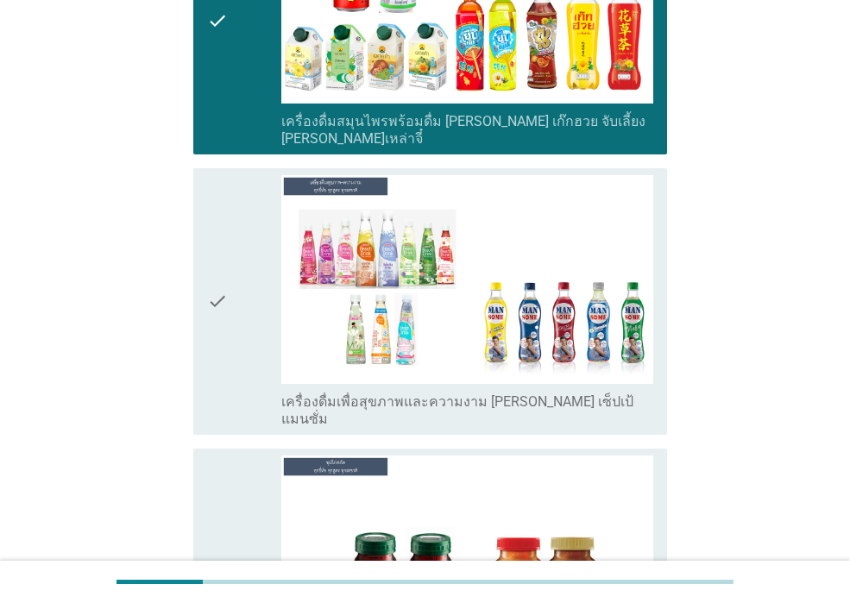
scroll to position [3798, 0]
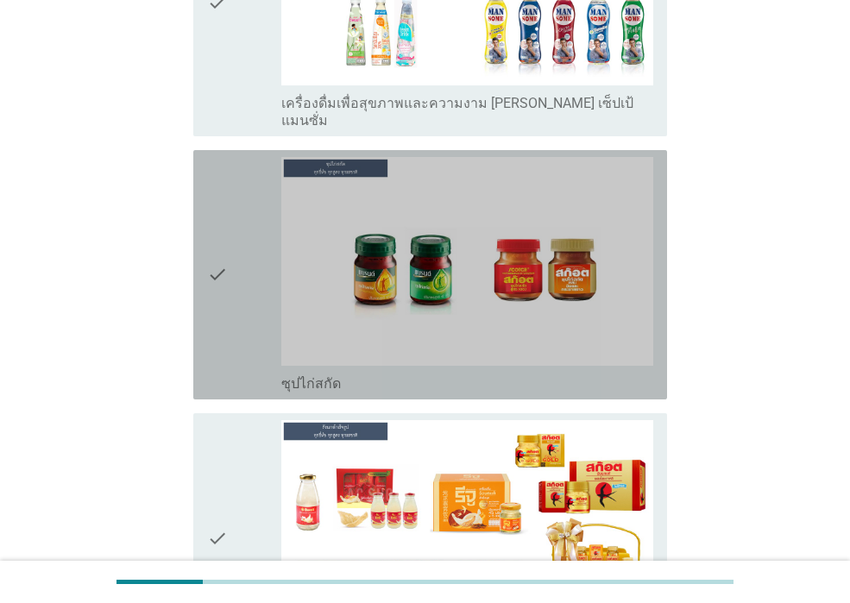
click at [256, 262] on div "check" at bounding box center [244, 275] width 74 height 236
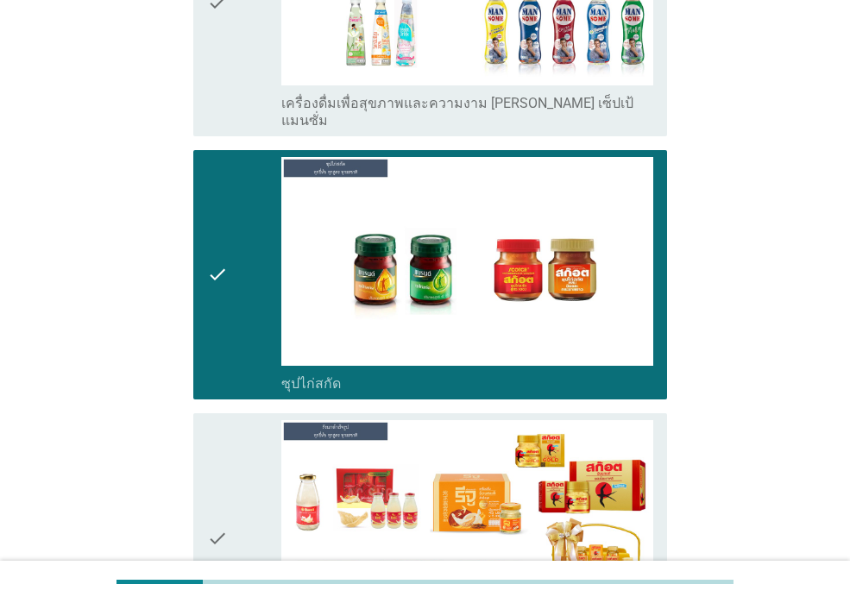
click at [233, 420] on div "check" at bounding box center [244, 538] width 74 height 236
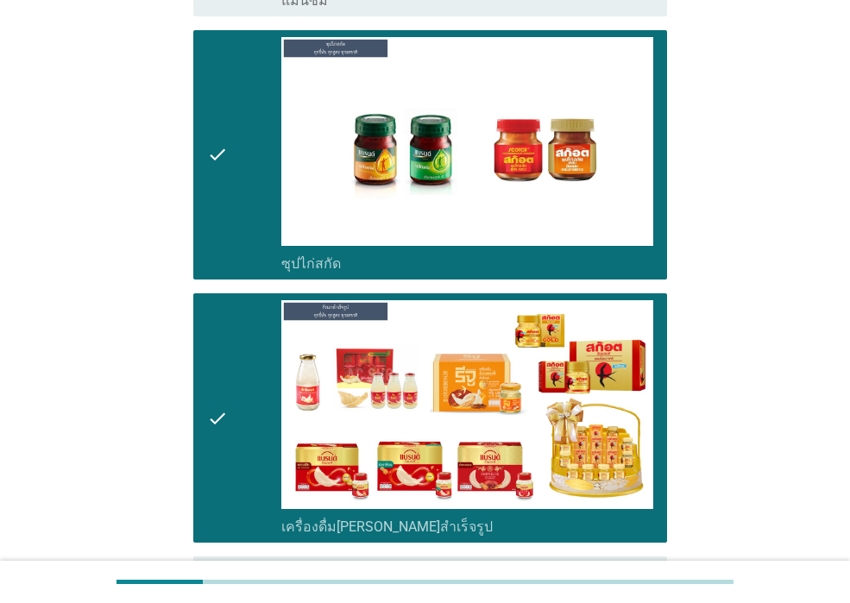
scroll to position [4025, 0]
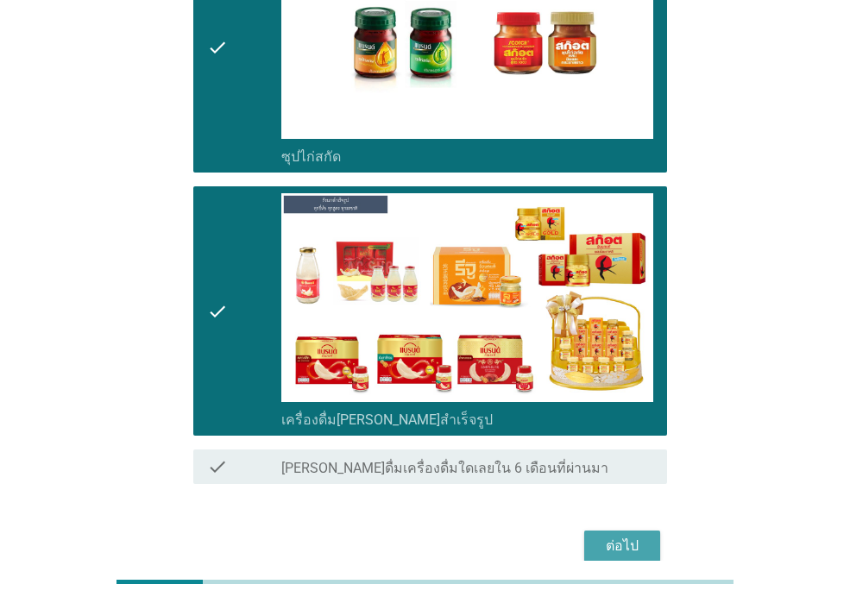
click at [625, 536] on div "ต่อไป" at bounding box center [622, 546] width 48 height 21
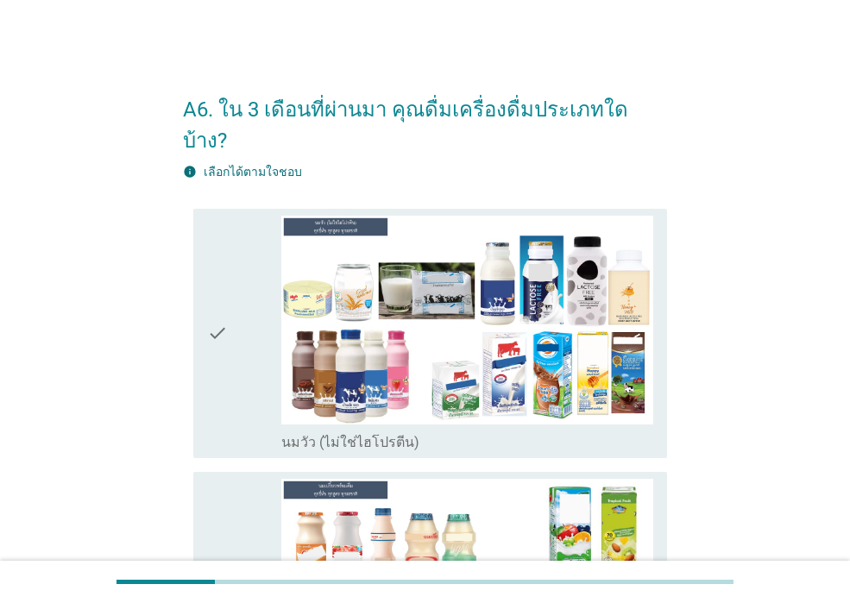
click at [236, 356] on div "check" at bounding box center [244, 334] width 74 height 236
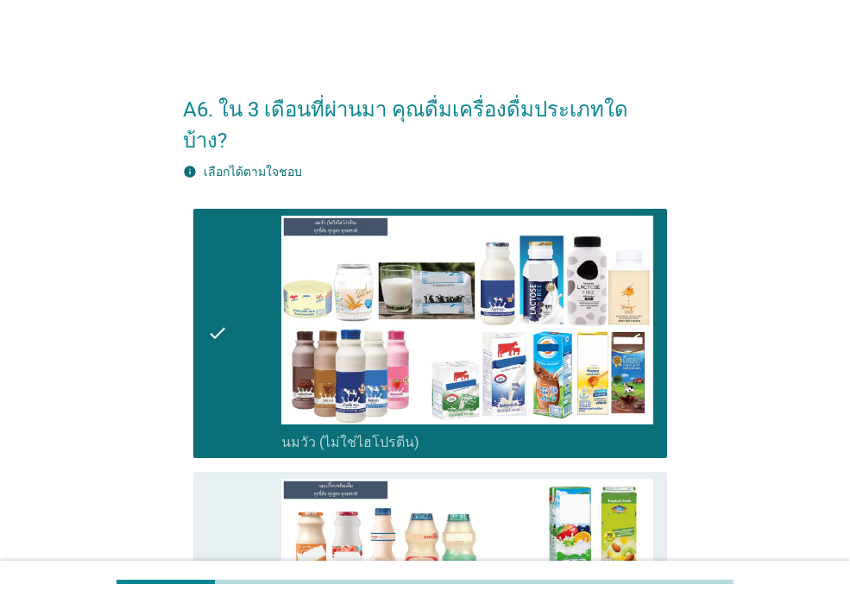
click at [211, 488] on icon "check" at bounding box center [217, 597] width 21 height 236
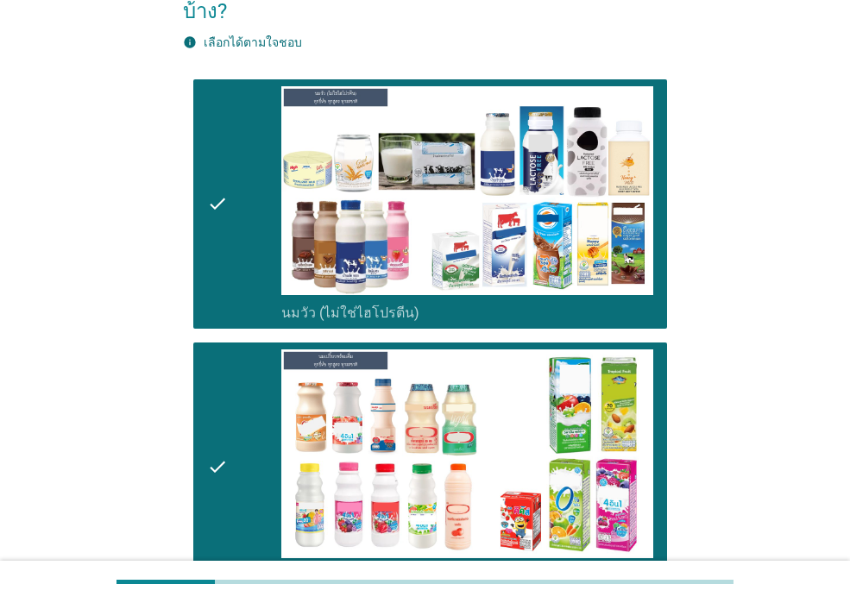
scroll to position [432, 0]
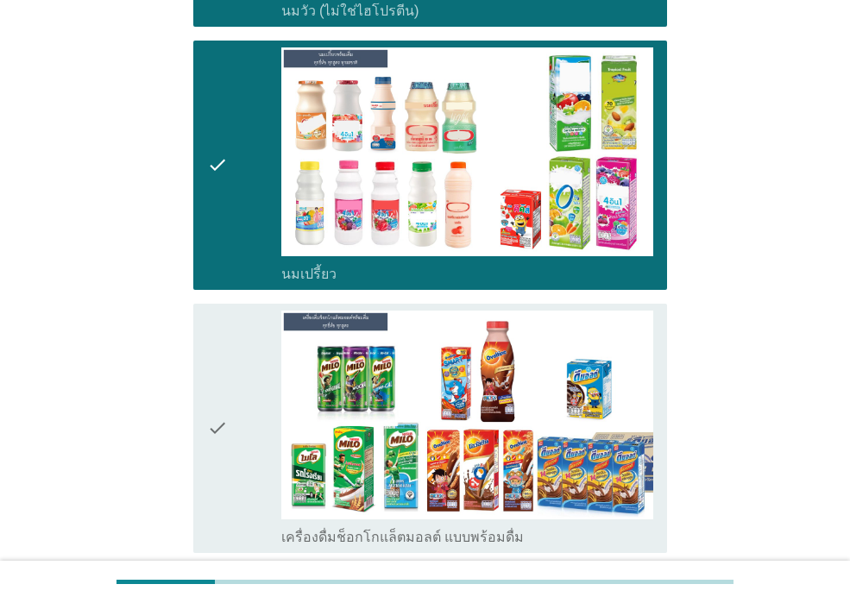
click at [218, 367] on icon "check" at bounding box center [217, 429] width 21 height 236
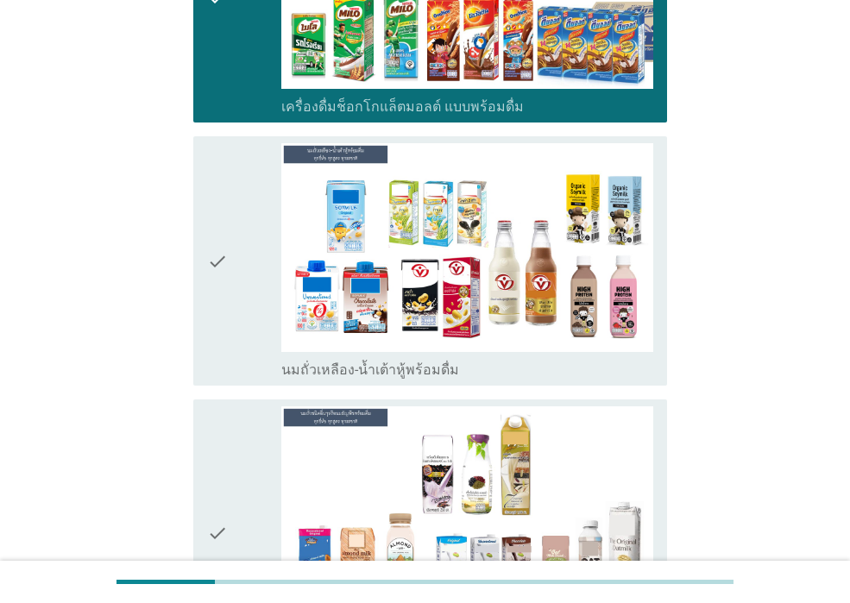
scroll to position [863, 0]
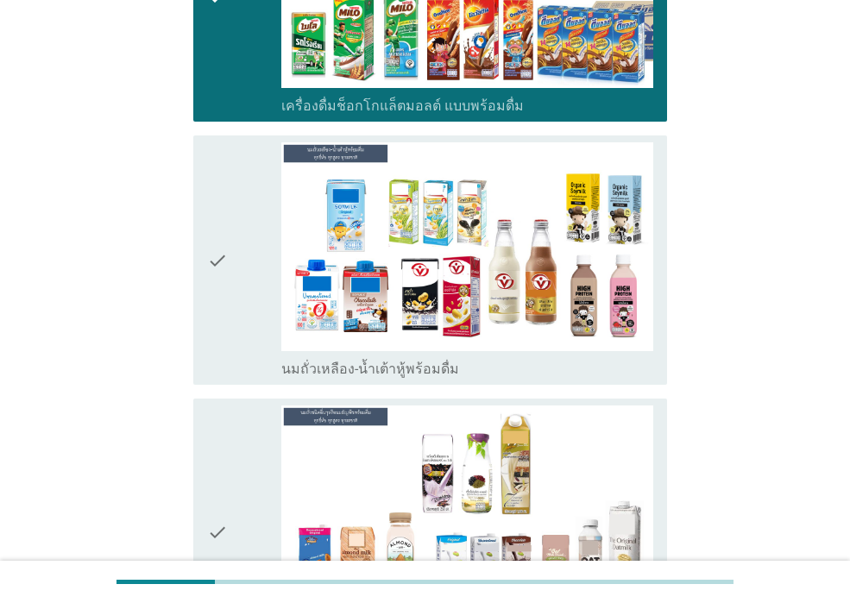
click at [214, 257] on icon "check" at bounding box center [217, 260] width 21 height 236
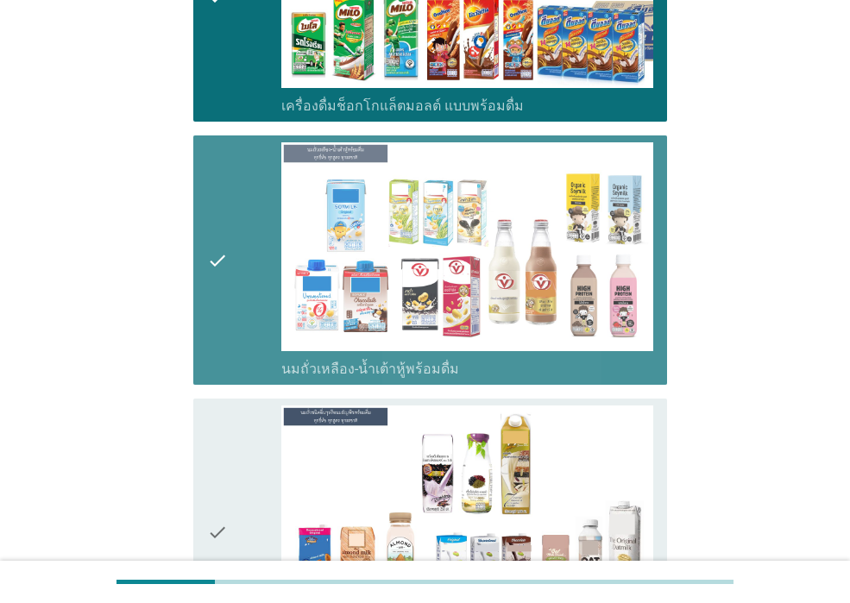
click at [255, 266] on div "check" at bounding box center [244, 260] width 74 height 236
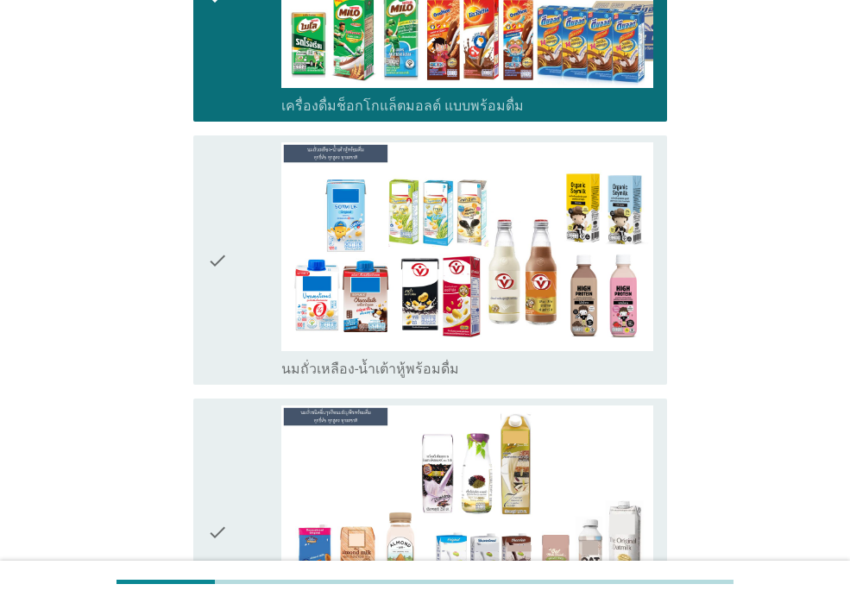
click at [274, 436] on div "check" at bounding box center [244, 532] width 74 height 253
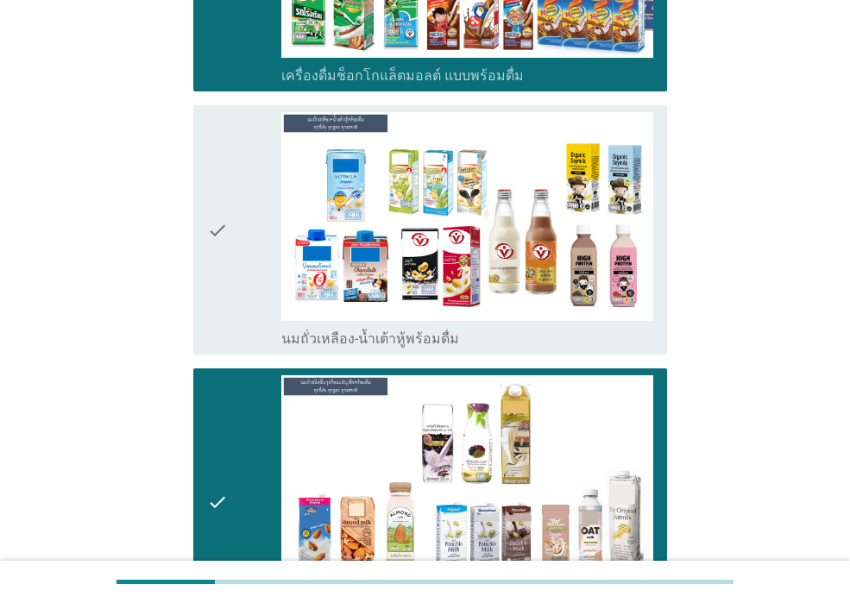
scroll to position [1295, 0]
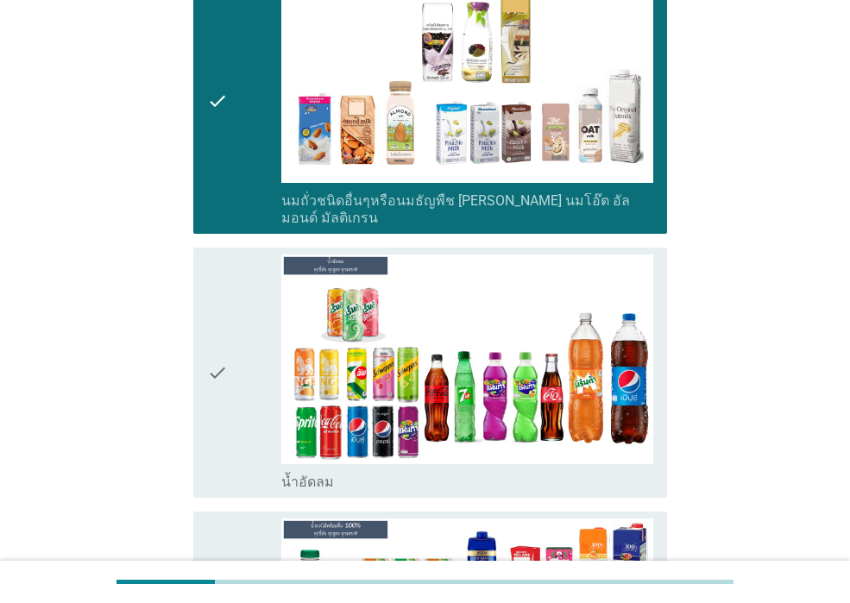
click at [250, 356] on div "check" at bounding box center [244, 373] width 74 height 236
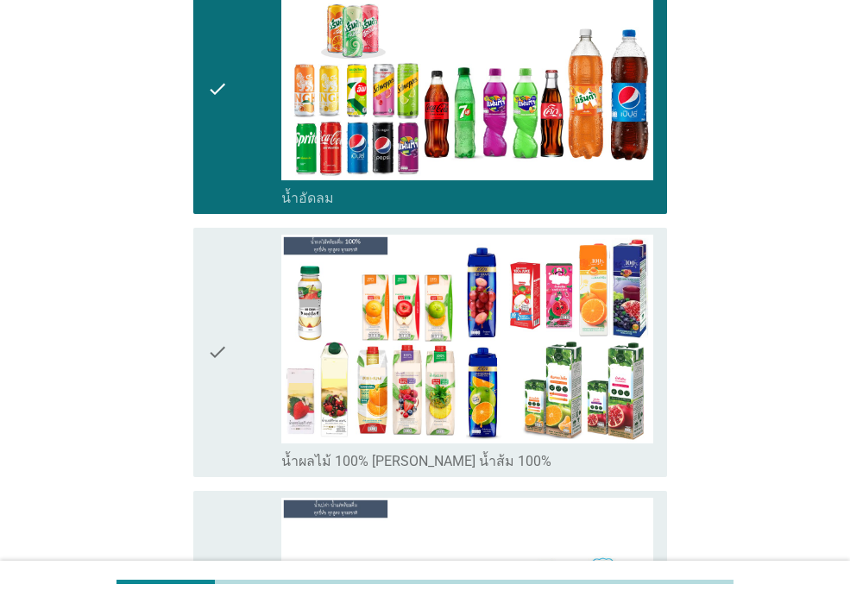
scroll to position [1640, 0]
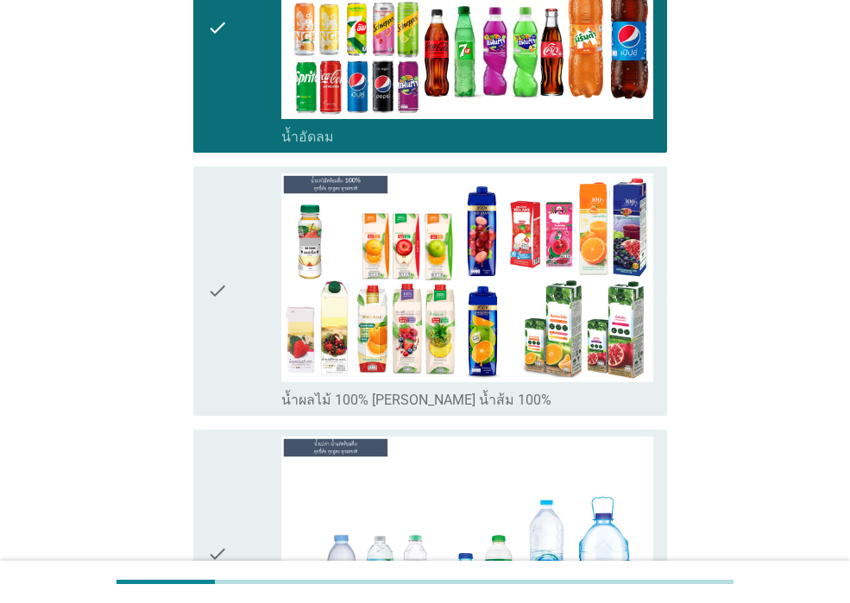
click at [250, 447] on div "check" at bounding box center [244, 555] width 74 height 236
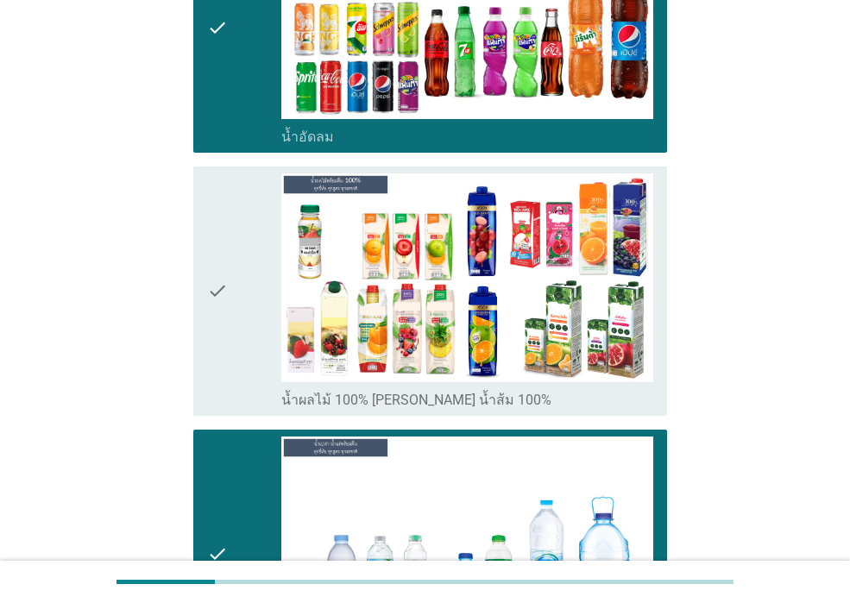
scroll to position [2071, 0]
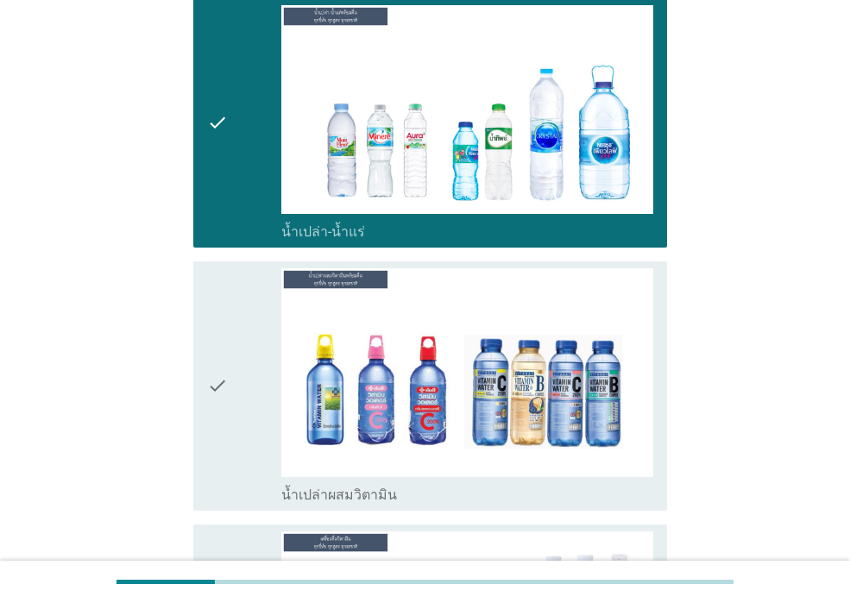
click at [234, 375] on div "check" at bounding box center [244, 386] width 74 height 236
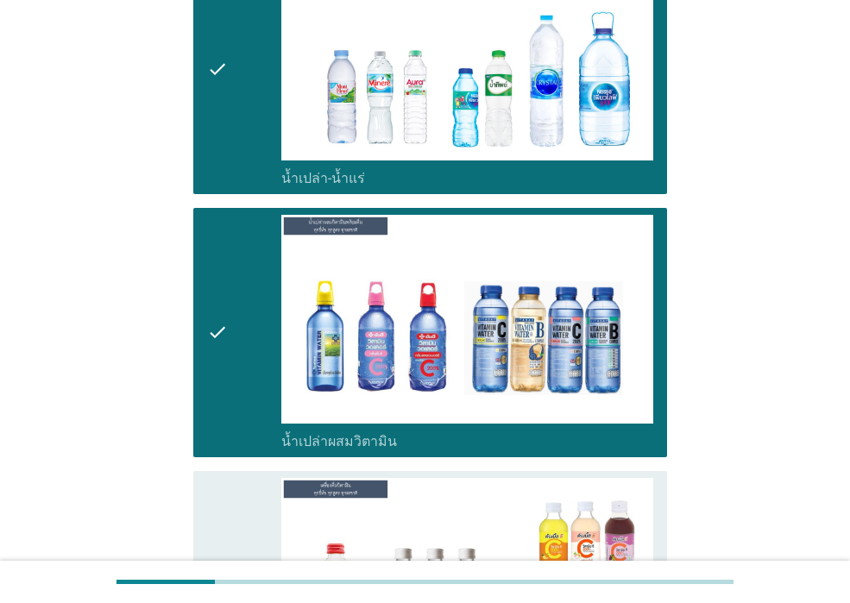
scroll to position [2417, 0]
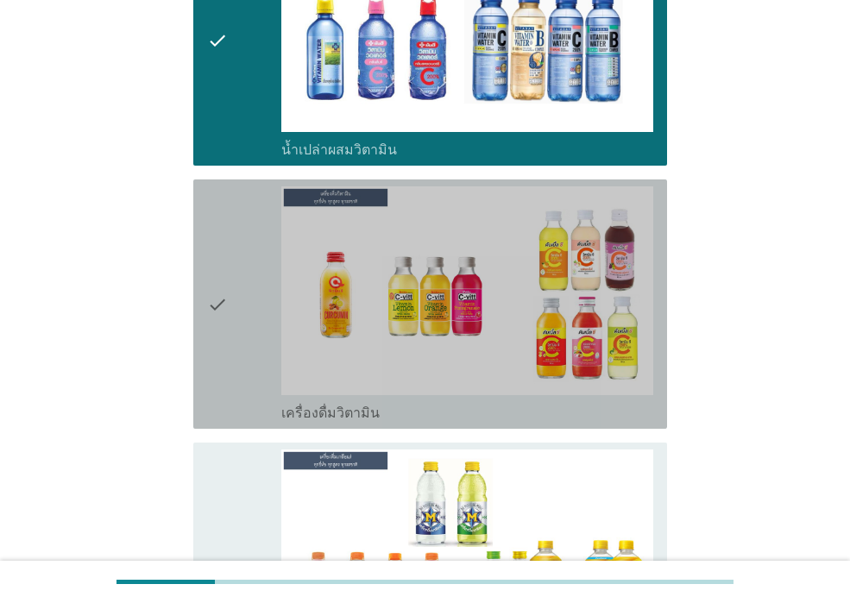
click at [235, 303] on div "check" at bounding box center [244, 304] width 74 height 236
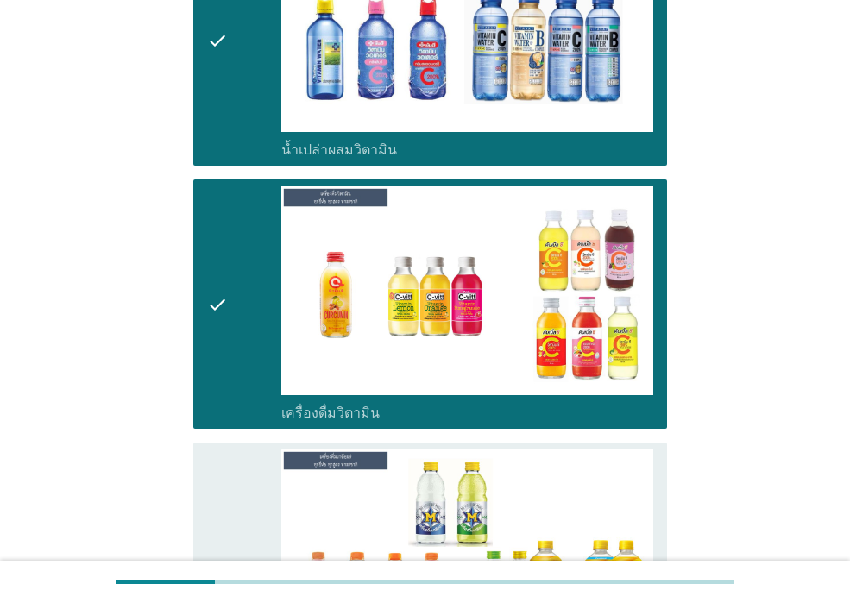
click at [230, 457] on div "check" at bounding box center [244, 568] width 74 height 236
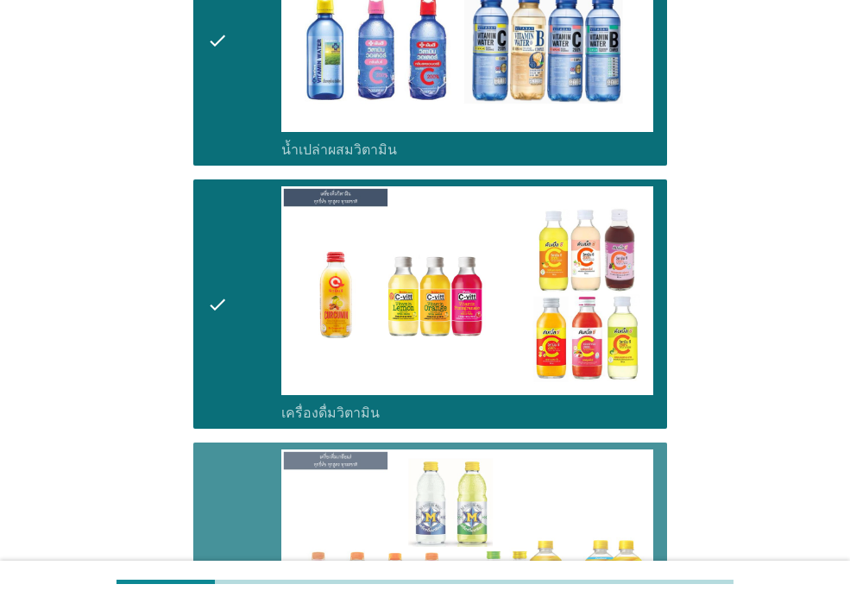
click at [230, 456] on div "check" at bounding box center [244, 568] width 74 height 236
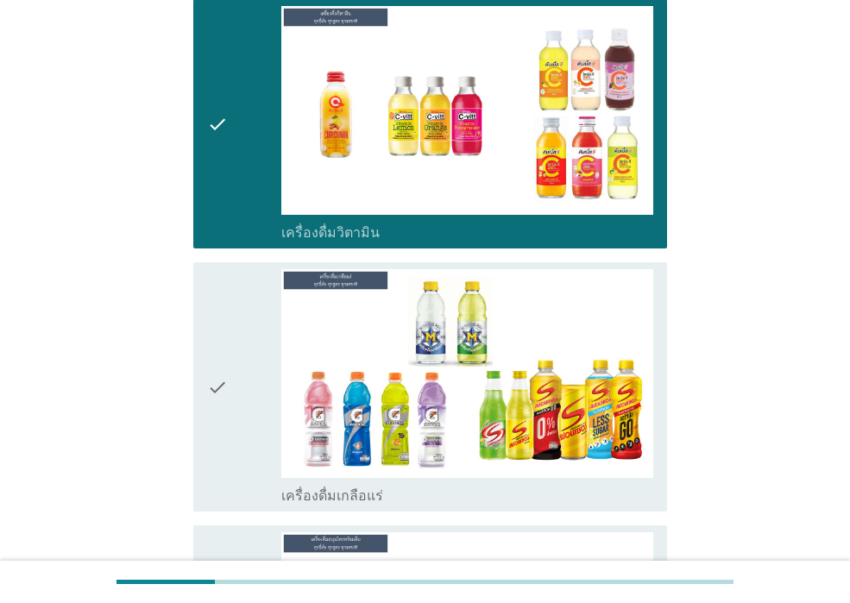
scroll to position [2848, 0]
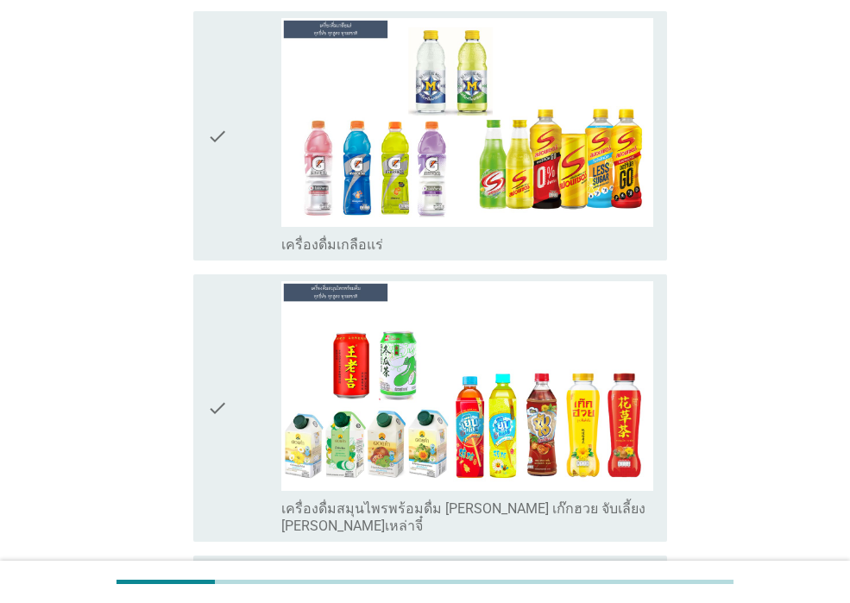
click at [233, 379] on div "check" at bounding box center [244, 407] width 74 height 253
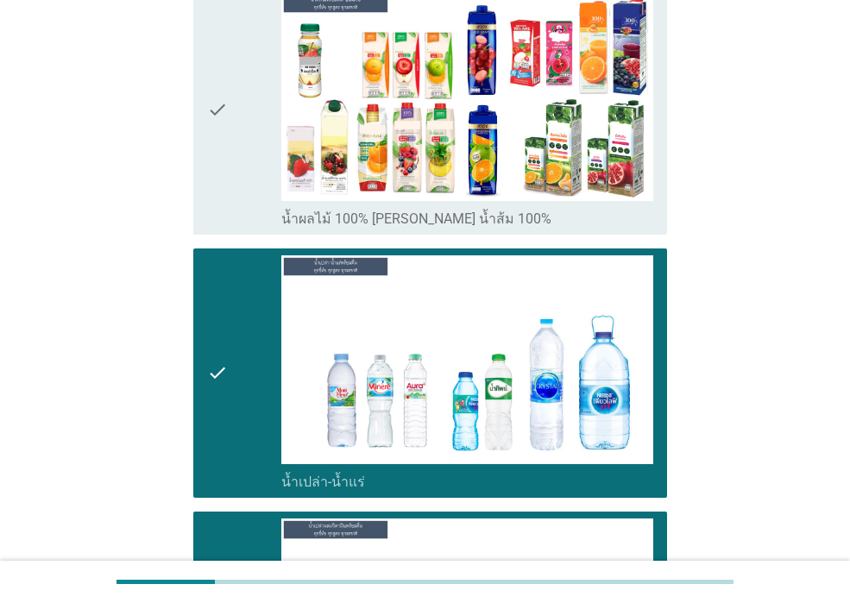
scroll to position [1812, 0]
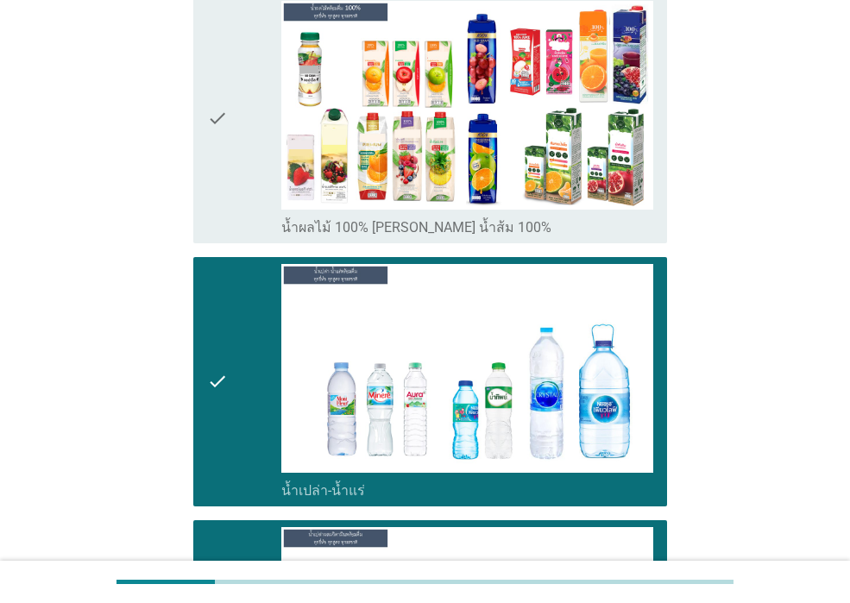
click at [221, 191] on div "check check_box น้ำผลไม้ 100% [PERSON_NAME] น้ำส้ม 100%" at bounding box center [430, 118] width 474 height 249
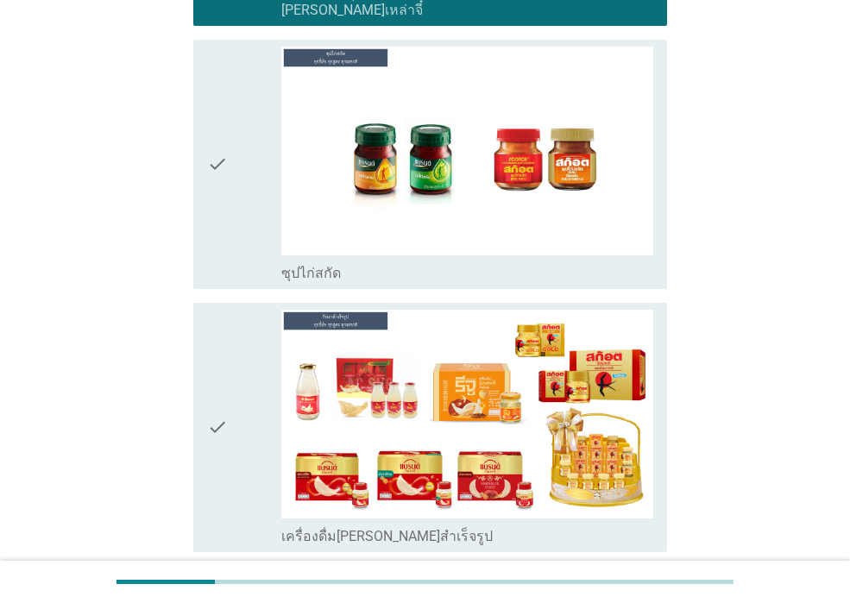
scroll to position [3366, 0]
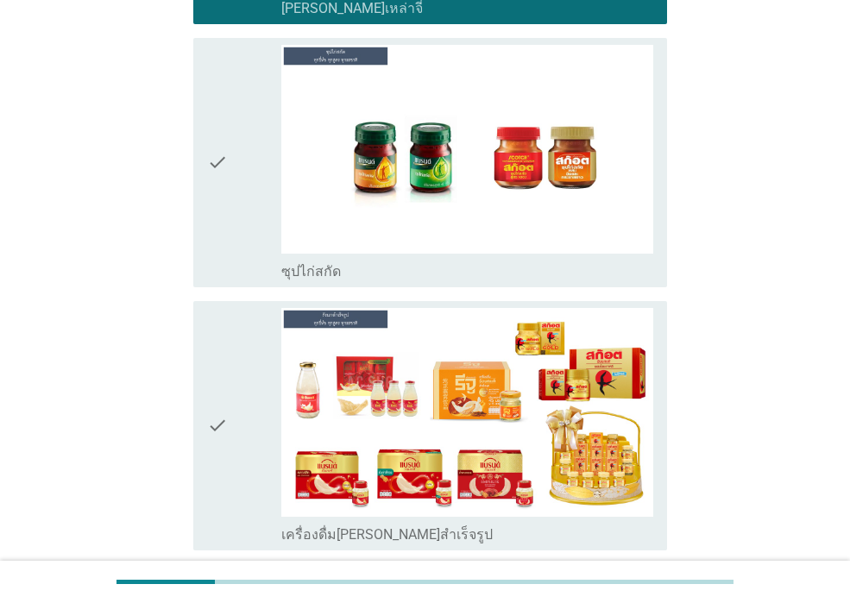
click at [214, 324] on icon "check" at bounding box center [217, 426] width 21 height 236
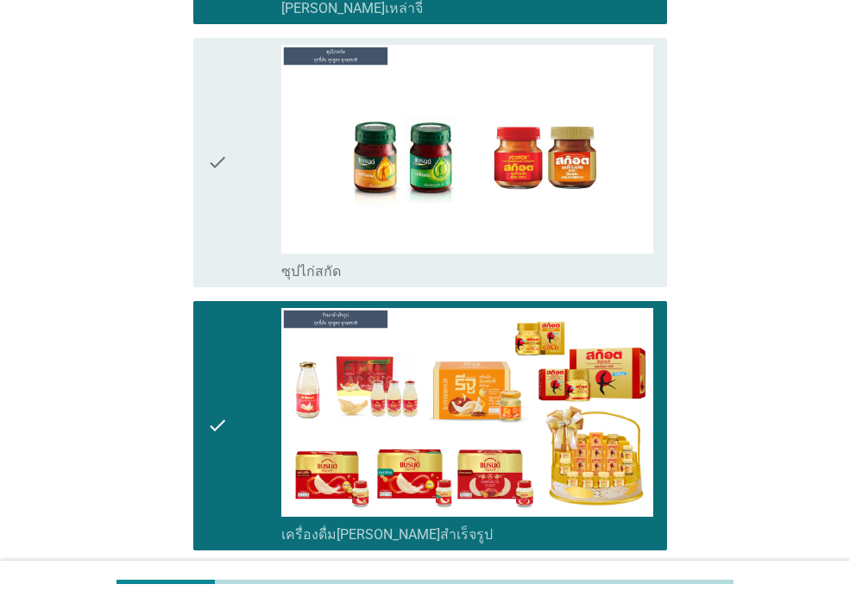
click at [238, 161] on div "check" at bounding box center [244, 163] width 74 height 236
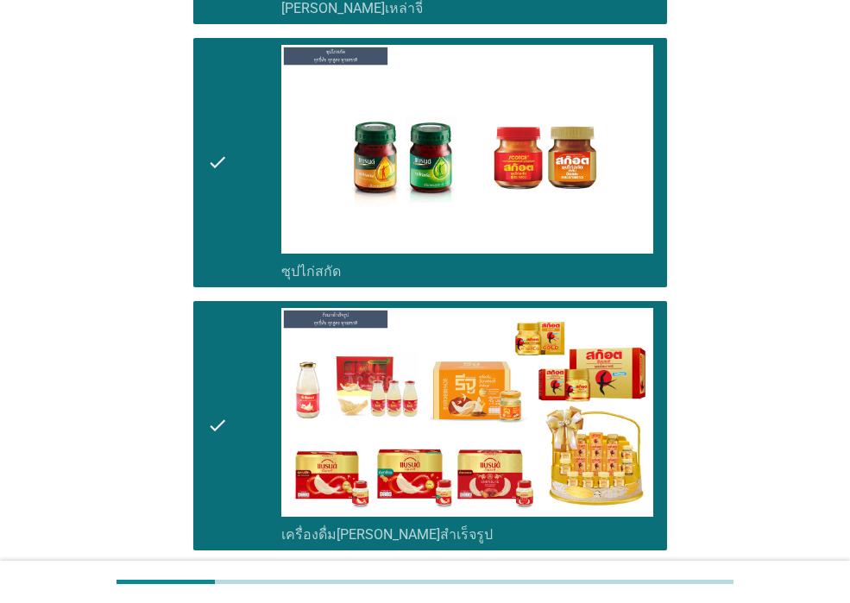
click at [185, 145] on div "check check_box ซุปไก่สกัด" at bounding box center [425, 162] width 484 height 263
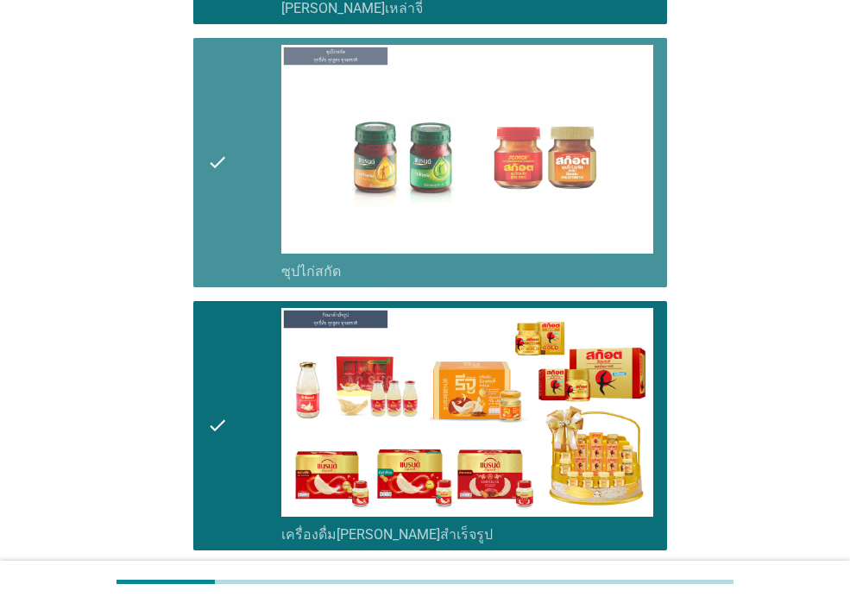
click at [198, 161] on div "check check_box ซุปไก่สกัด" at bounding box center [430, 162] width 474 height 249
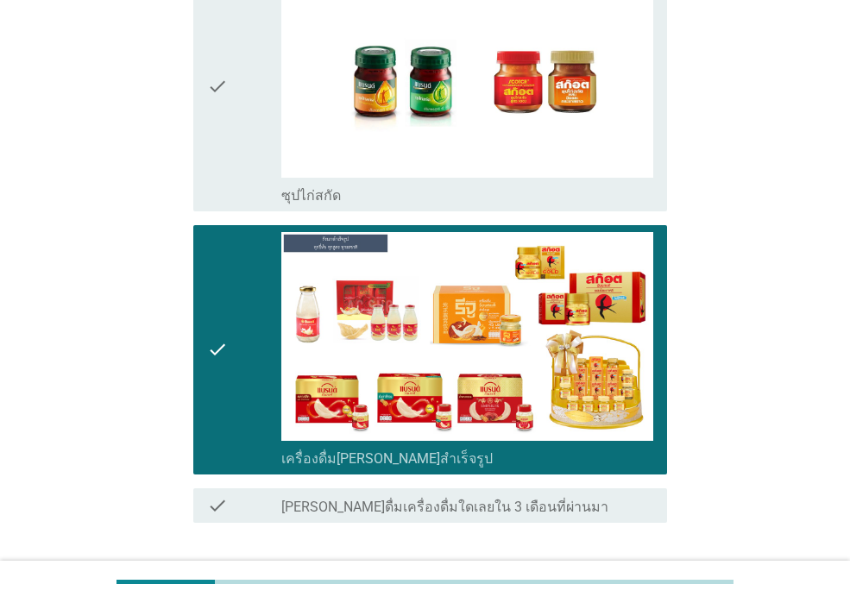
scroll to position [3497, 0]
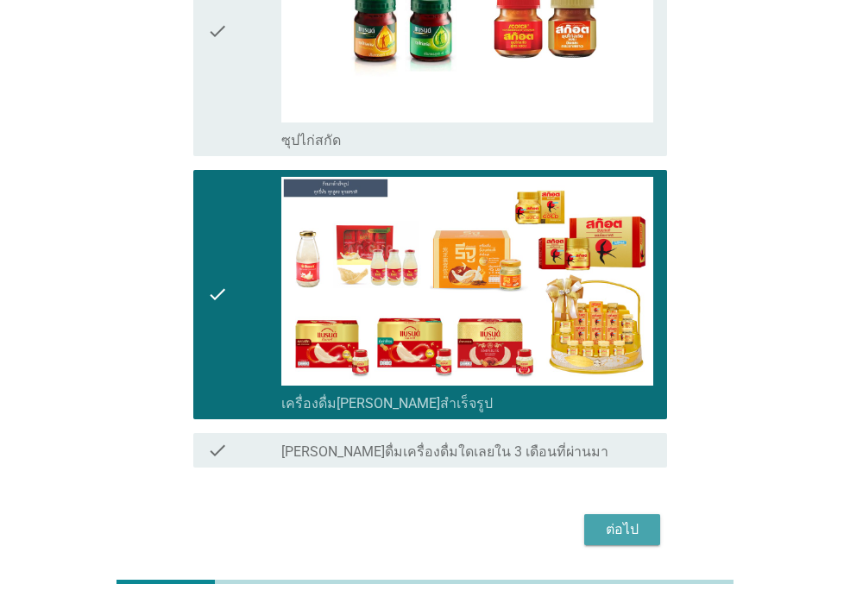
click at [606, 520] on div "ต่อไป" at bounding box center [622, 530] width 48 height 21
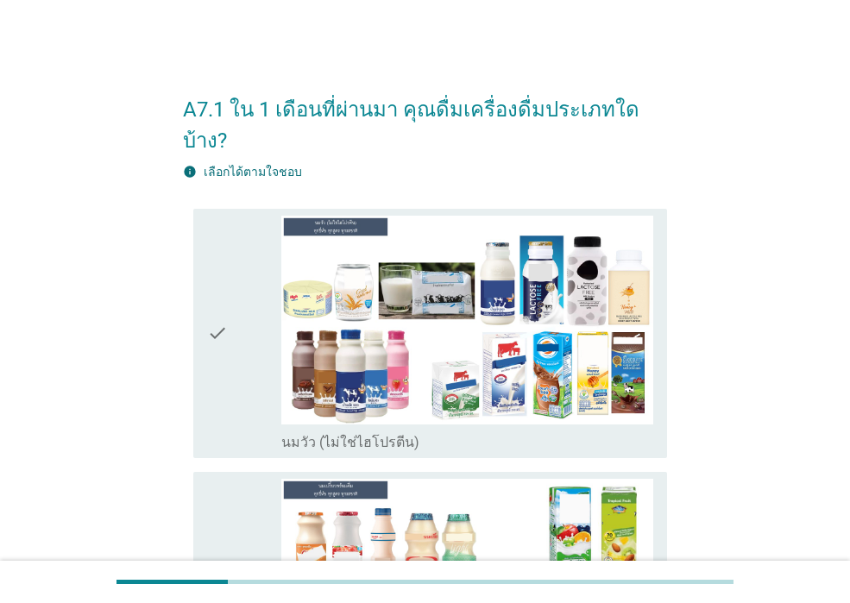
click at [204, 372] on div "check check_box นมวัว (ไม่ใช่ไฮโปรตีน)" at bounding box center [430, 333] width 474 height 249
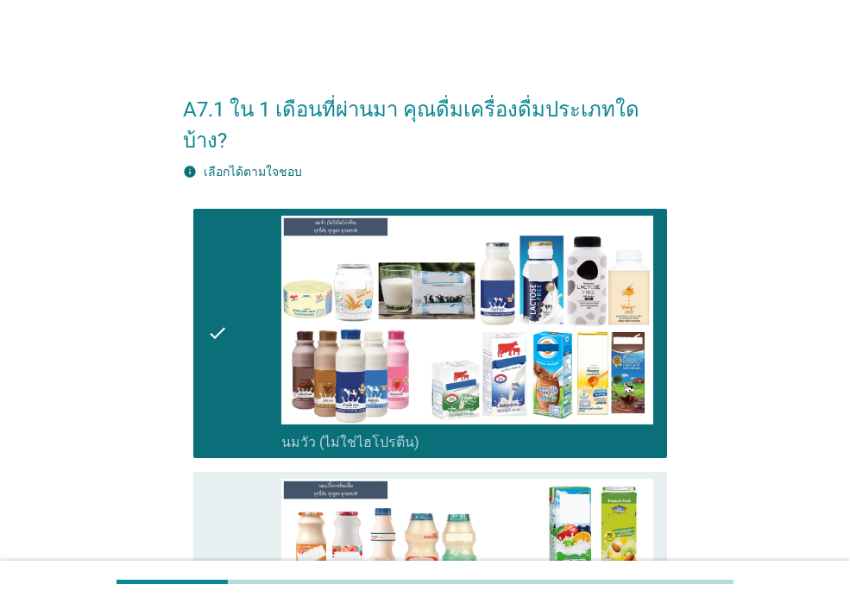
click at [210, 479] on icon "check" at bounding box center [217, 597] width 21 height 236
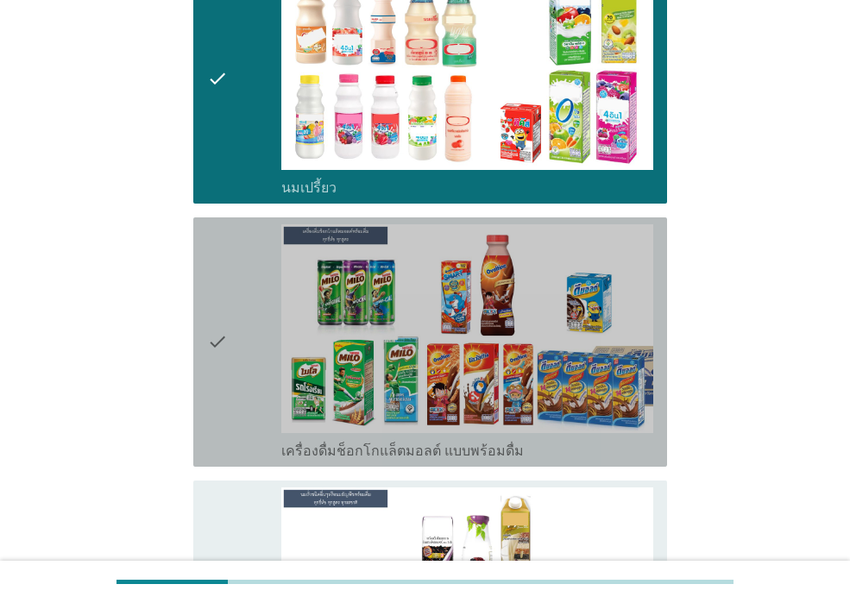
click at [228, 387] on icon "check" at bounding box center [217, 342] width 21 height 236
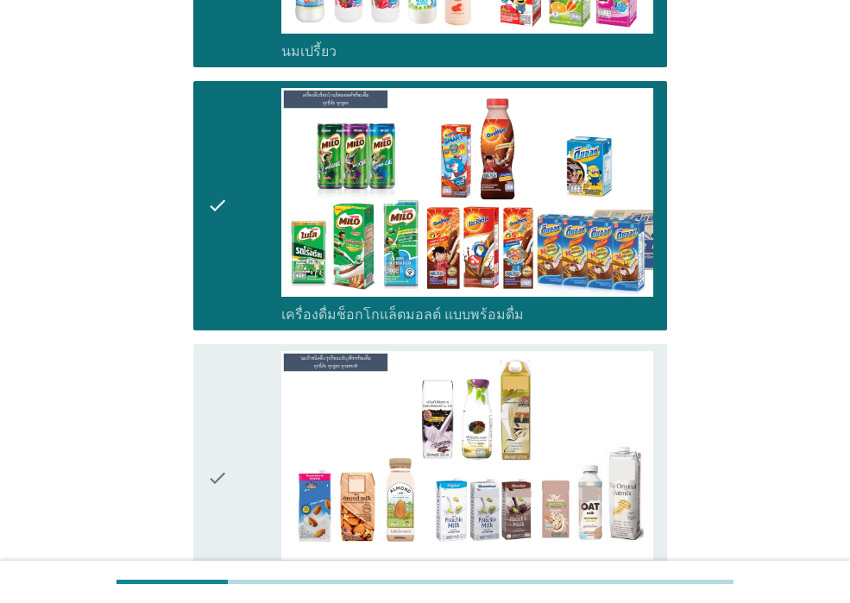
scroll to position [949, 0]
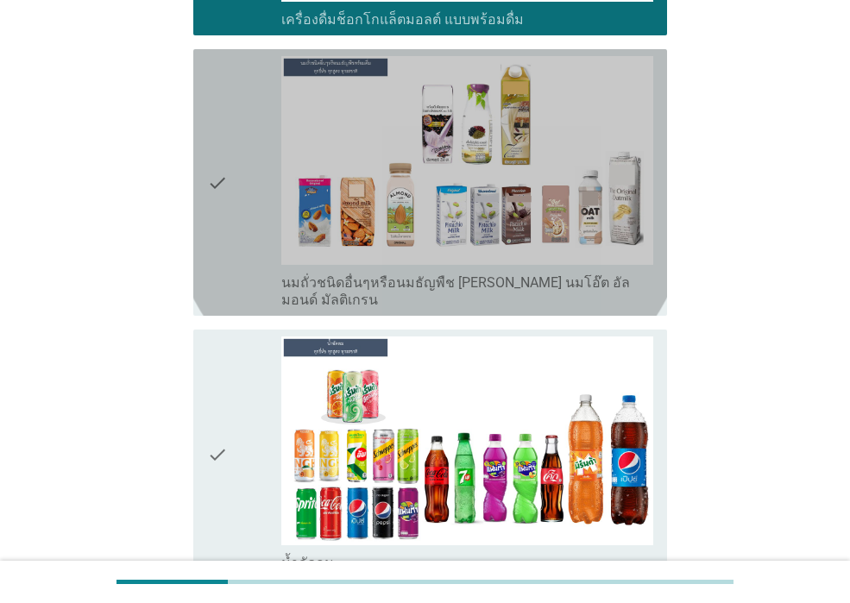
click at [268, 210] on div "check" at bounding box center [244, 182] width 74 height 253
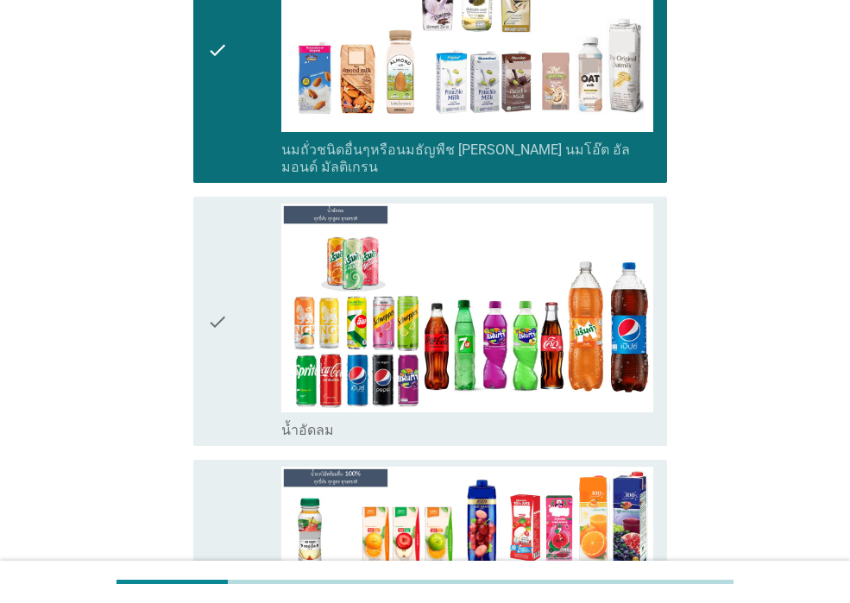
scroll to position [1295, 0]
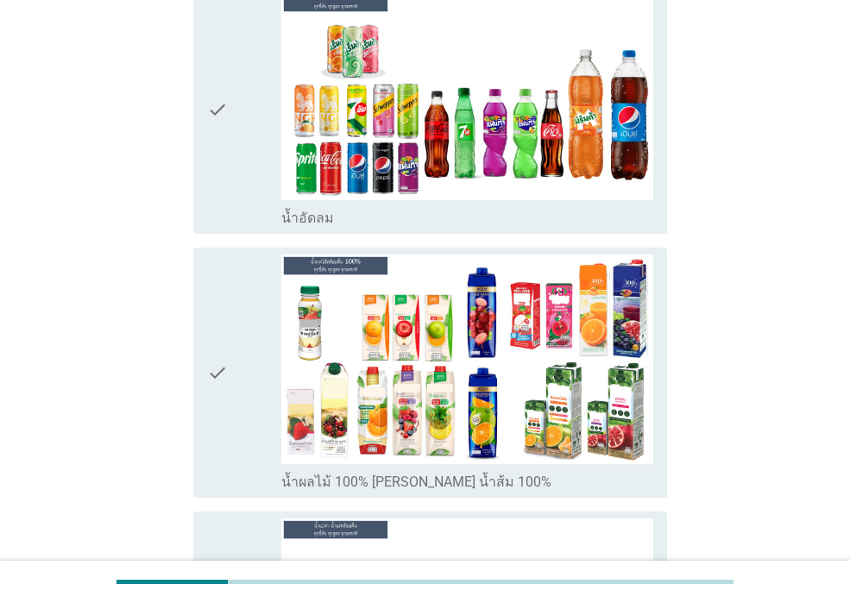
click at [248, 98] on div "check" at bounding box center [244, 109] width 74 height 236
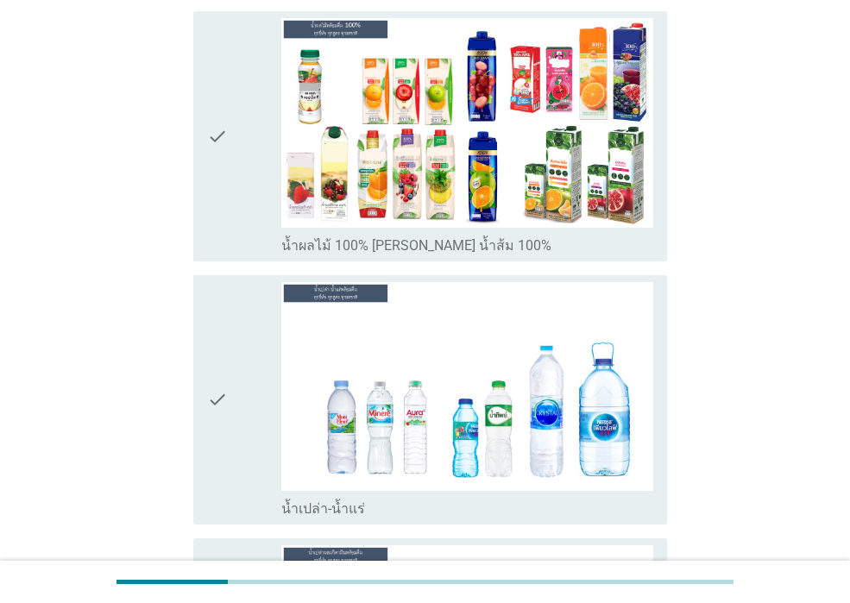
scroll to position [1554, 0]
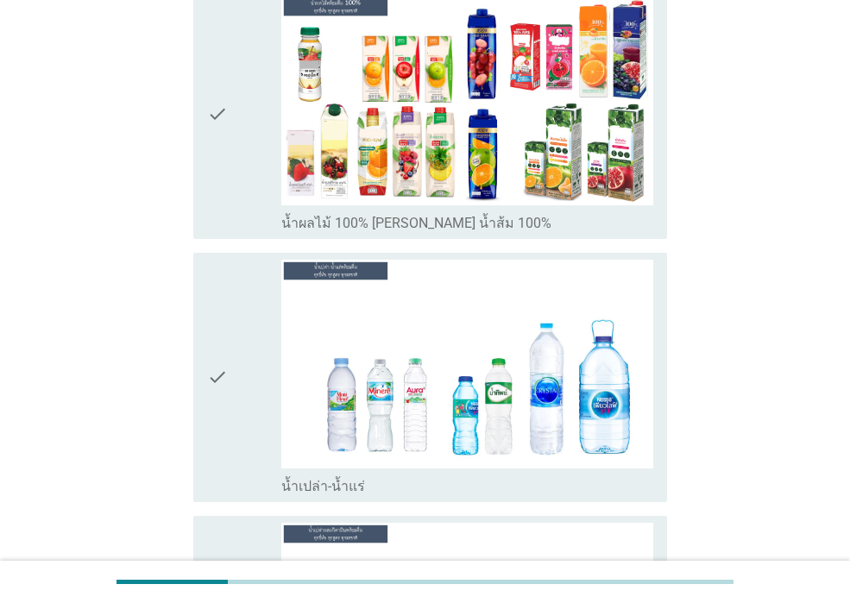
click at [240, 355] on div "check" at bounding box center [244, 378] width 74 height 236
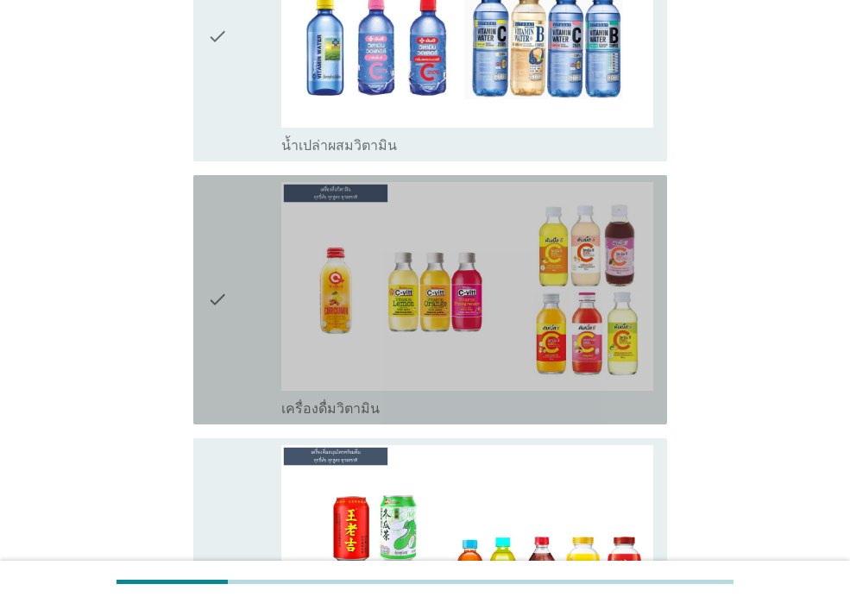
click at [227, 323] on icon "check" at bounding box center [217, 300] width 21 height 236
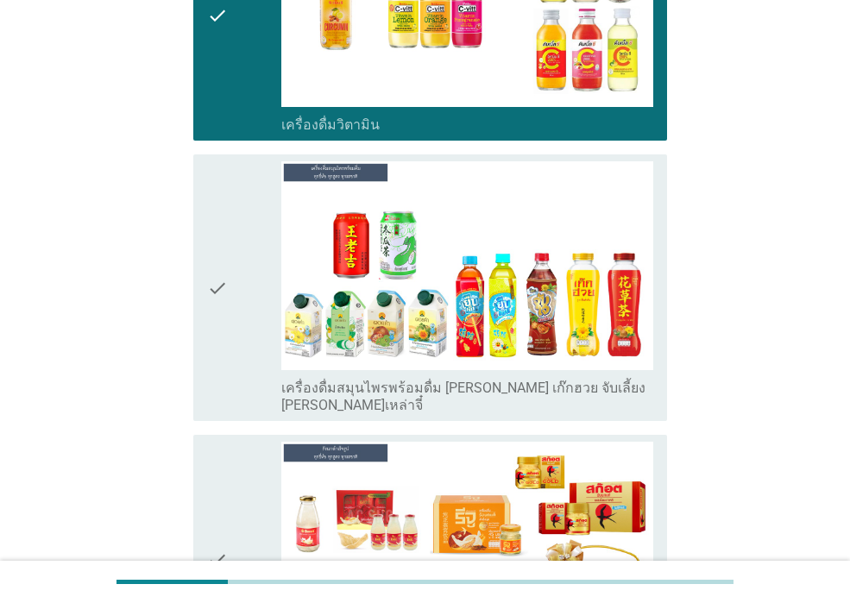
scroll to position [2503, 0]
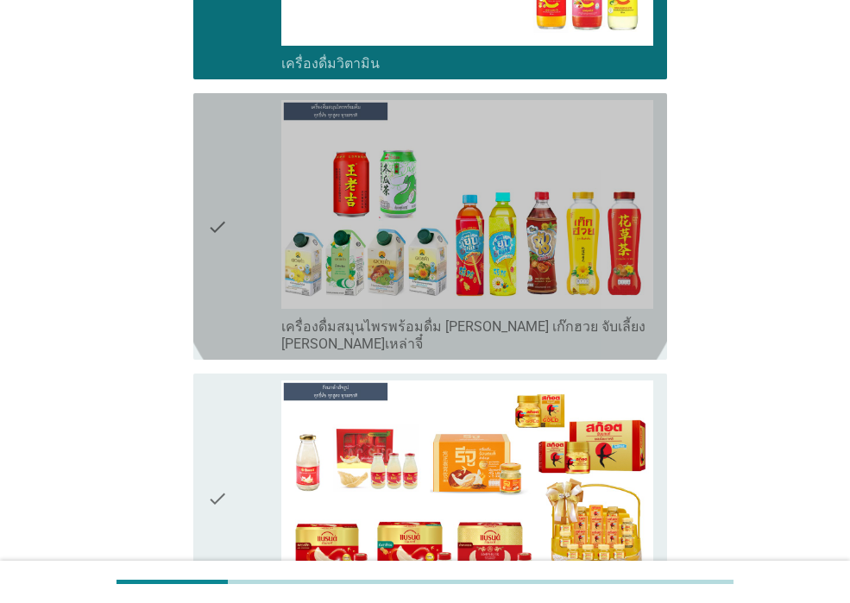
click at [241, 233] on div "check" at bounding box center [244, 226] width 74 height 253
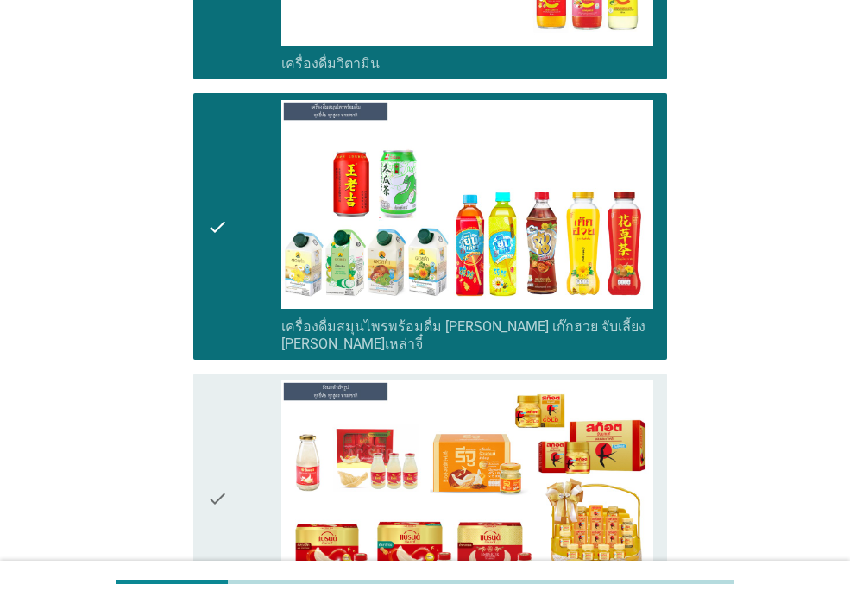
click at [230, 408] on div "check" at bounding box center [244, 499] width 74 height 236
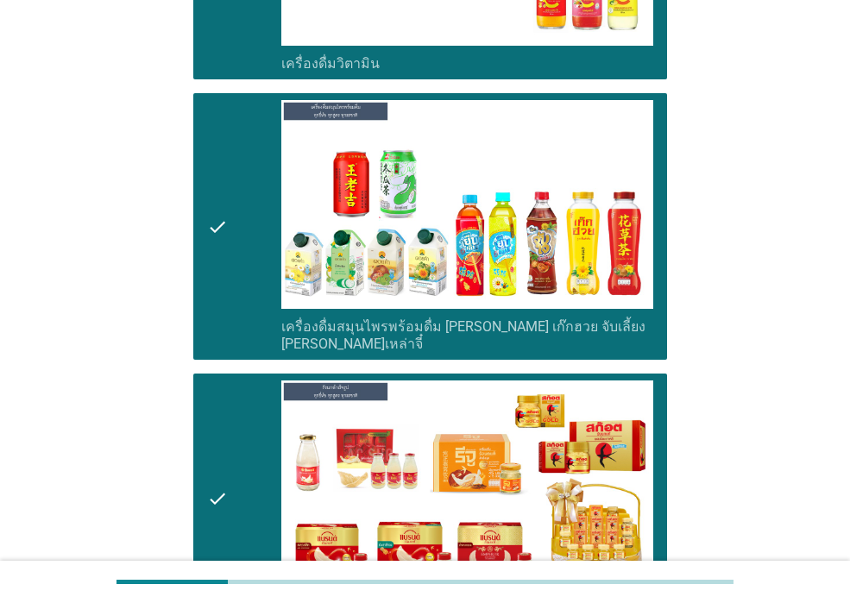
scroll to position [2707, 0]
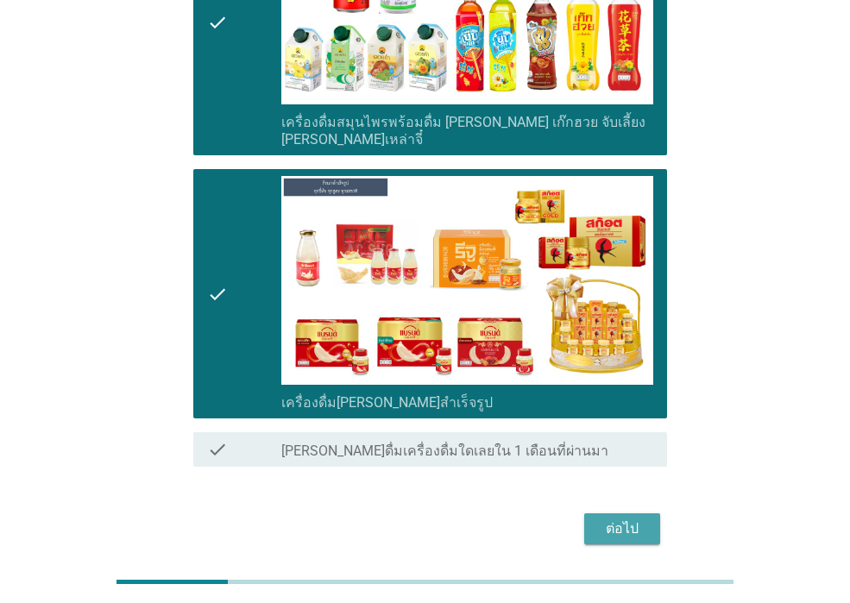
click at [634, 519] on div "ต่อไป" at bounding box center [622, 529] width 48 height 21
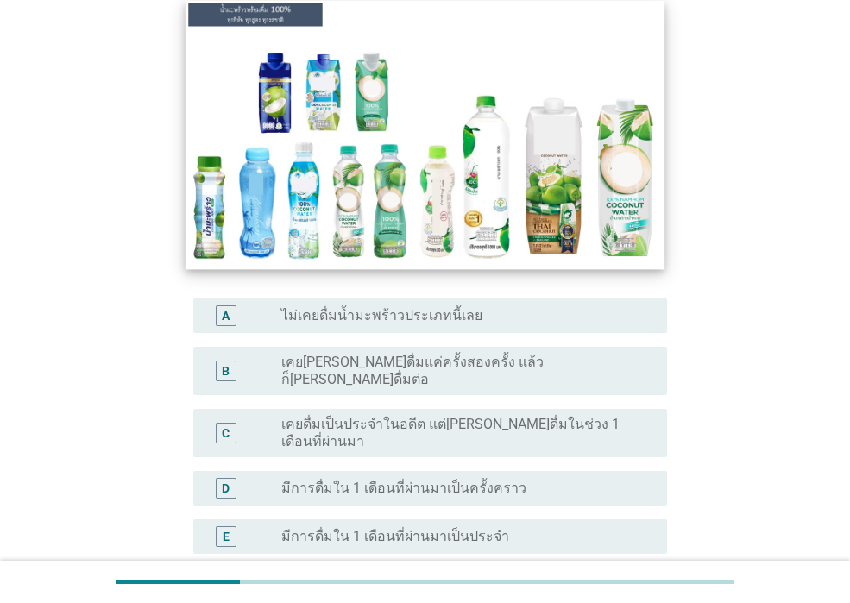
scroll to position [259, 0]
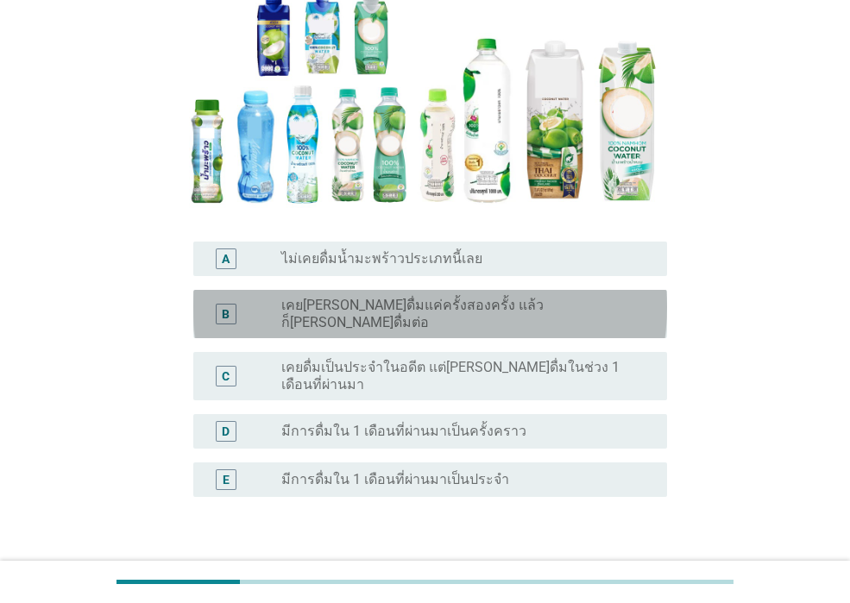
click at [319, 306] on label "เคย[PERSON_NAME]ดื่มแค่ครั้งสองครั้ง แล้วก็[PERSON_NAME]ดื่มต่อ" at bounding box center [460, 314] width 358 height 35
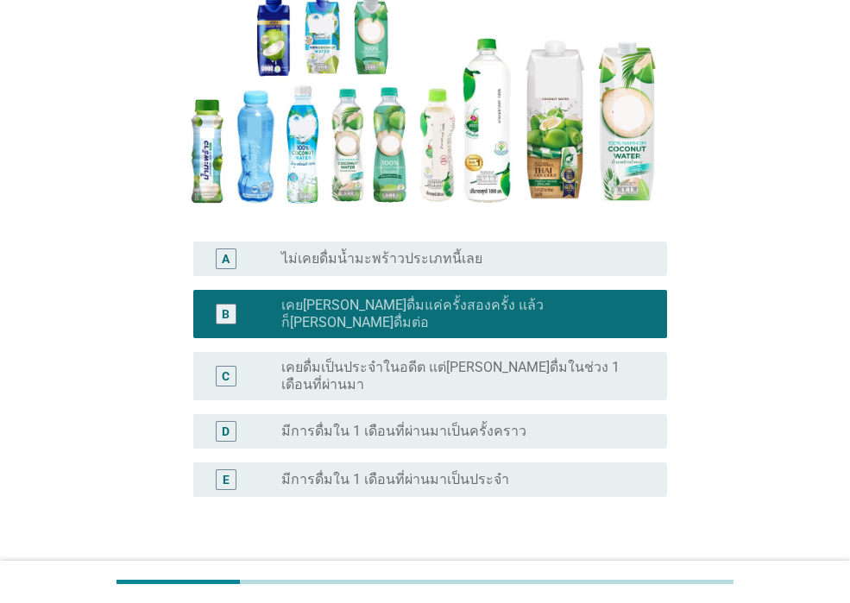
click at [628, 570] on div "ต่อไป" at bounding box center [622, 580] width 48 height 21
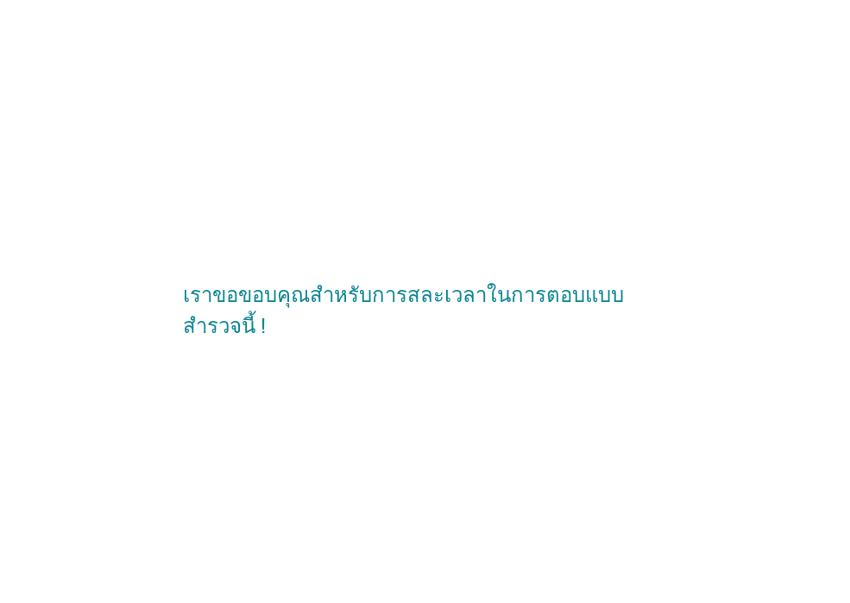
scroll to position [0, 0]
